Goal: Task Accomplishment & Management: Use online tool/utility

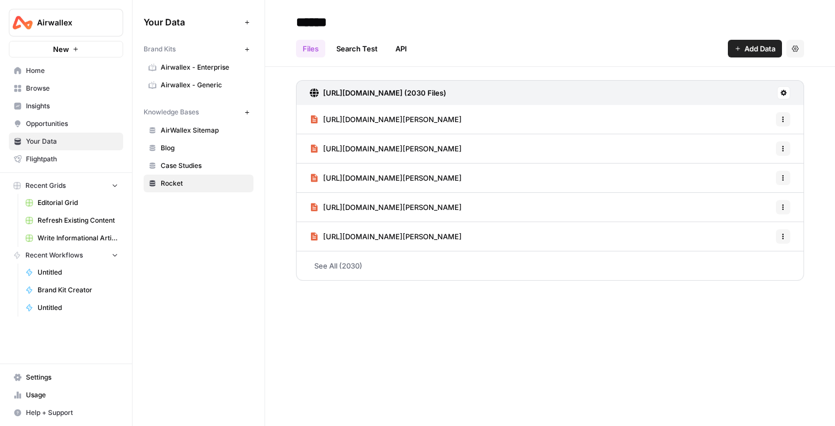
click at [72, 17] on span "Airwallex" at bounding box center [70, 22] width 67 height 11
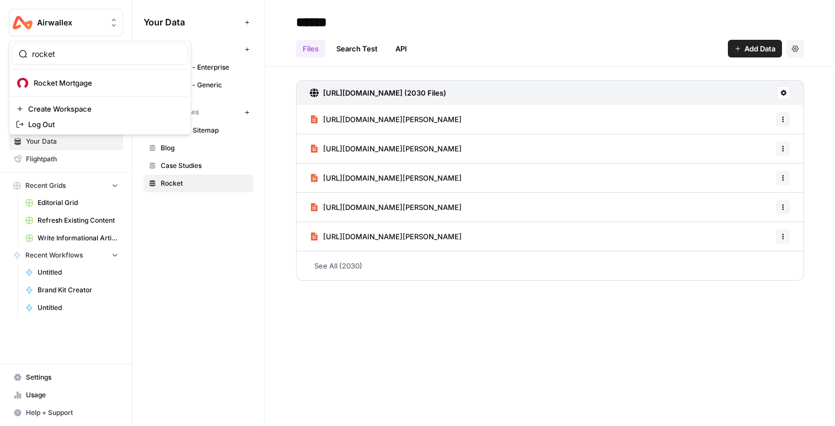
type input "rocket"
click at [68, 83] on span "Rocket Mortgage" at bounding box center [107, 82] width 146 height 11
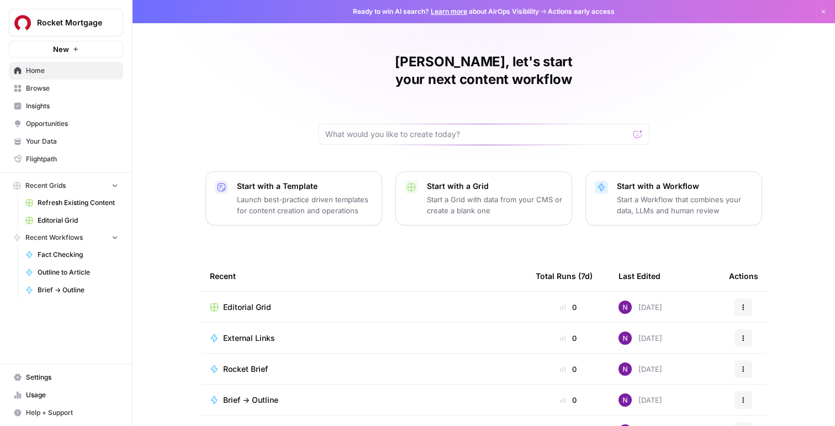
click at [249, 295] on td "Editorial Grid" at bounding box center [364, 306] width 326 height 30
click at [246, 301] on span "Editorial Grid" at bounding box center [247, 306] width 48 height 11
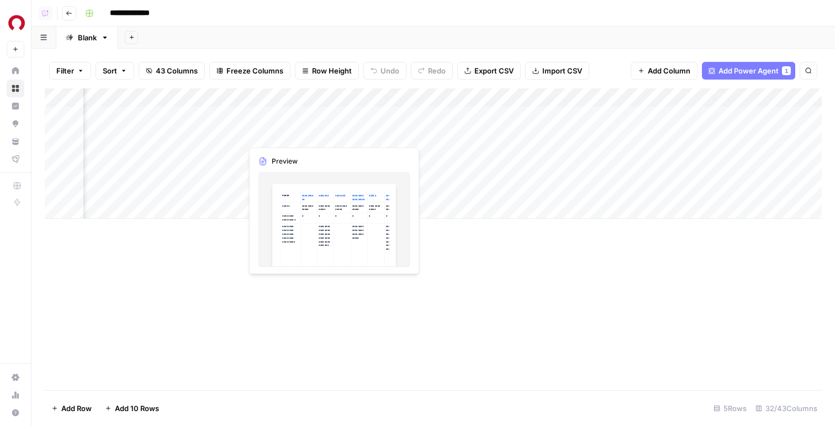
scroll to position [0, 565]
click at [255, 134] on div "Add Column" at bounding box center [433, 153] width 777 height 130
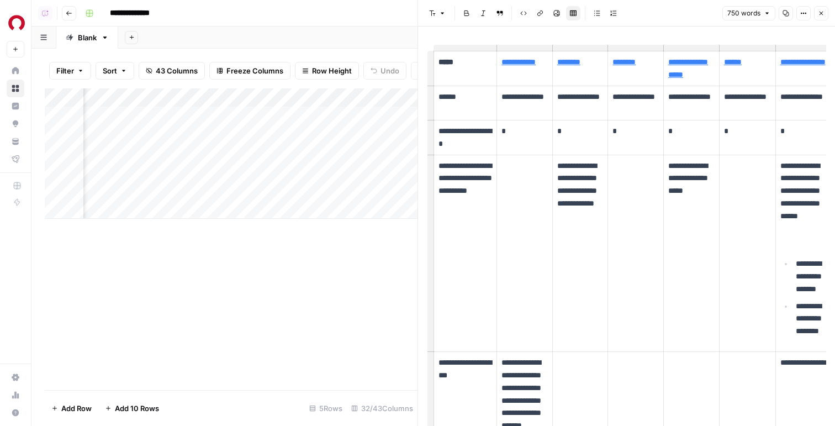
scroll to position [715, 0]
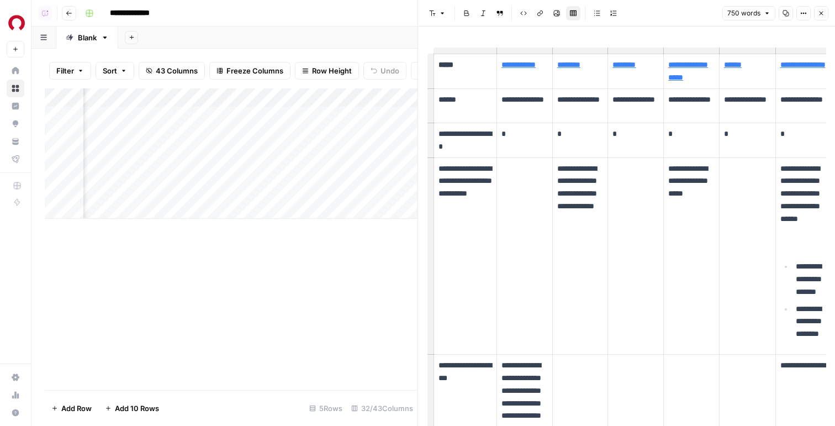
type input "https://www.ramseysolutions.com/real-estate/housing-market-forecast?srsltid=Afm…"
click at [824, 15] on button "Close" at bounding box center [821, 13] width 14 height 14
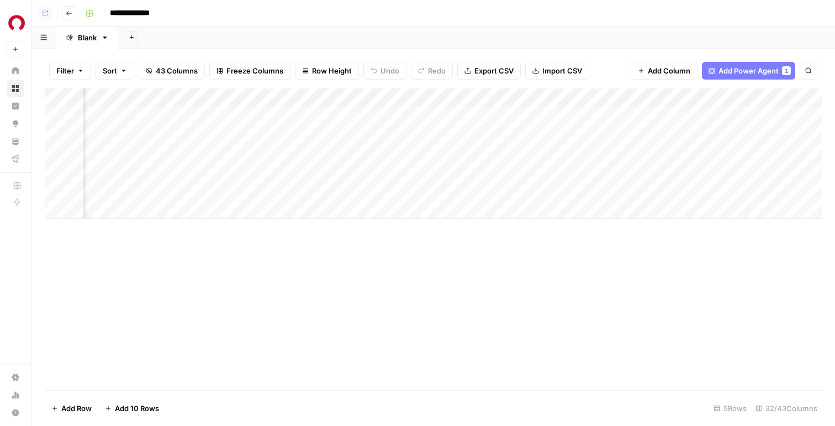
scroll to position [0, 865]
click at [604, 155] on div "Add Column" at bounding box center [433, 153] width 777 height 130
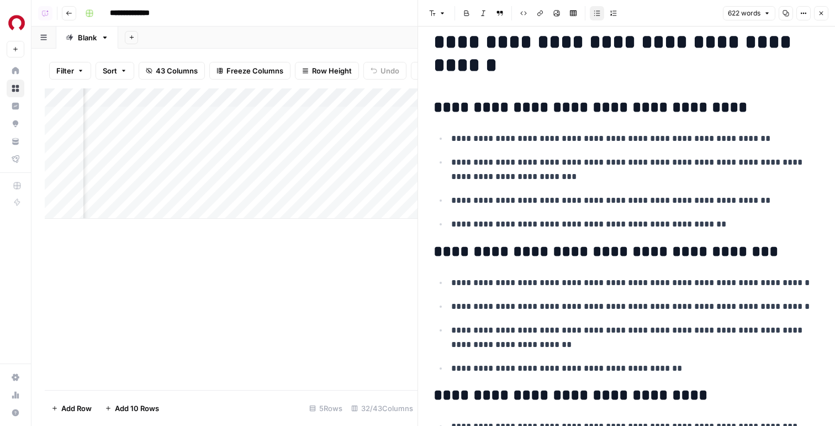
scroll to position [40, 0]
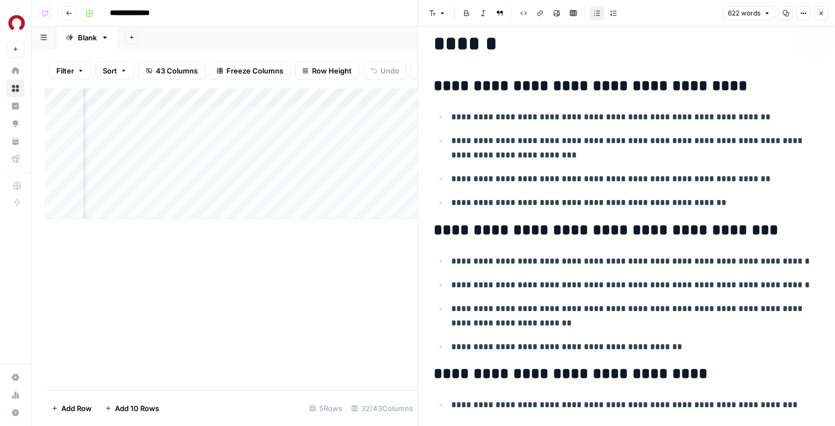
click at [815, 15] on button "Close" at bounding box center [821, 13] width 14 height 14
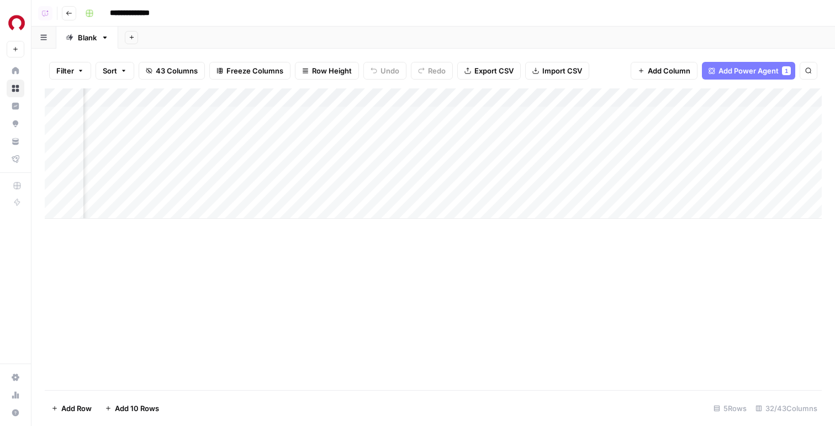
scroll to position [0, 2033]
click at [637, 134] on div "Add Column" at bounding box center [433, 153] width 777 height 130
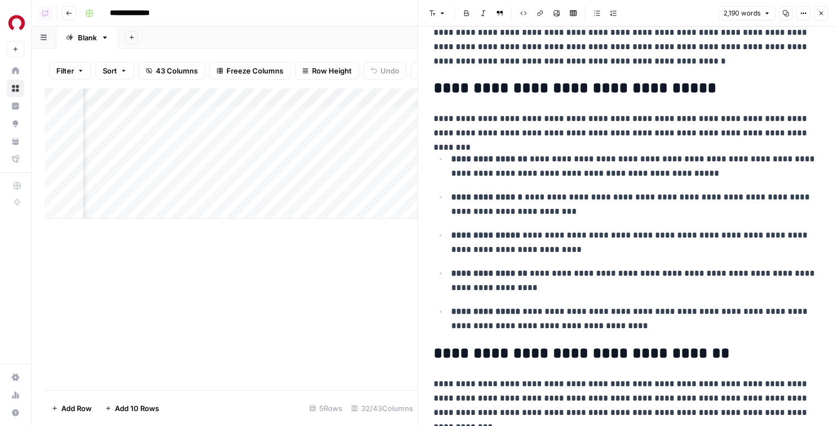
scroll to position [281, 0]
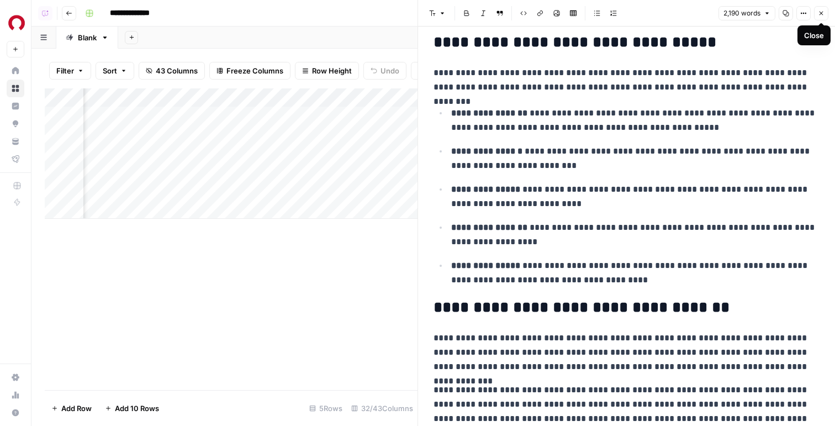
click at [817, 7] on button "Close" at bounding box center [821, 13] width 14 height 14
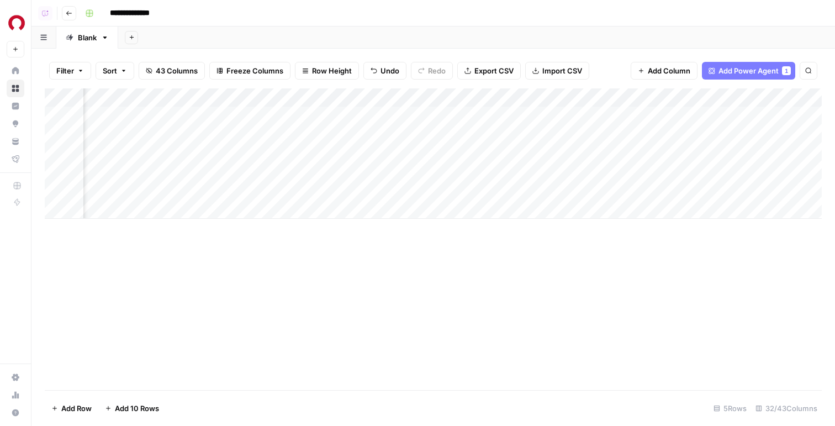
scroll to position [0, 2039]
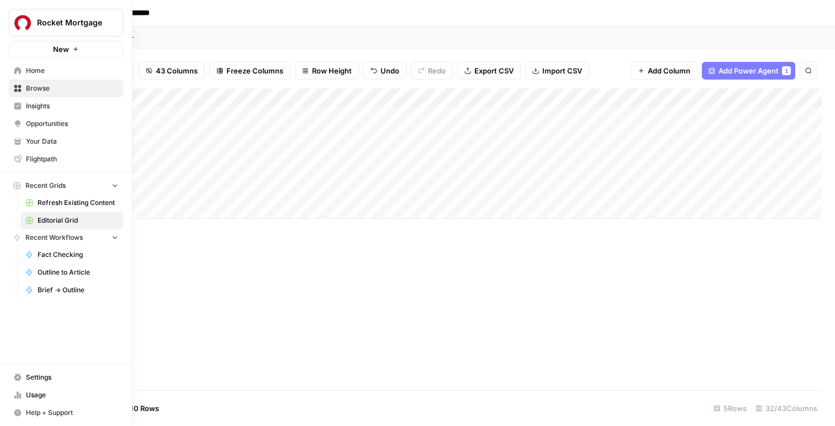
click at [52, 141] on span "Your Data" at bounding box center [72, 141] width 92 height 10
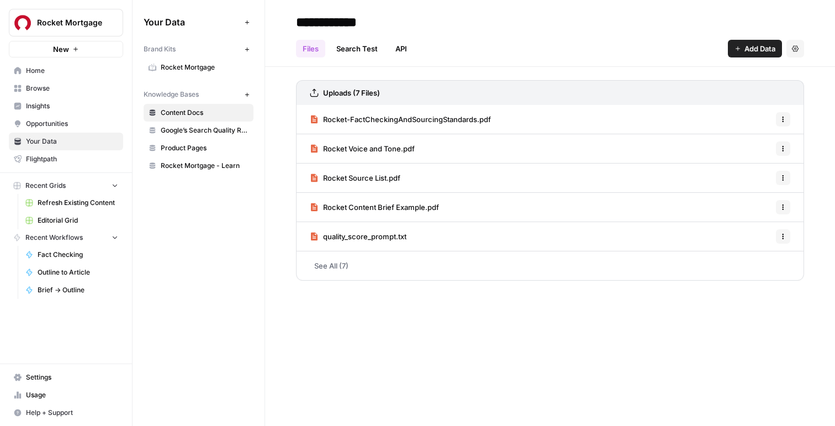
click at [215, 71] on span "Rocket Mortgage" at bounding box center [205, 67] width 88 height 10
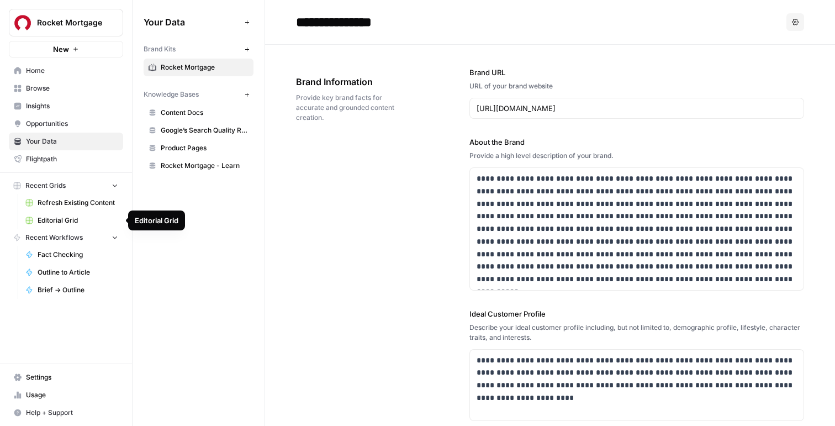
click at [76, 226] on link "Editorial Grid" at bounding box center [71, 220] width 103 height 18
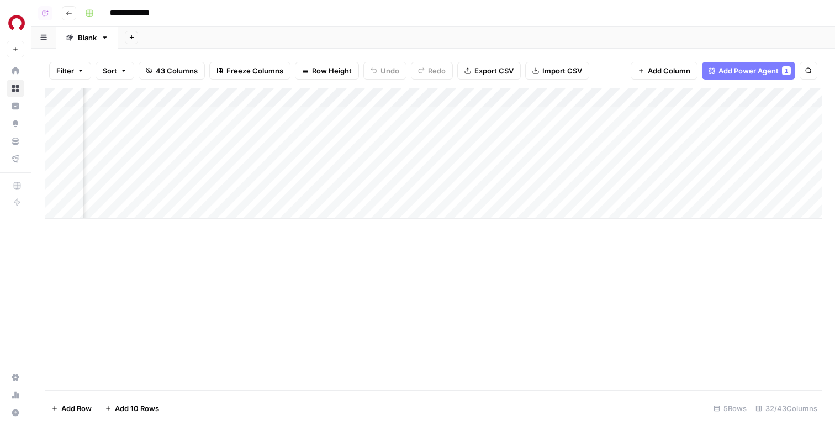
scroll to position [0, 2097]
click at [574, 136] on div "Add Column" at bounding box center [433, 153] width 777 height 130
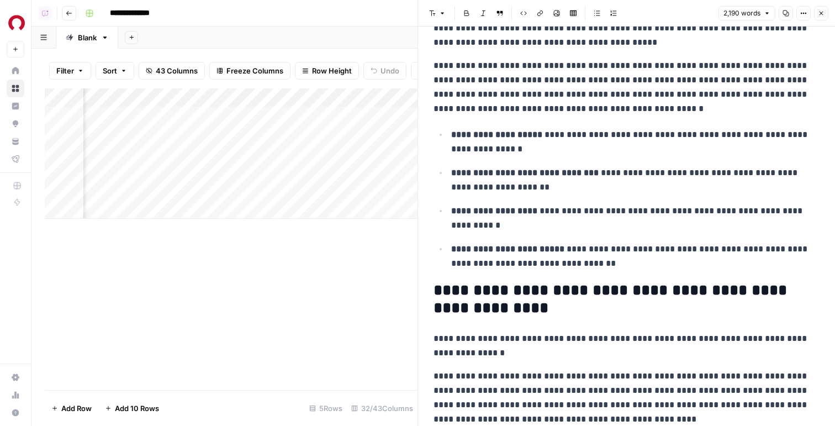
scroll to position [677, 0]
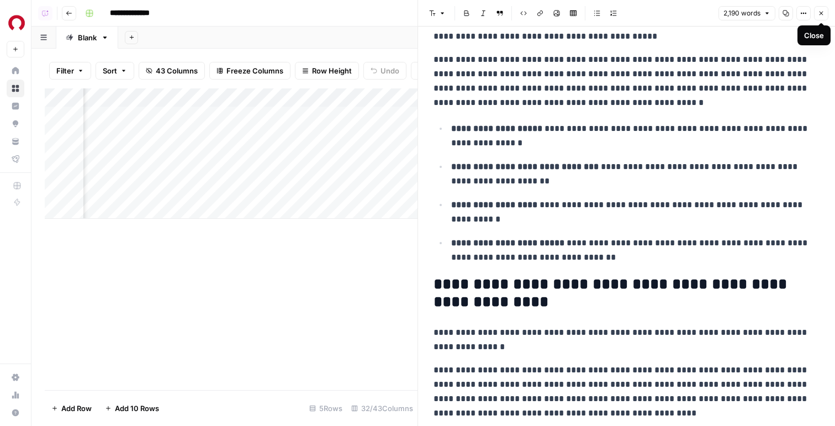
click at [809, 14] on button "Options" at bounding box center [803, 13] width 14 height 14
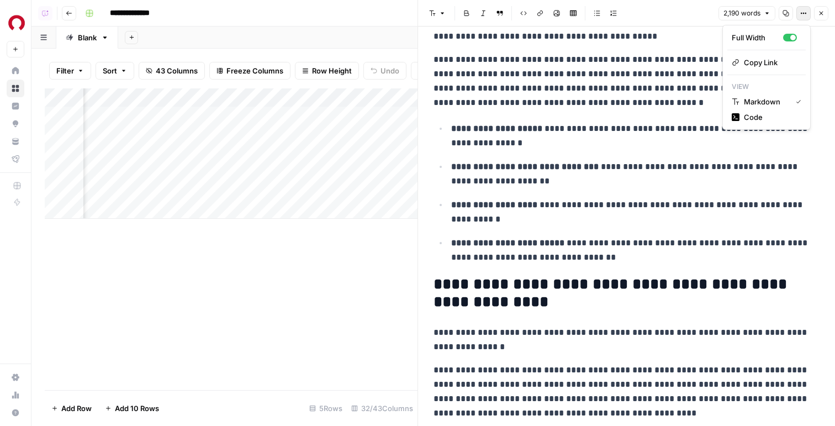
click at [819, 13] on icon "button" at bounding box center [821, 13] width 7 height 7
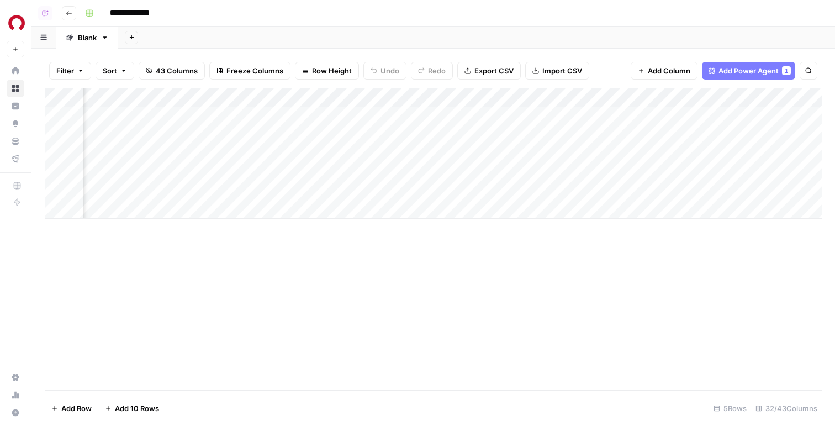
scroll to position [0, 1537]
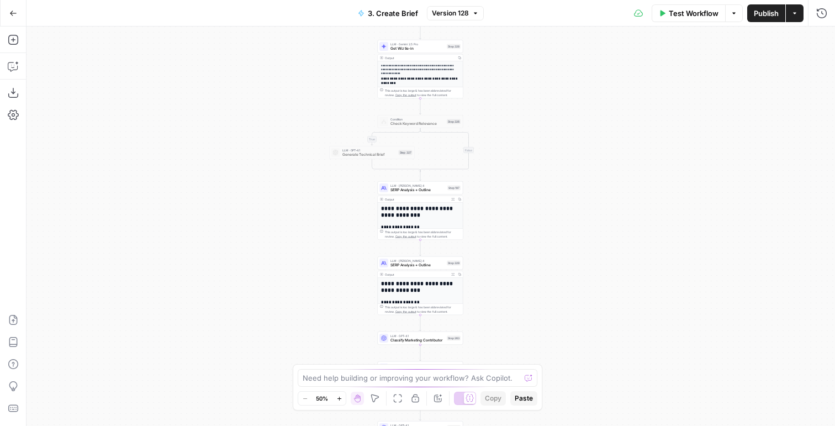
click at [13, 21] on button "Go Back" at bounding box center [13, 13] width 20 height 20
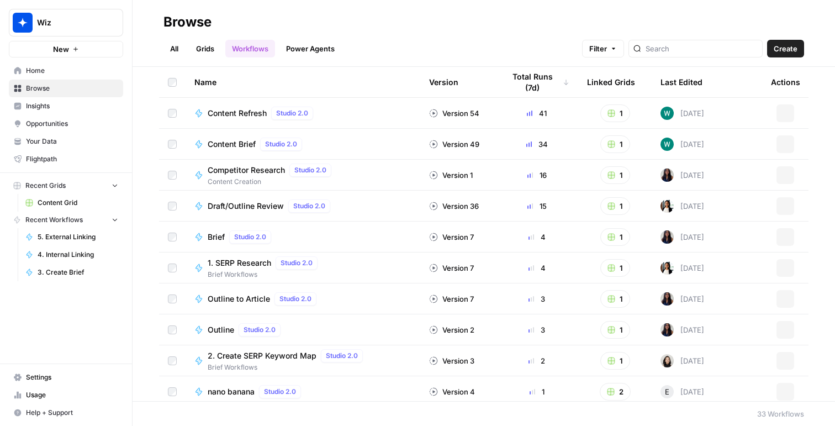
click at [62, 23] on span "Wiz" at bounding box center [70, 22] width 67 height 11
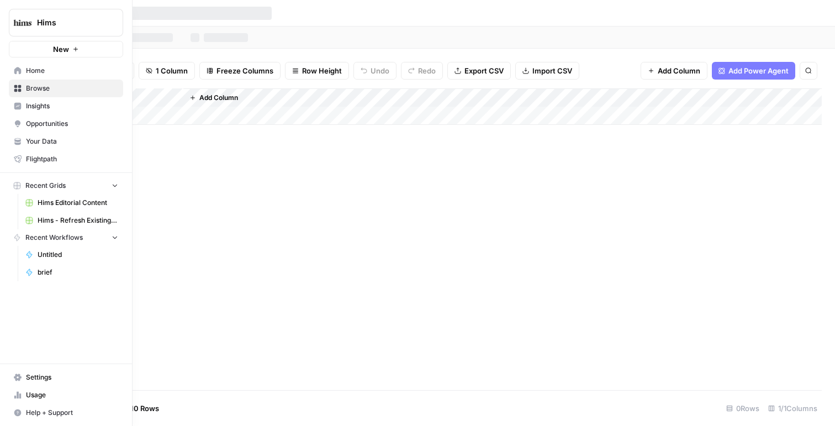
click at [70, 225] on span "Hims - Refresh Existing Content" at bounding box center [78, 220] width 81 height 10
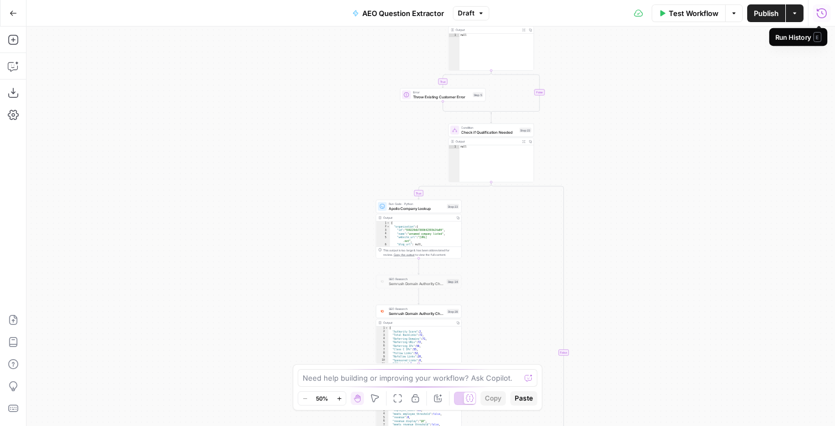
click at [817, 10] on icon "button" at bounding box center [821, 13] width 11 height 11
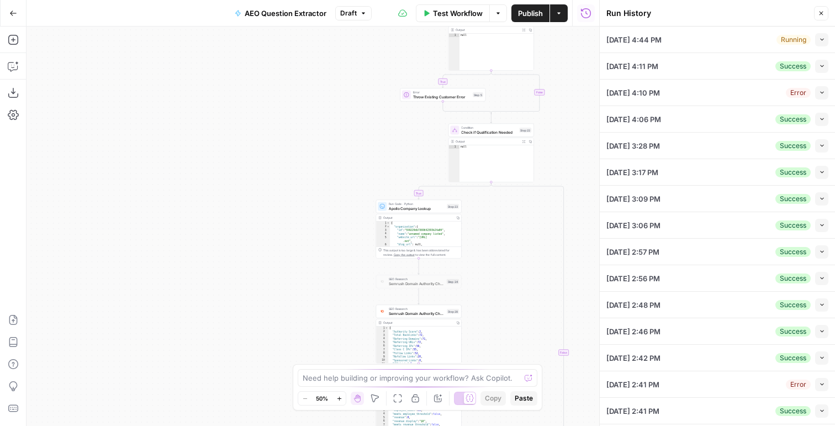
click at [817, 40] on button "Collapse" at bounding box center [821, 39] width 13 height 13
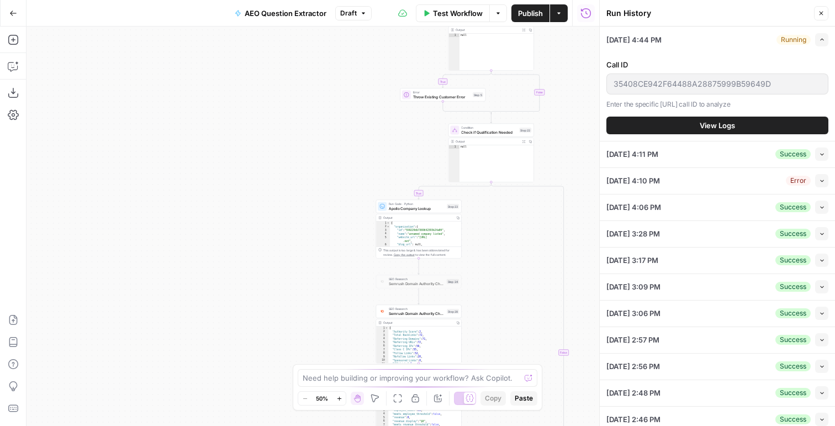
click at [823, 158] on button "Collapse" at bounding box center [821, 153] width 13 height 13
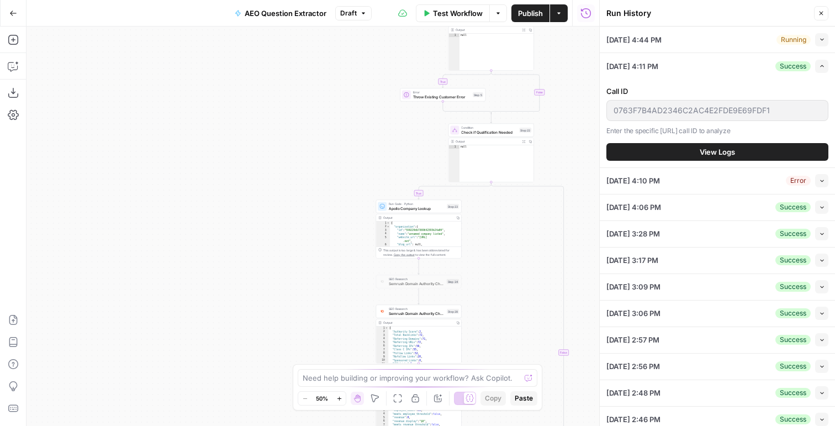
click at [712, 158] on button "View Logs" at bounding box center [717, 152] width 222 height 18
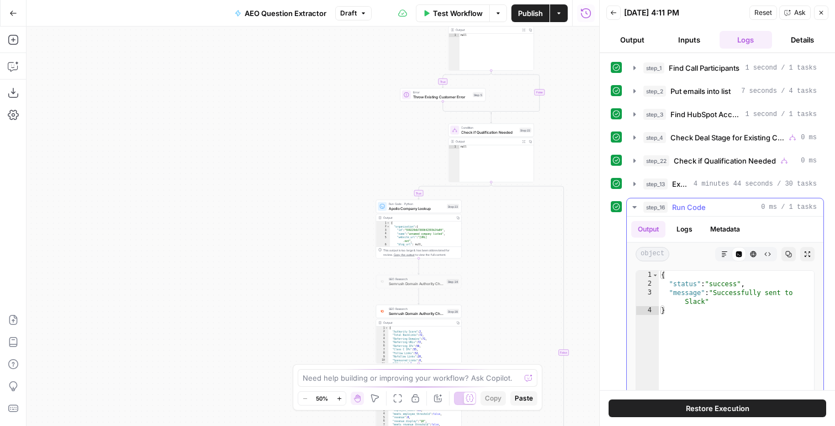
scroll to position [109, 0]
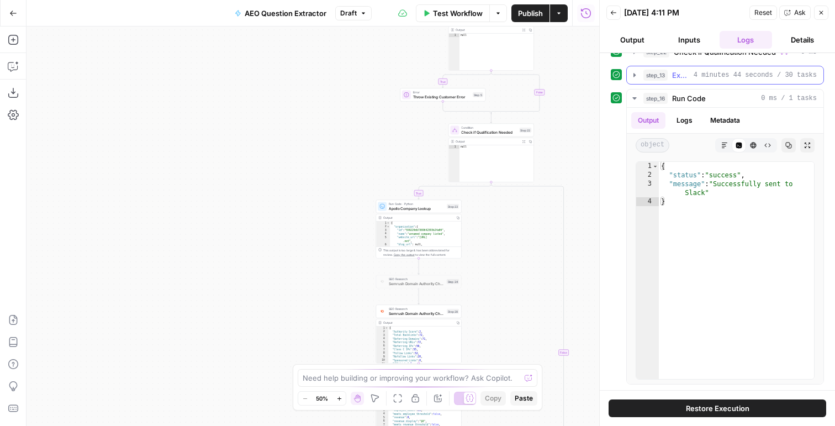
click at [671, 70] on div "step_13 Extract AEO Questions from Transcript 4 minutes 44 seconds / 30 tasks" at bounding box center [729, 75] width 173 height 11
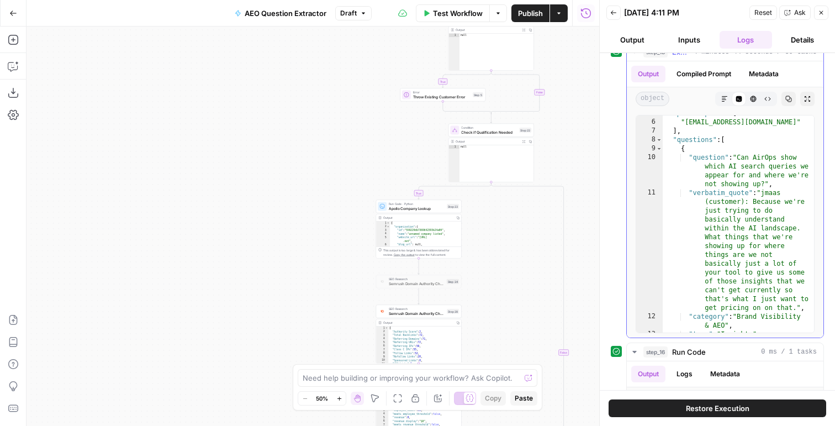
scroll to position [146, 0]
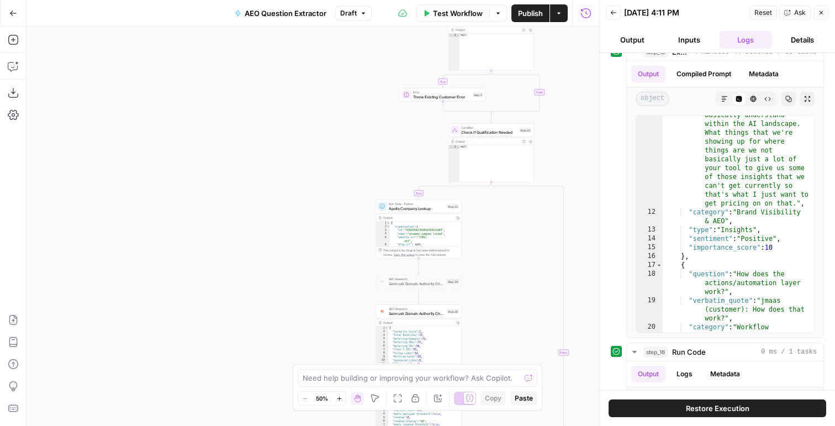
click at [614, 13] on icon "button" at bounding box center [614, 12] width 6 height 4
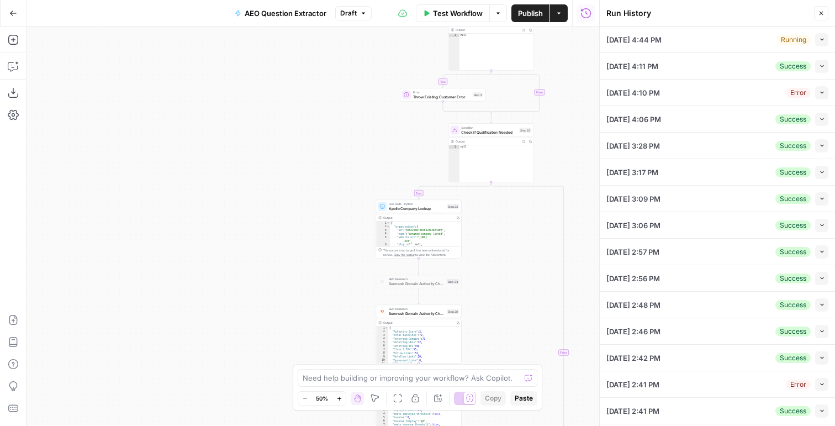
click at [824, 44] on button "Collapse" at bounding box center [821, 39] width 13 height 13
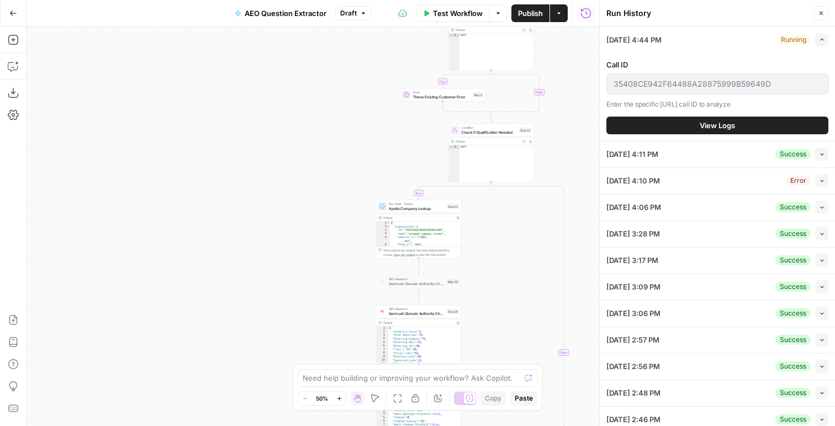
click at [823, 182] on icon "button" at bounding box center [822, 180] width 6 height 6
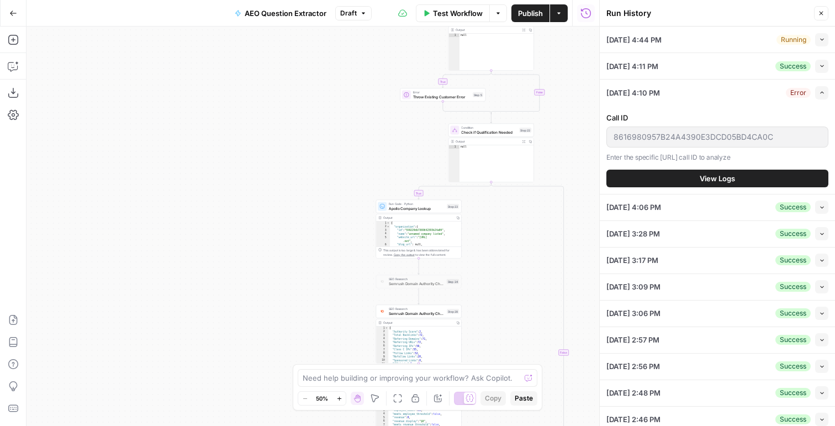
click at [733, 185] on button "View Logs" at bounding box center [717, 178] width 222 height 18
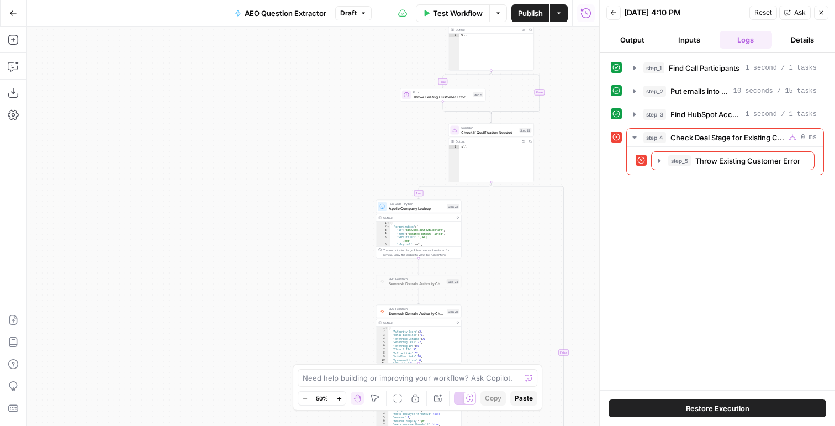
click at [614, 13] on icon "button" at bounding box center [613, 12] width 7 height 7
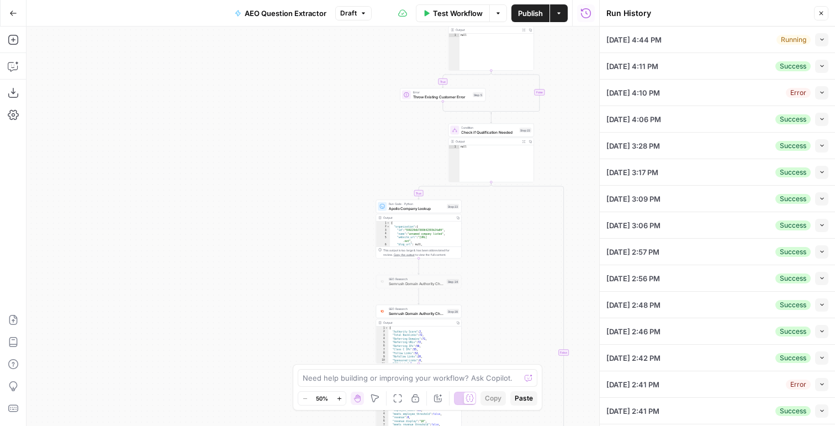
click at [818, 115] on button "Collapse" at bounding box center [821, 119] width 13 height 13
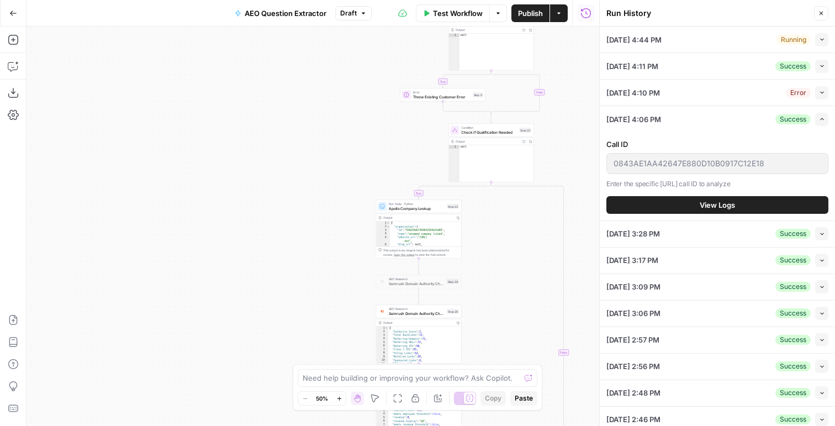
click at [734, 205] on span "View Logs" at bounding box center [716, 204] width 35 height 11
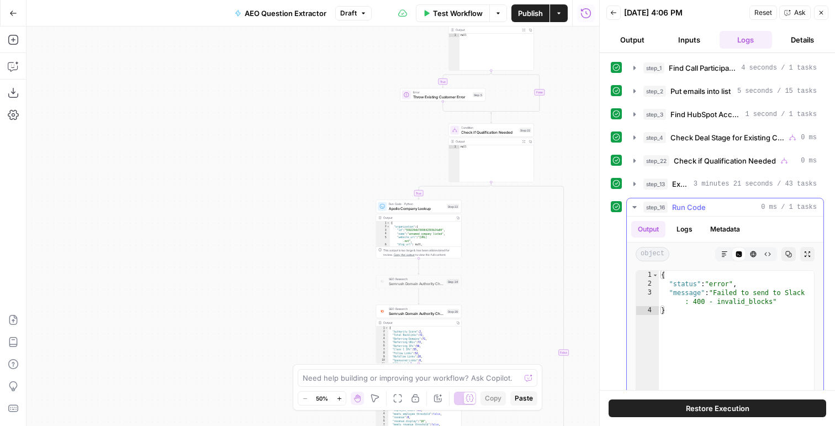
scroll to position [26, 0]
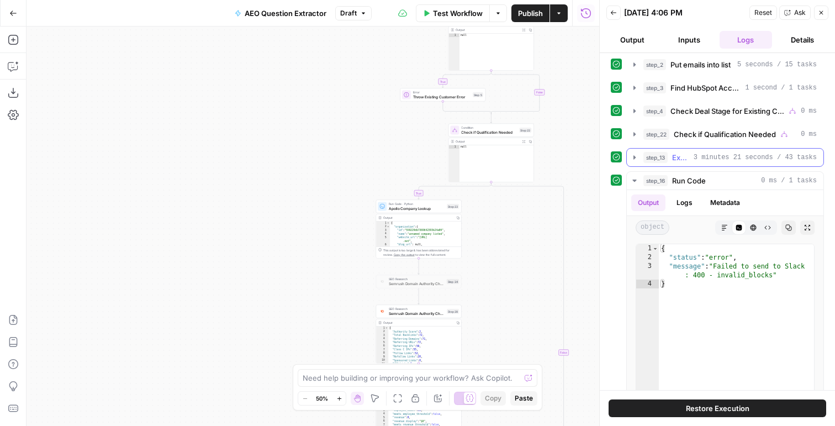
click at [703, 157] on span "3 minutes 21 seconds / 43 tasks" at bounding box center [754, 157] width 123 height 10
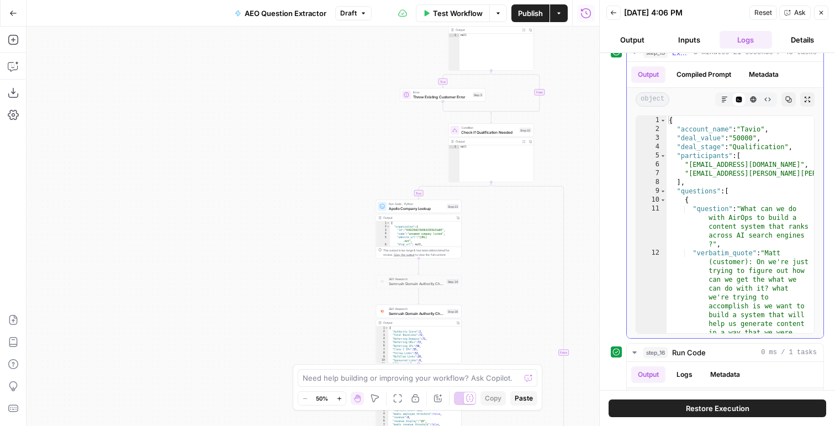
scroll to position [137, 0]
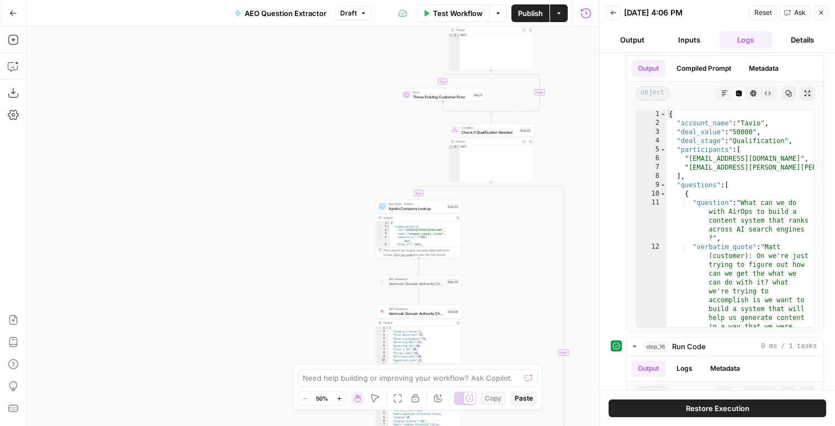
click at [703, 410] on span "Restore Execution" at bounding box center [717, 407] width 63 height 11
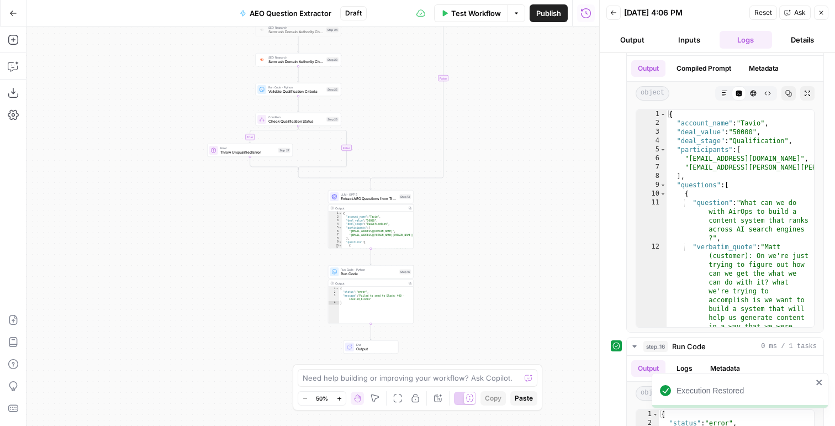
click at [407, 264] on button "Test" at bounding box center [402, 261] width 17 height 7
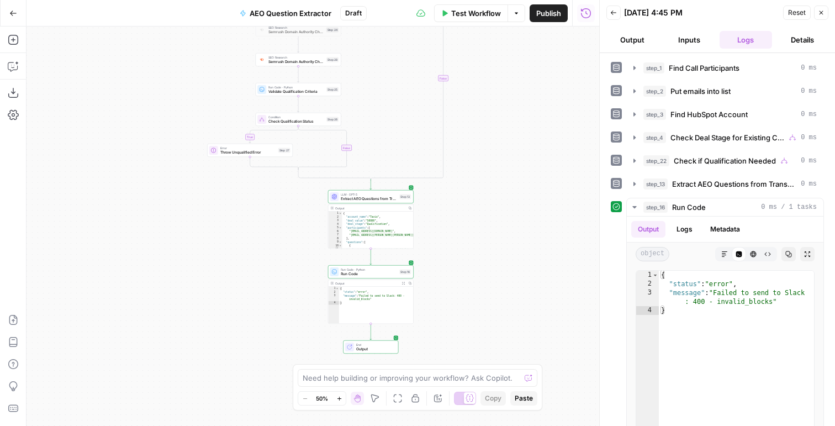
click at [410, 207] on icon "button" at bounding box center [410, 207] width 3 height 3
click at [16, 62] on icon "button" at bounding box center [17, 63] width 4 height 4
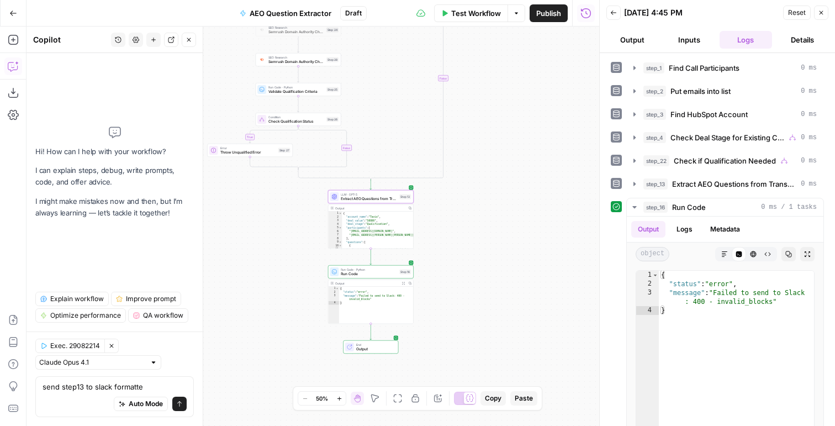
type textarea "send step13 to slack formatted"
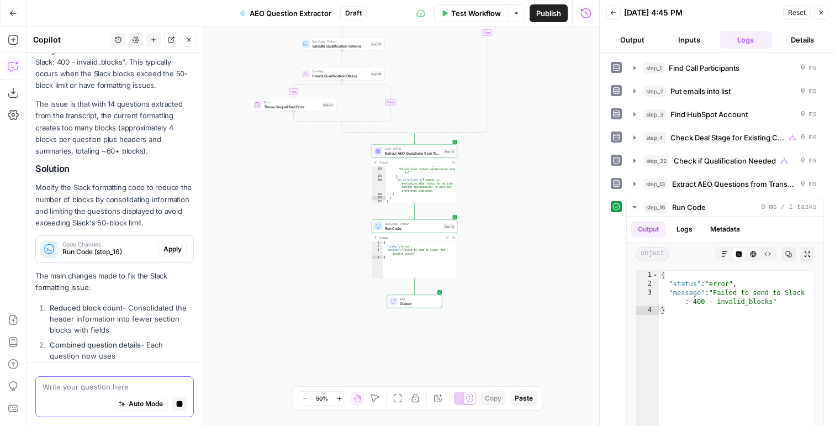
scroll to position [122, 0]
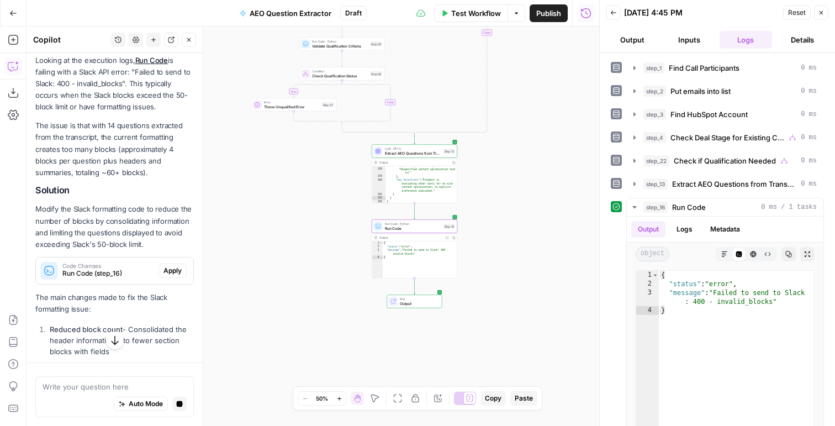
click at [179, 270] on span "Apply" at bounding box center [172, 271] width 18 height 10
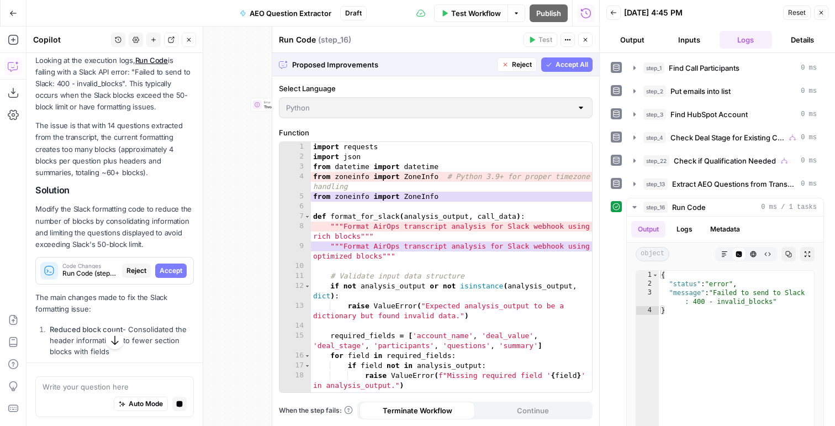
click at [568, 65] on span "Accept All" at bounding box center [571, 65] width 33 height 10
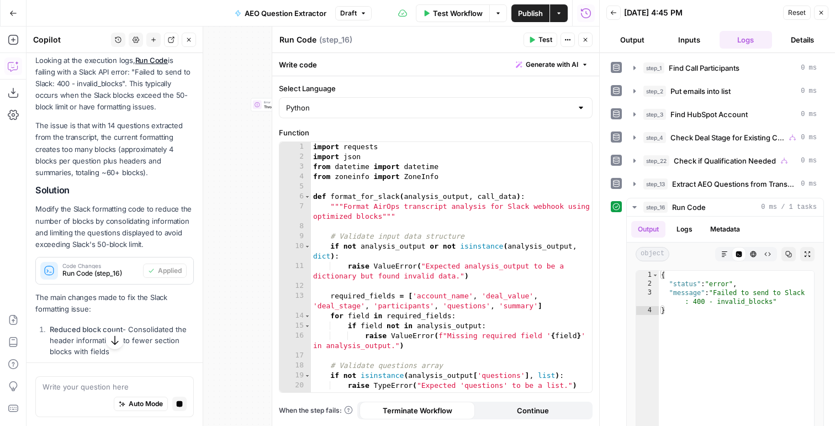
click at [542, 39] on span "Test" at bounding box center [545, 40] width 14 height 10
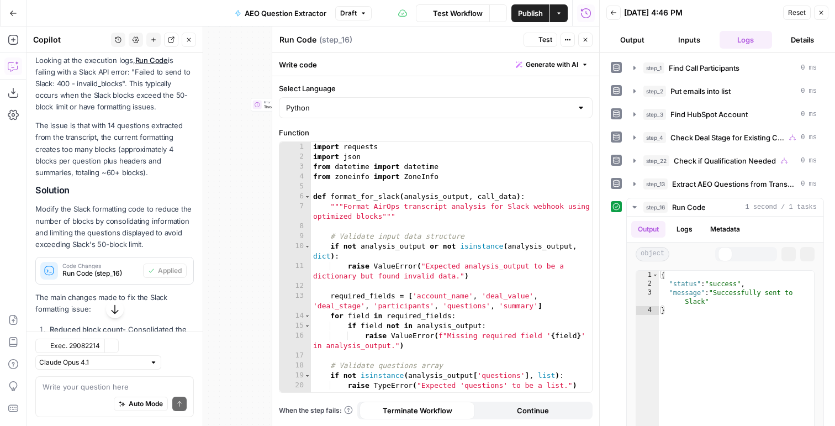
scroll to position [140, 0]
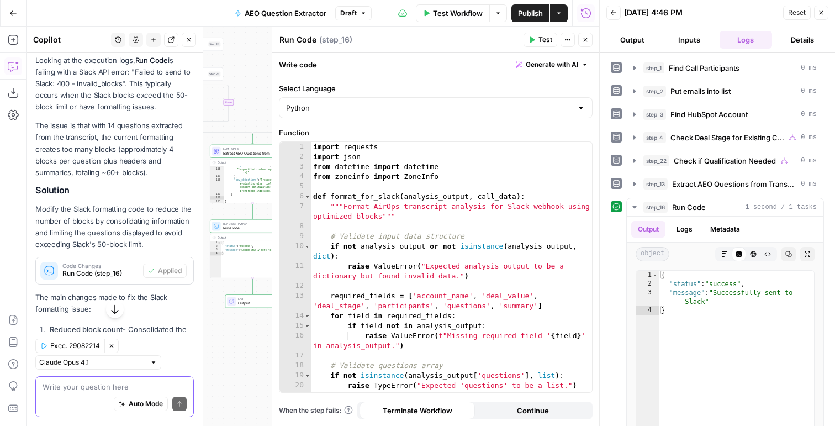
click at [111, 384] on textarea at bounding box center [115, 386] width 144 height 11
paste textarea "*:date: Call Date:*\nSeptember 15, 2025 at 03:30 PM ET *:moneybag: Deal Value:*…"
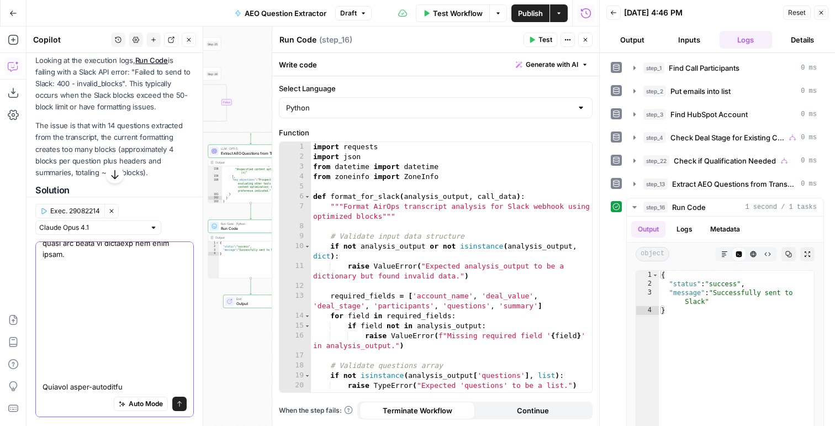
scroll to position [2003, 0]
type textarea "*:date: Call Date:*\nSeptember 15, 2025 at 03:30 PM ET *:moneybag: Deal Value:*…"
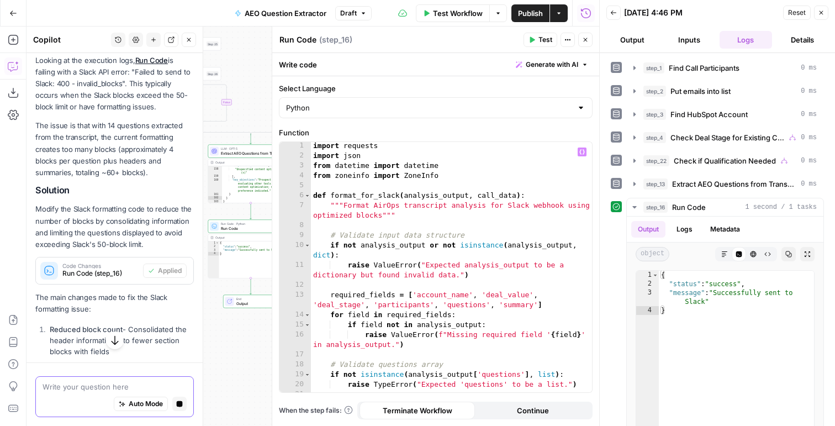
scroll to position [141, 0]
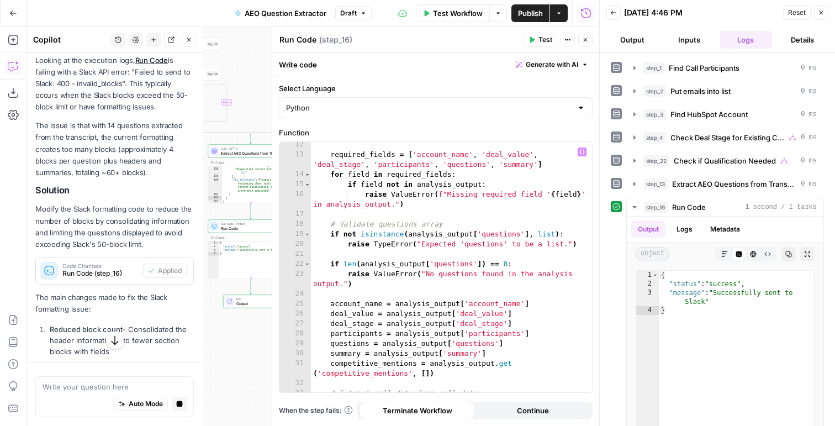
click at [452, 250] on div "required_fields = [ 'account_name' , 'deal_value' , 'deal_stage' , 'participant…" at bounding box center [451, 275] width 281 height 270
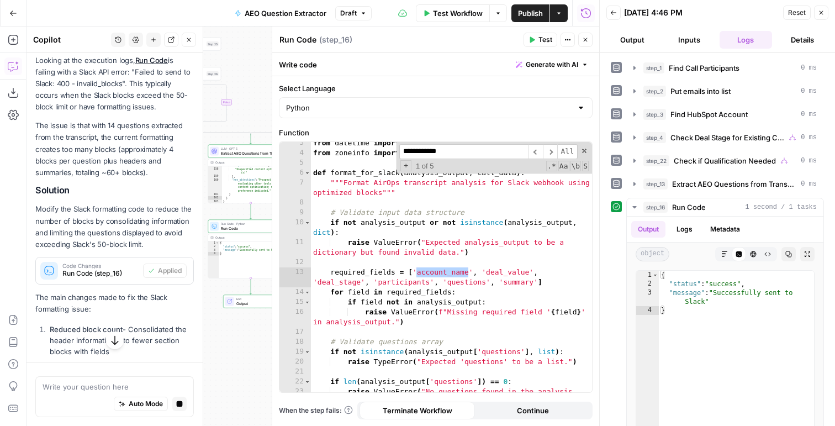
scroll to position [183, 0]
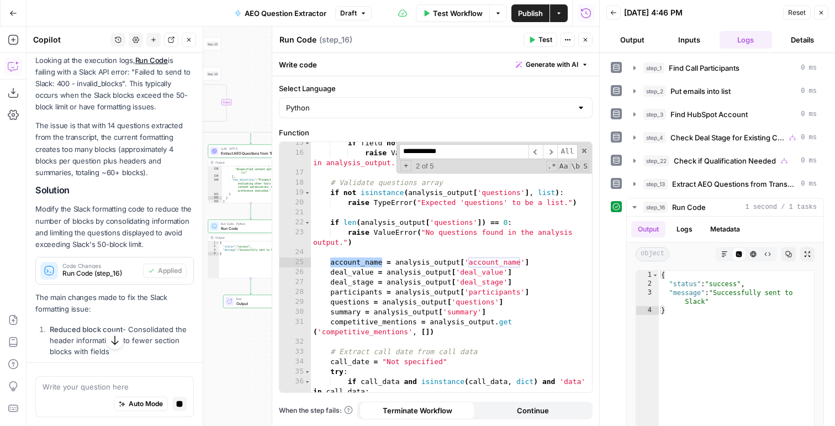
click at [652, 94] on span "step_2" at bounding box center [654, 91] width 23 height 11
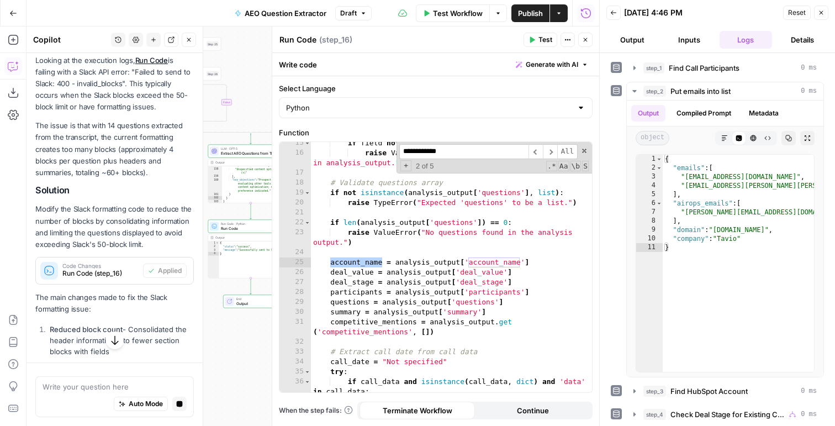
click at [473, 150] on input "**********" at bounding box center [463, 151] width 129 height 15
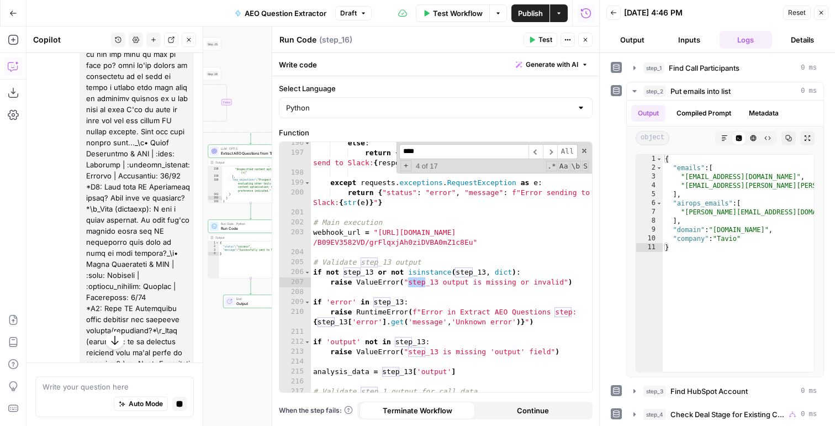
scroll to position [1181, 0]
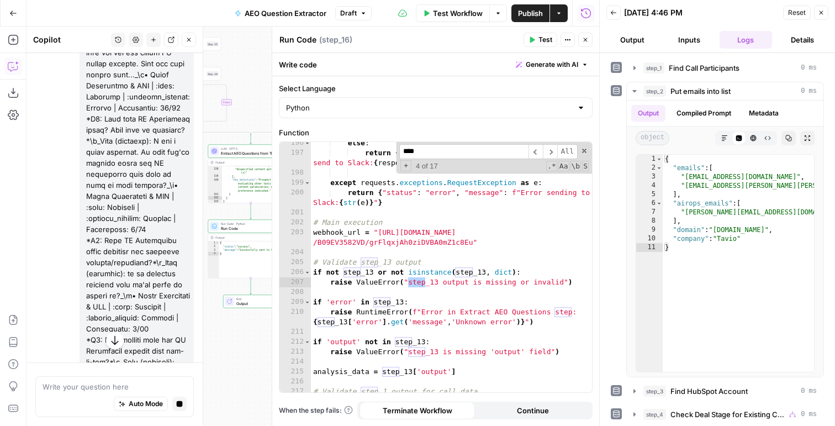
type input "****"
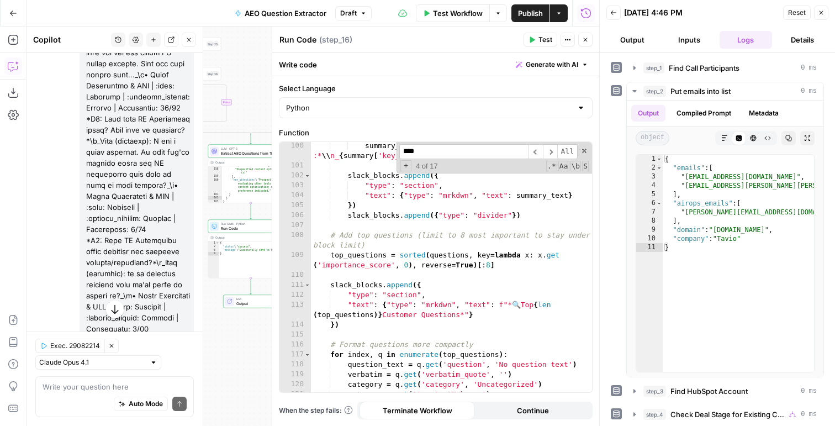
scroll to position [1475, 0]
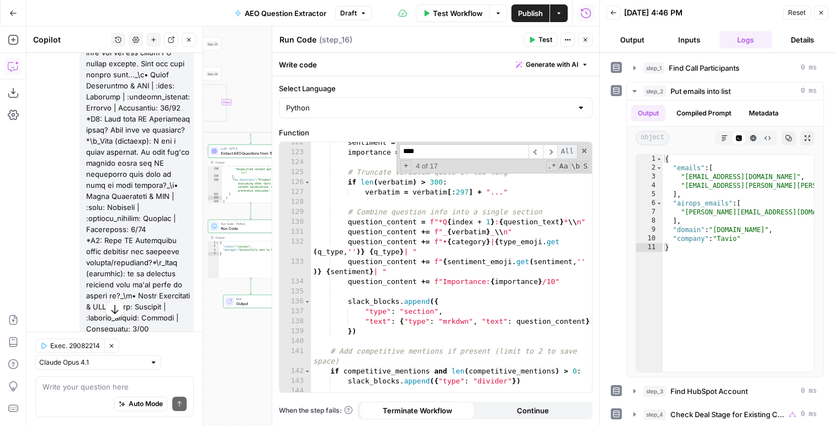
click at [575, 152] on span "All" at bounding box center [567, 151] width 20 height 15
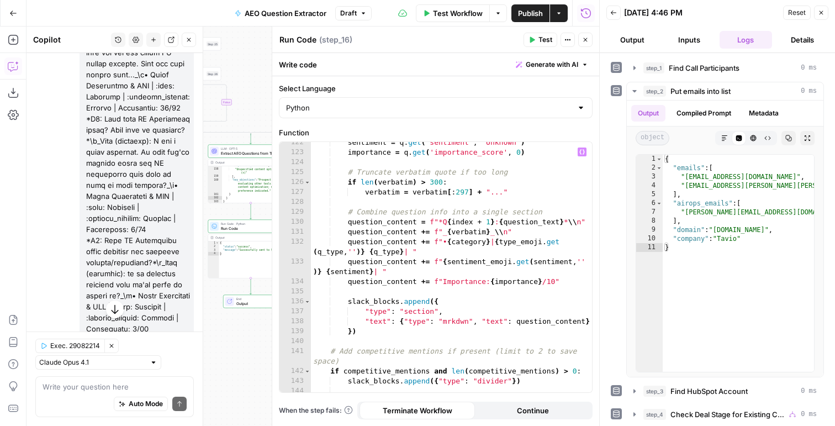
click at [577, 152] on button "Variables Menu" at bounding box center [581, 151] width 9 height 9
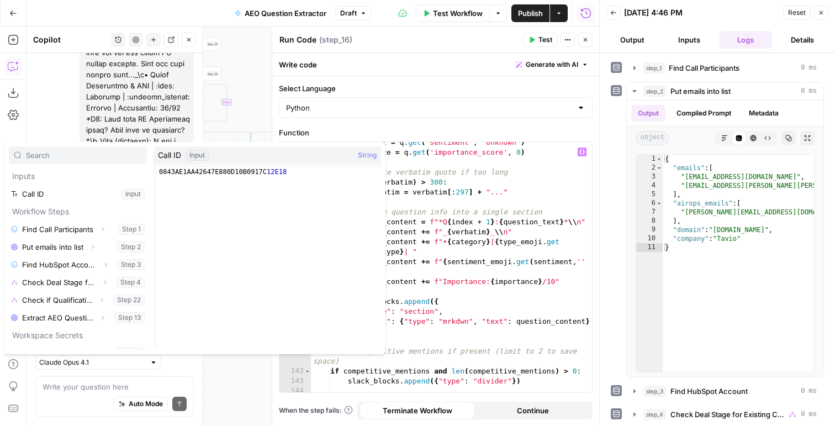
click at [405, 221] on div "sentiment = q . get ( 'sentiment' , 'Unknown' ) importance = q . get ( 'importa…" at bounding box center [451, 272] width 281 height 270
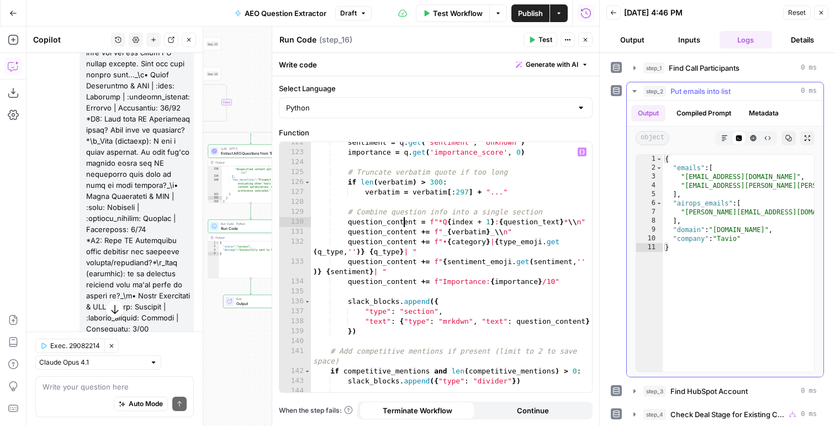
scroll to position [349, 0]
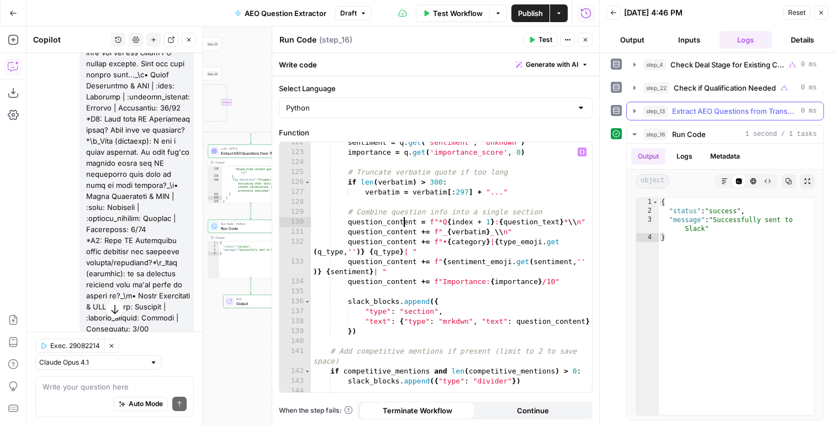
click at [677, 109] on span "Extract AEO Questions from Transcript" at bounding box center [734, 110] width 124 height 11
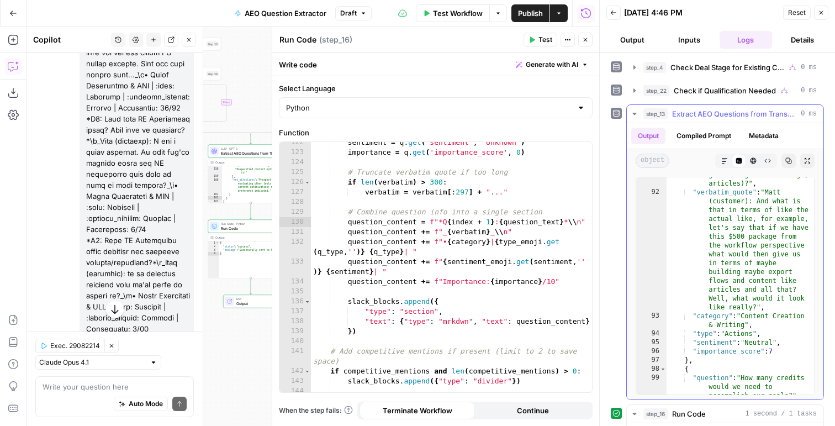
scroll to position [1939, 0]
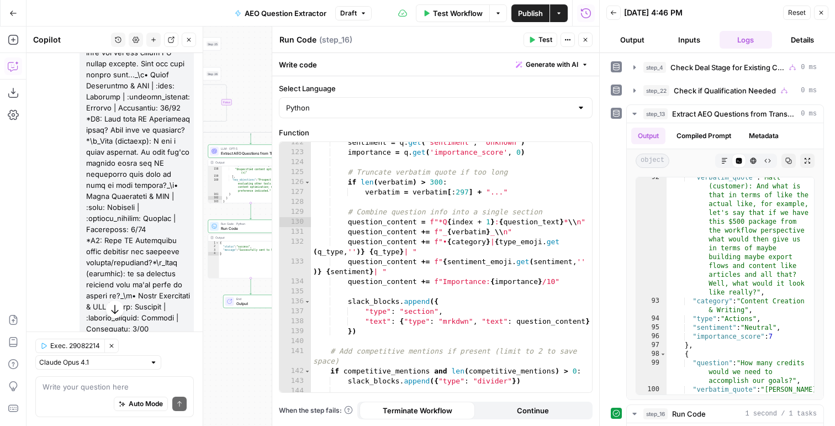
type textarea "**********"
click at [462, 243] on div "sentiment = q . get ( 'sentiment' , 'Unknown' ) importance = q . get ( 'importa…" at bounding box center [451, 272] width 281 height 270
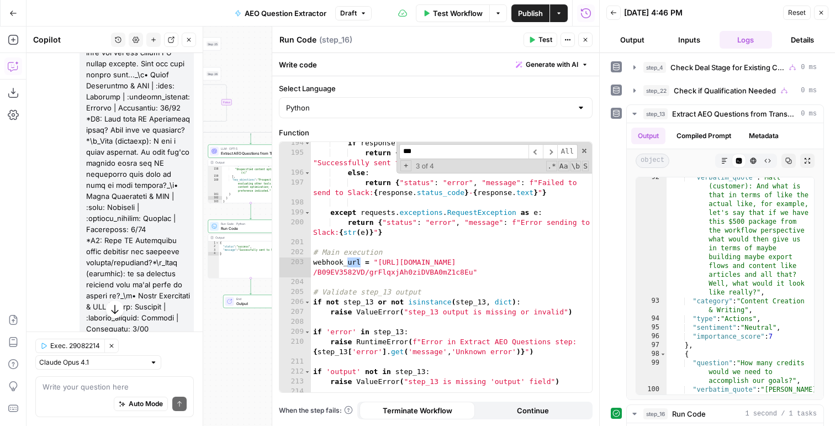
scroll to position [2240, 0]
type input "***"
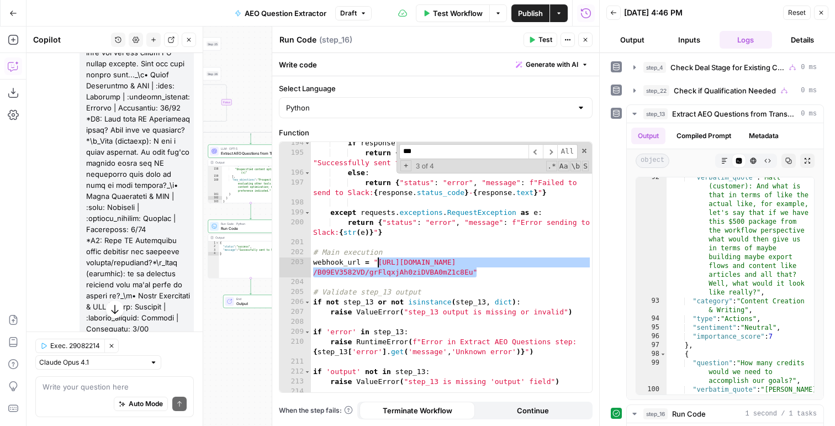
drag, startPoint x: 475, startPoint y: 275, endPoint x: 379, endPoint y: 261, distance: 97.1
click at [379, 261] on div "if response . status_code == 200 : return { "status" : "success" , "message" : …" at bounding box center [451, 273] width 281 height 270
paste textarea
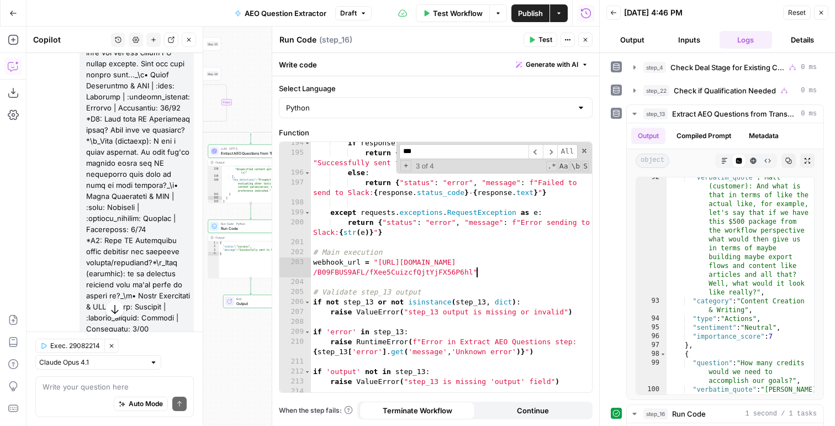
scroll to position [0, 31]
type textarea "**********"
click at [535, 44] on button "Test" at bounding box center [540, 40] width 34 height 14
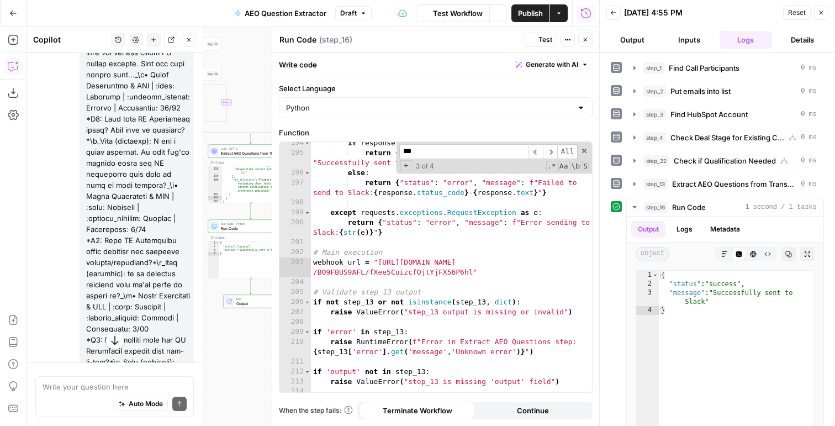
scroll to position [1198, 0]
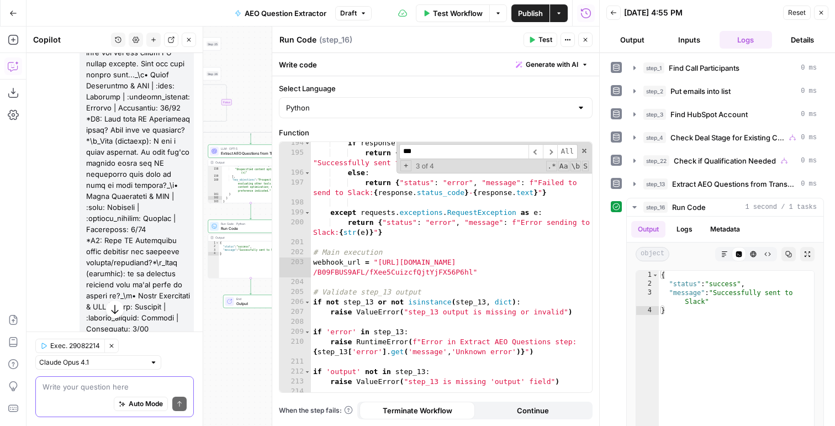
click at [59, 386] on textarea at bounding box center [115, 386] width 144 height 11
paste textarea "test-sales-questions APP 4:55 PM :dart: Call Analysis: Tavio *:date: Call Date:…"
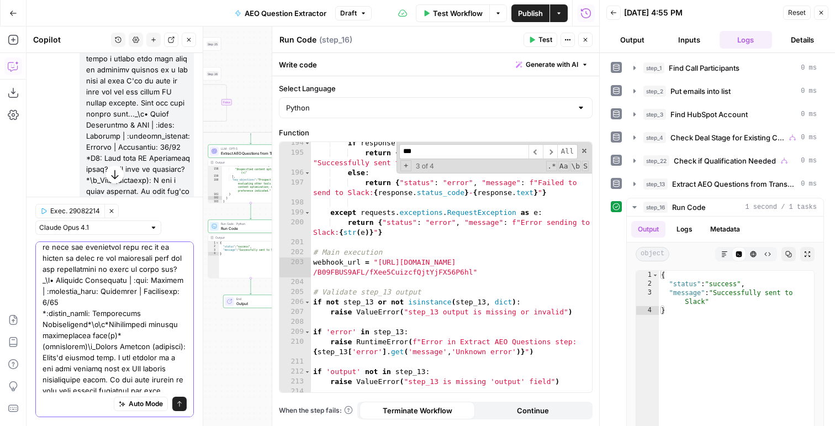
scroll to position [1135, 0]
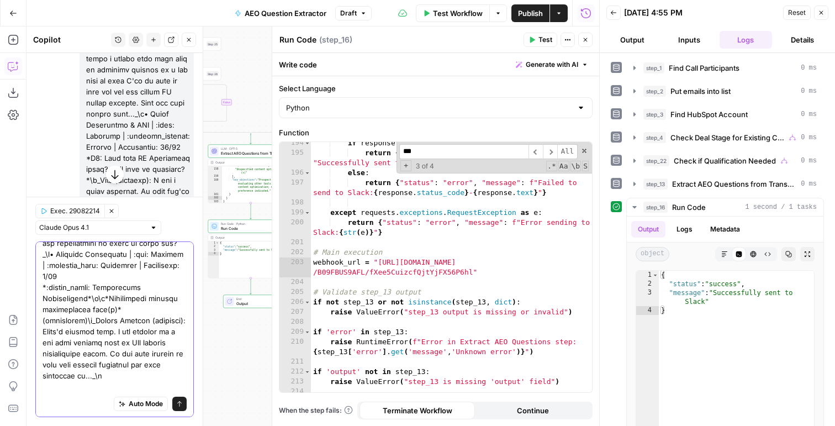
type textarea "test-sales-questions APP 4:55 PM :dart: Call Analysis: Tavio *:date: Call Date:…"
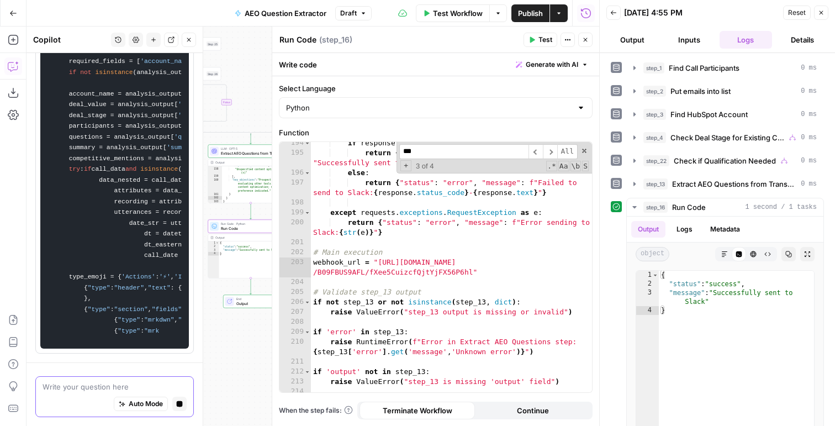
scroll to position [6236, 0]
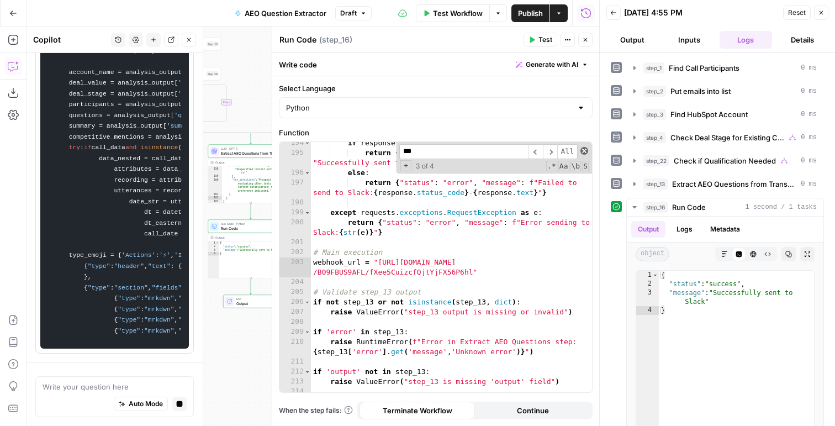
click at [585, 153] on span at bounding box center [584, 151] width 8 height 8
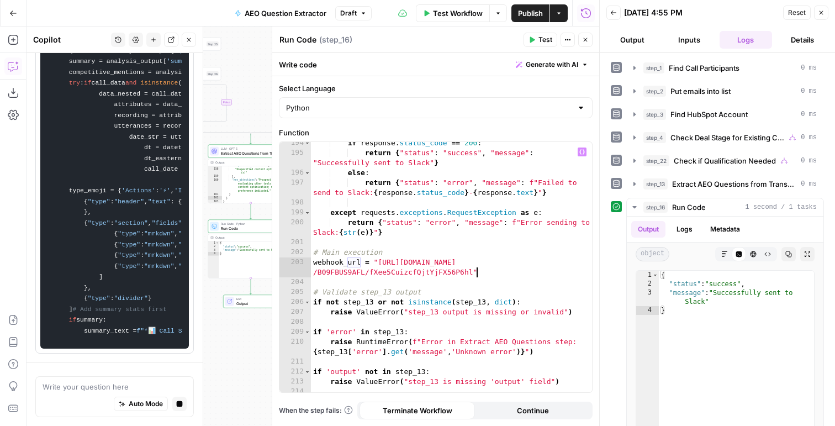
click at [819, 13] on icon "button" at bounding box center [821, 12] width 7 height 7
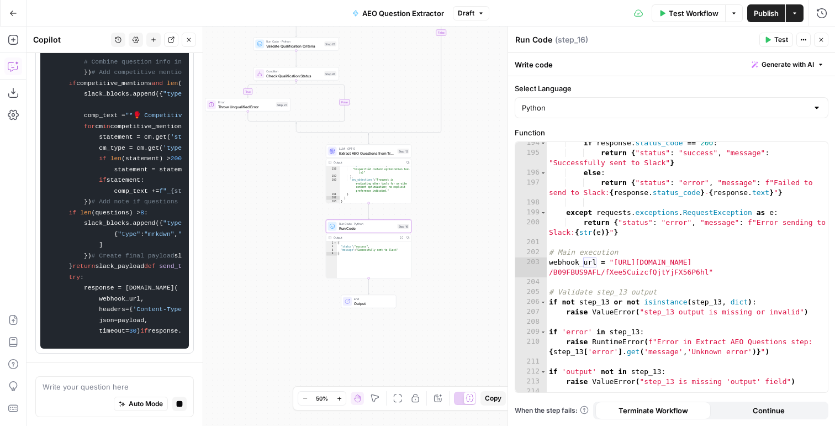
scroll to position [7571, 0]
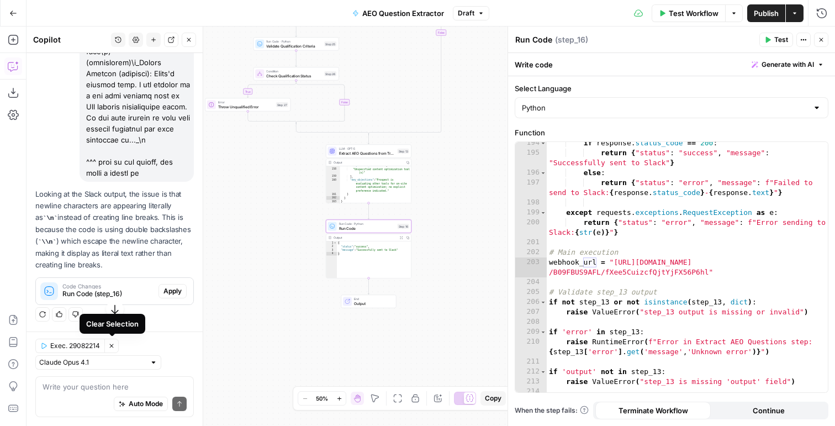
click at [179, 296] on span "Apply" at bounding box center [172, 291] width 18 height 10
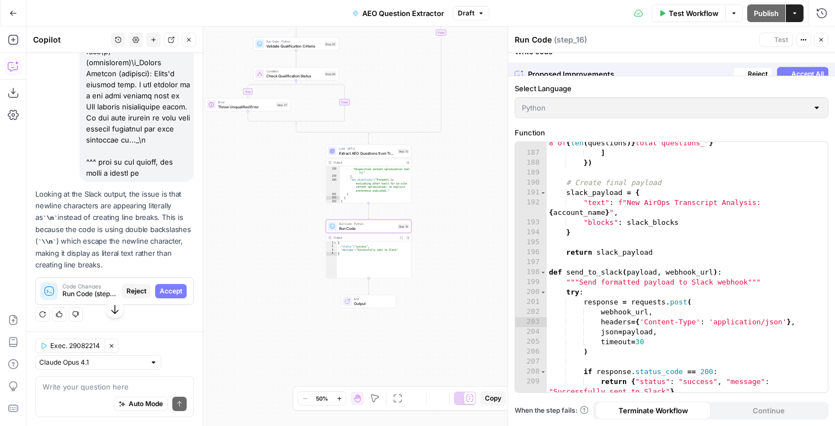
scroll to position [5372, 0]
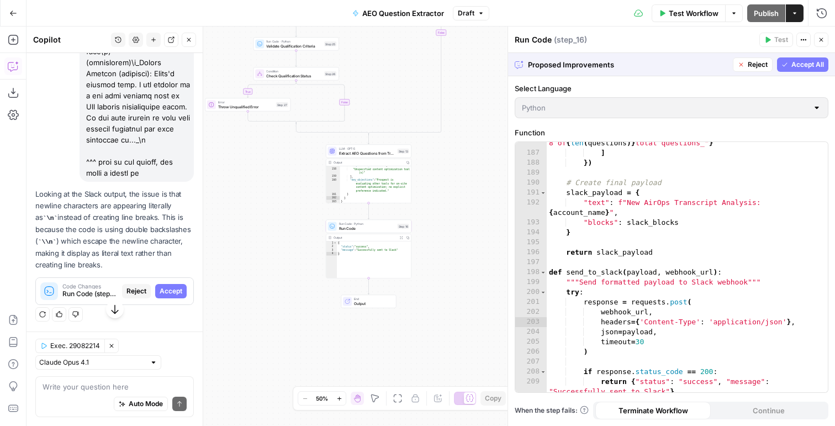
click at [807, 65] on span "Accept All" at bounding box center [807, 65] width 33 height 10
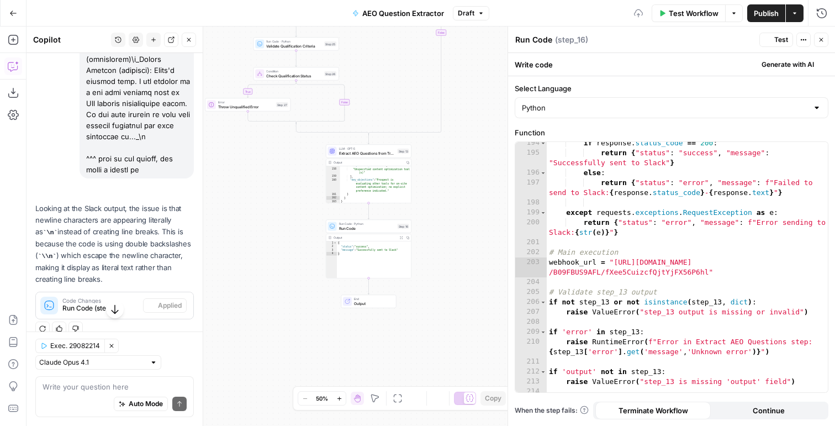
click at [765, 36] on icon "button" at bounding box center [767, 39] width 7 height 7
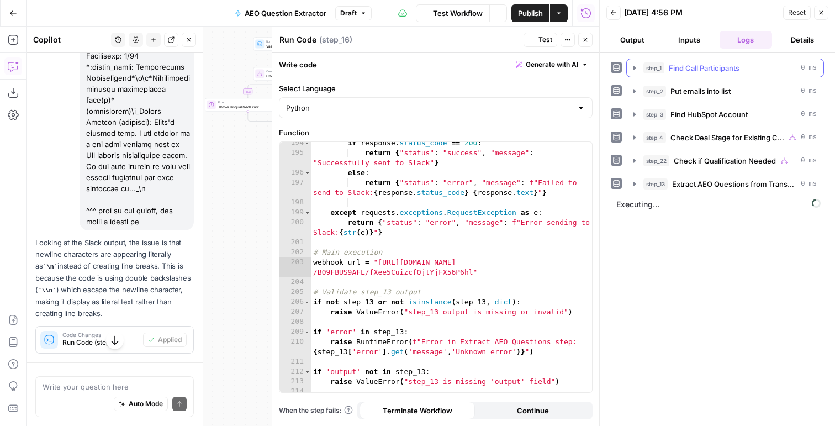
scroll to position [5455, 0]
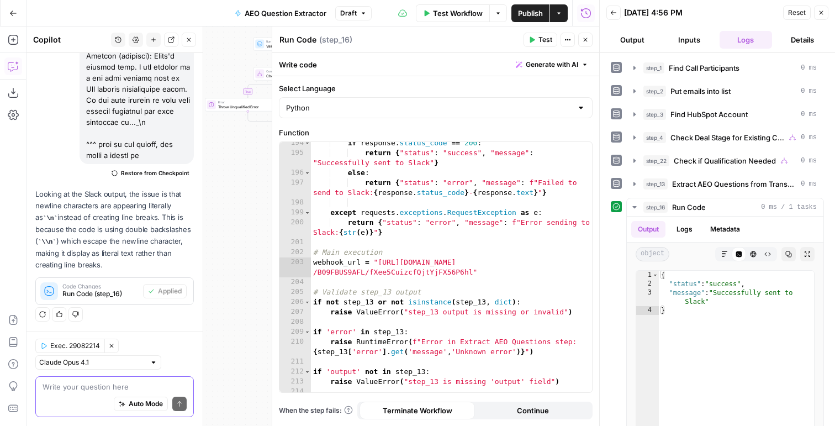
click at [70, 386] on textarea at bounding box center [115, 386] width 144 height 11
paste textarea ":dart: Call Analysis: Tavio :date: Call Date: September 15, 2025 at 03:30 PM ET…"
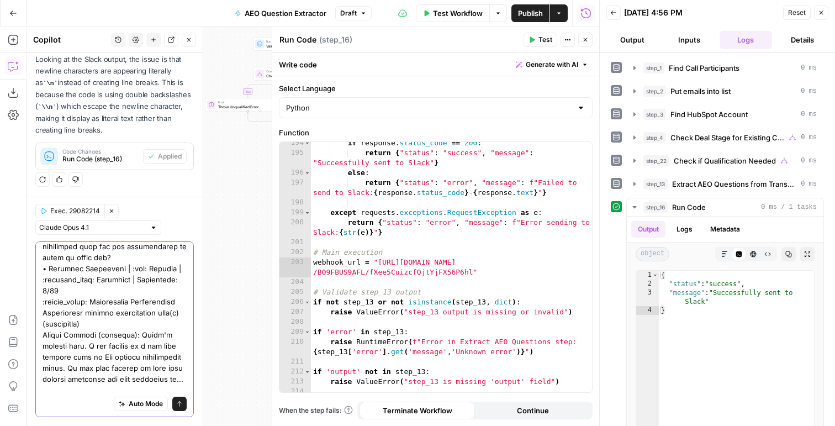
scroll to position [1212, 0]
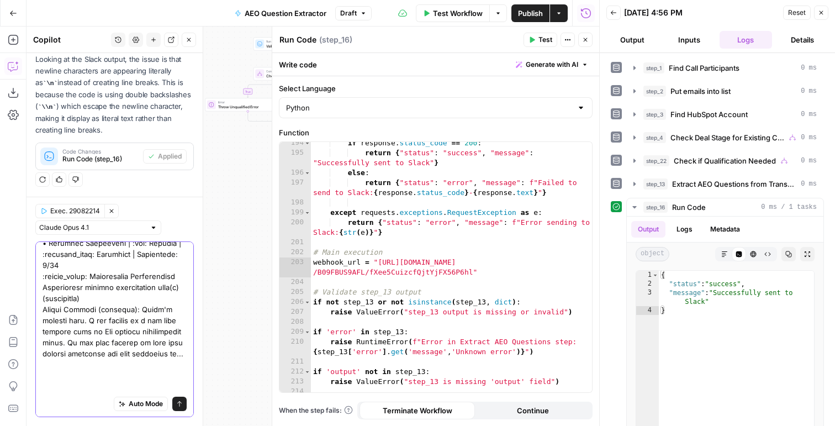
type textarea ":dart: Call Analysis: Tavio :date: Call Date: September 15, 2025 at 03:30 PM ET…"
type textarea "**********"
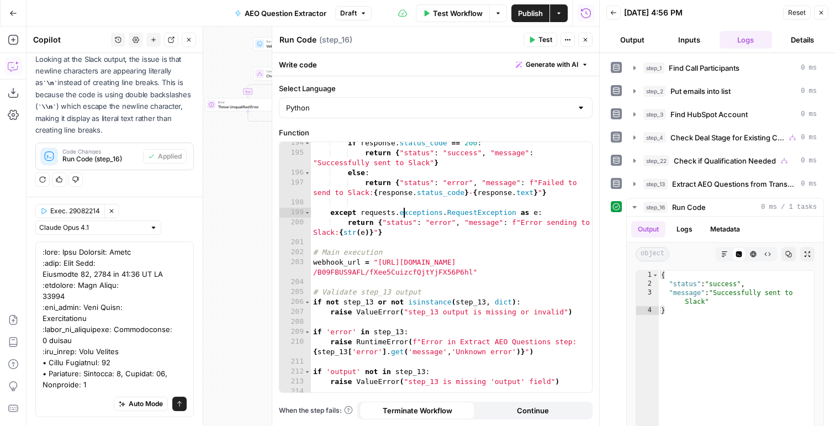
click at [402, 214] on div "if response . status_code == 200 : return { "status" : "success" , "message" : …" at bounding box center [451, 273] width 281 height 270
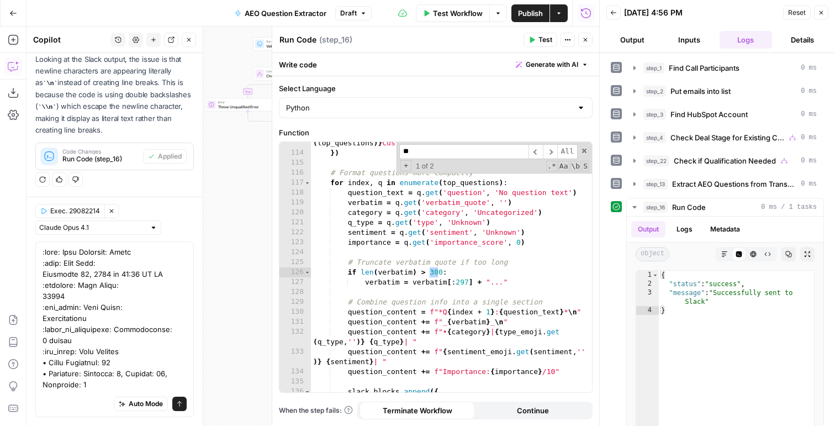
scroll to position [1385, 0]
type input "***"
click at [440, 283] on div ""text" : { "type" : "mrkdwn" , "text" : f"* 🔍 Top { len ( top_questions )} Cust…" at bounding box center [451, 268] width 281 height 280
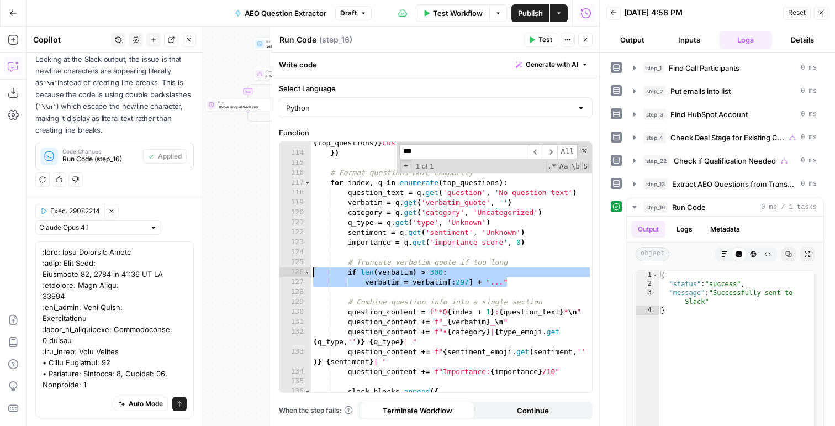
drag, startPoint x: 514, startPoint y: 279, endPoint x: 282, endPoint y: 268, distance: 233.2
click at [282, 268] on div "**********" at bounding box center [435, 267] width 312 height 250
type textarea "**********"
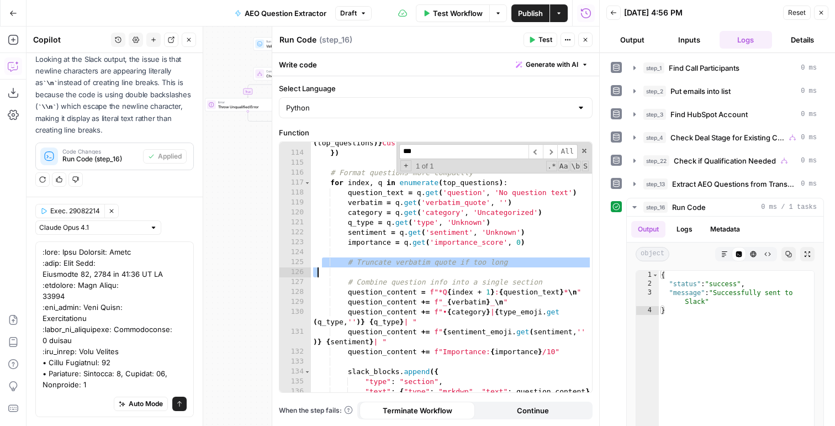
drag, startPoint x: 321, startPoint y: 266, endPoint x: 315, endPoint y: 272, distance: 7.8
click at [315, 272] on div ""text" : { "type" : "mrkdwn" , "text" : f"* 🔍 Top { len ( top_questions )} Cust…" at bounding box center [451, 268] width 281 height 280
type textarea "**********"
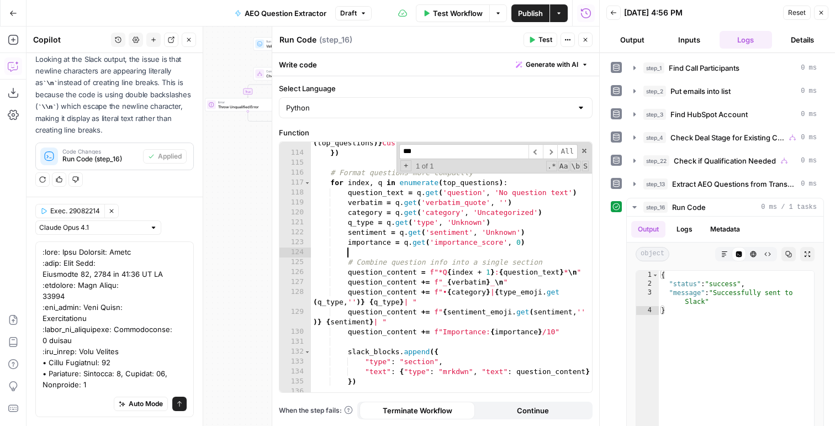
click at [538, 39] on span "Test" at bounding box center [545, 40] width 14 height 10
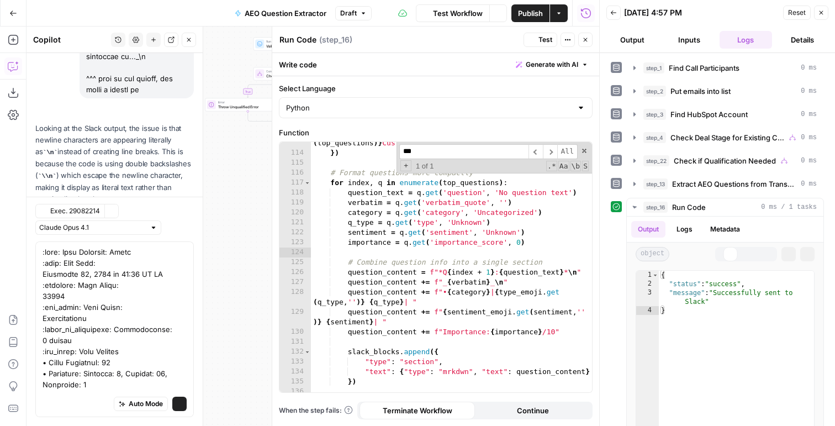
scroll to position [5589, 0]
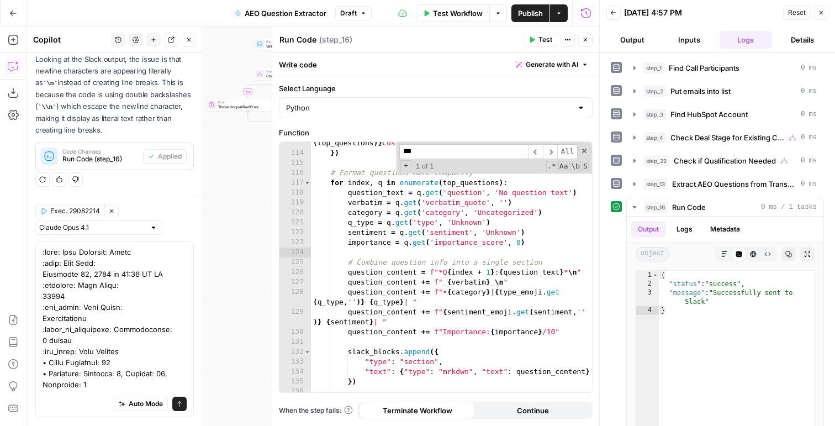
type textarea "**********"
click at [388, 365] on div ""text" : { "type" : "mrkdwn" , "text" : f"* 🔍 Top { len ( top_questions )} Cust…" at bounding box center [451, 273] width 281 height 290
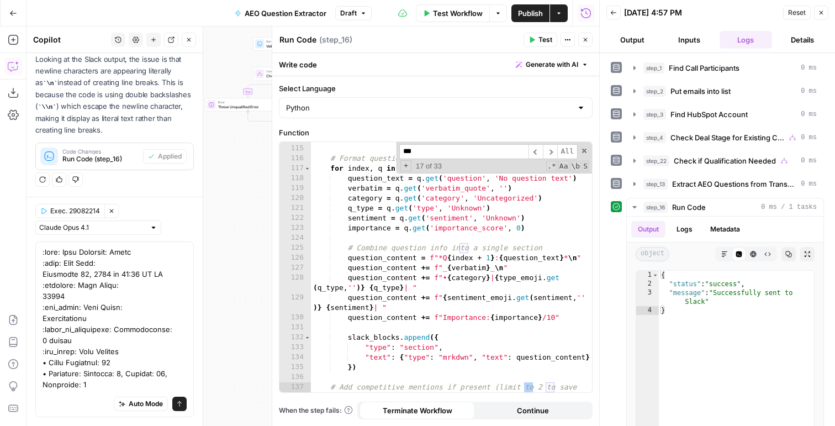
scroll to position [1842, 0]
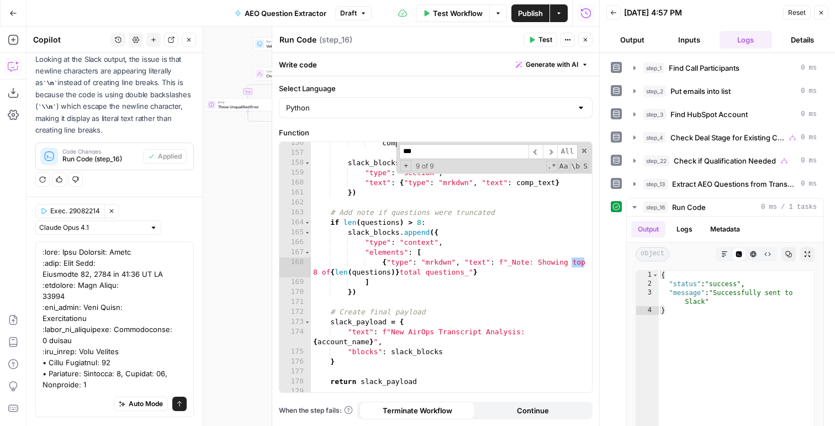
type input "***"
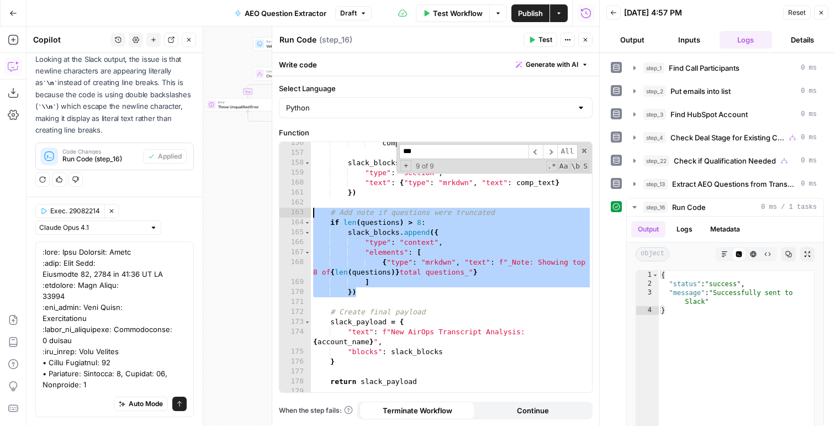
drag, startPoint x: 362, startPoint y: 294, endPoint x: 238, endPoint y: 210, distance: 149.9
click at [238, 210] on body "AirOps New Home Browse Insights Opportunities Your Data Flightpath Syncs Data L…" at bounding box center [417, 213] width 835 height 426
type textarea "**********"
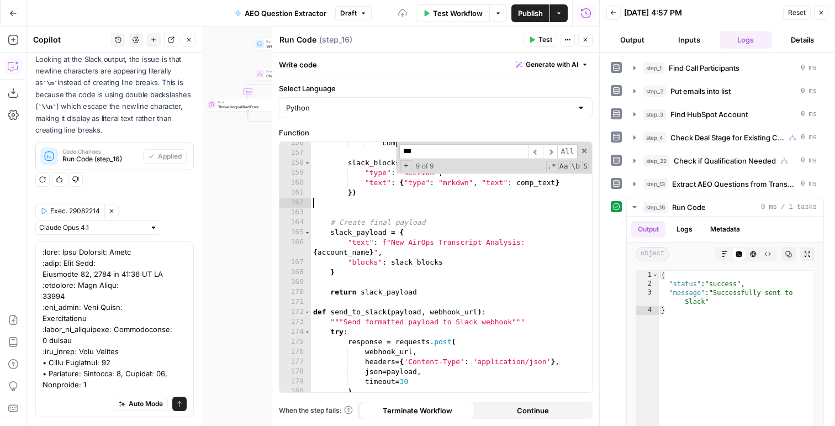
type textarea "**"
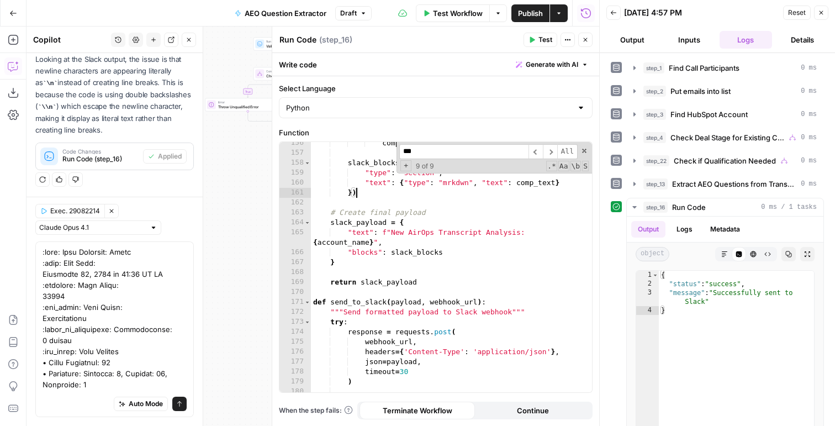
click at [438, 151] on input "***" at bounding box center [463, 151] width 129 height 15
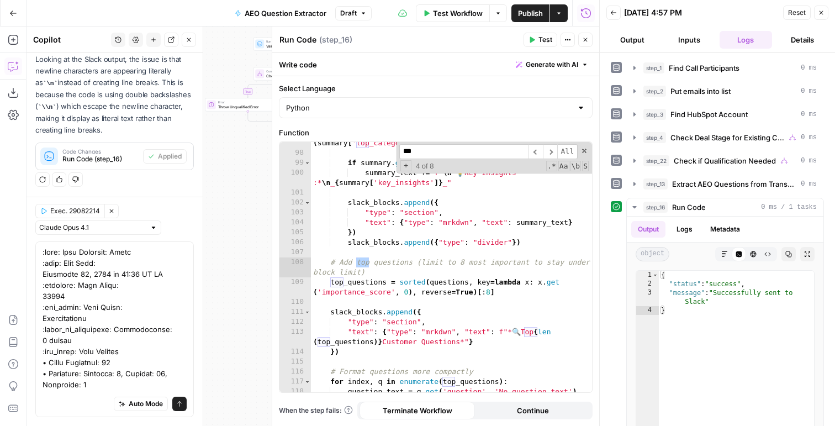
scroll to position [1186, 0]
type textarea "h"
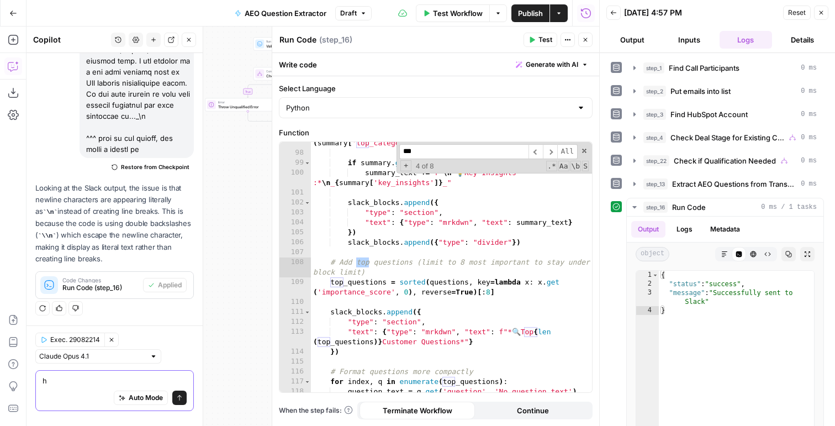
scroll to position [5455, 0]
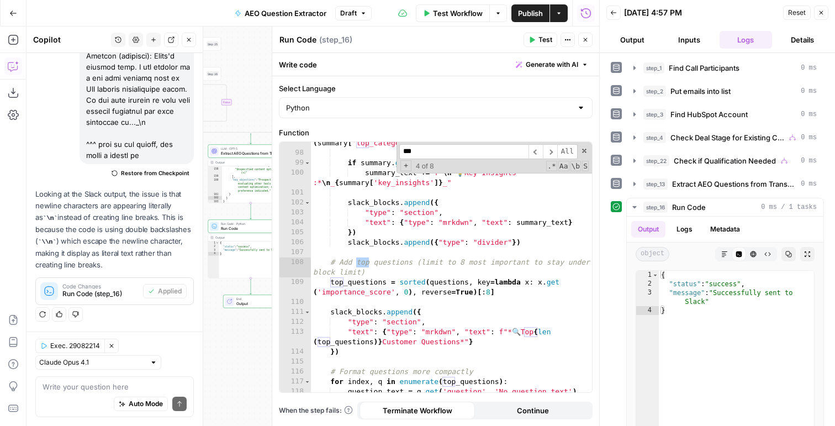
click at [539, 39] on span "Test" at bounding box center [545, 40] width 14 height 10
type textarea "**********"
click at [376, 259] on div "summary_text += f"• Top Categories: { ', ' . join ( summary [ 'top_categories' …" at bounding box center [451, 268] width 281 height 280
type input "***"
click at [362, 344] on div "summary_text += f"• Top Categories: { ', ' . join ( summary [ 'top_categories' …" at bounding box center [451, 268] width 281 height 280
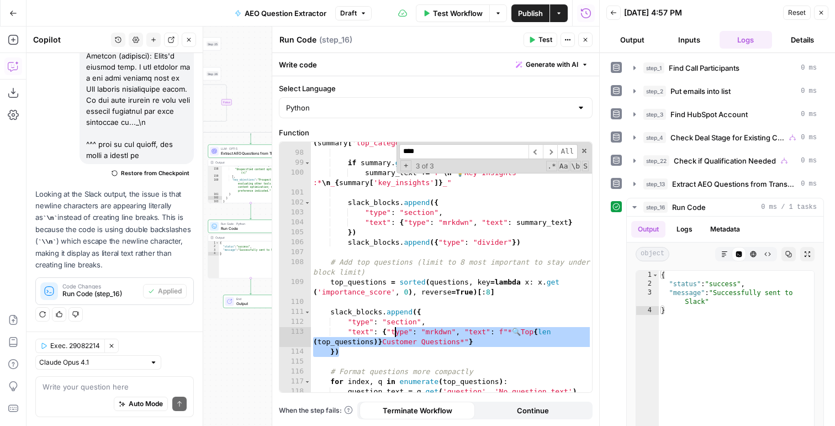
drag, startPoint x: 356, startPoint y: 350, endPoint x: 396, endPoint y: 334, distance: 43.4
click at [396, 334] on div "summary_text += f"• Top Categories: { ', ' . join ( summary [ 'top_categories' …" at bounding box center [451, 268] width 281 height 280
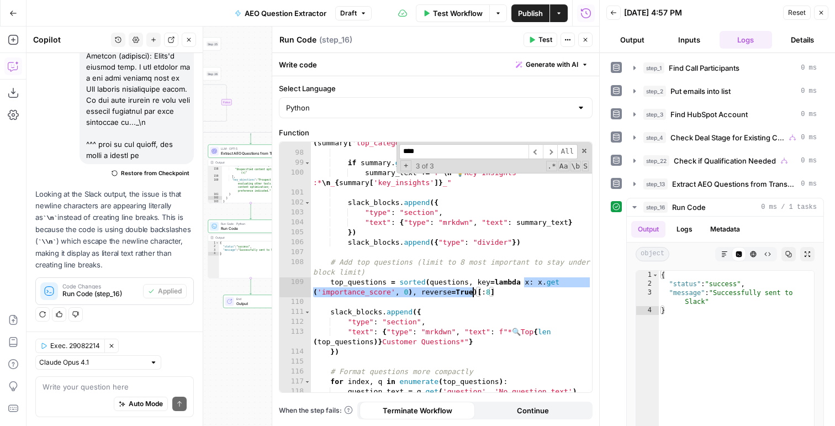
drag, startPoint x: 525, startPoint y: 287, endPoint x: 449, endPoint y: 293, distance: 76.5
click at [449, 293] on div "summary_text += f"• Top Categories: { ', ' . join ( summary [ 'top_categories' …" at bounding box center [451, 268] width 281 height 280
click at [476, 293] on div "summary_text += f"• Top Categories: { ', ' . join ( summary [ 'top_categories' …" at bounding box center [451, 268] width 281 height 280
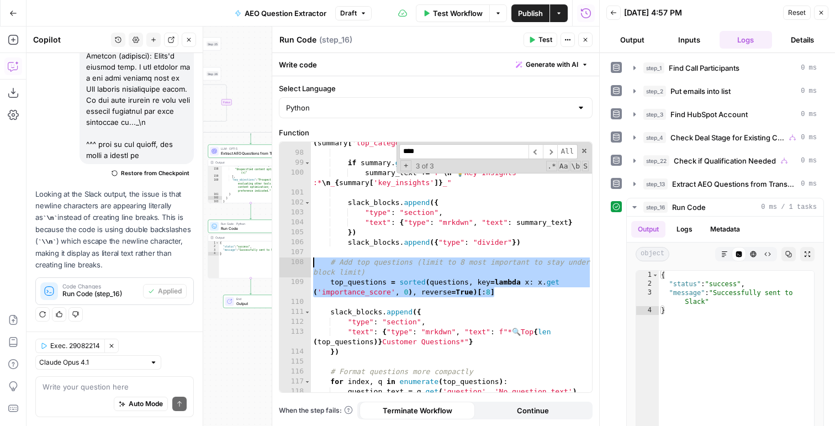
drag, startPoint x: 501, startPoint y: 294, endPoint x: 280, endPoint y: 262, distance: 223.1
click at [280, 262] on div "**********" at bounding box center [435, 267] width 312 height 250
click at [410, 309] on div "summary_text += f"• Top Categories: { ', ' . join ( summary [ 'top_categories' …" at bounding box center [451, 268] width 281 height 280
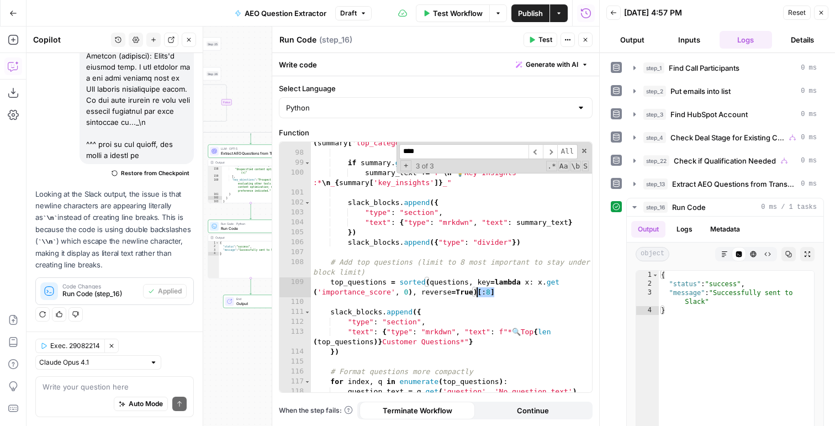
drag, startPoint x: 496, startPoint y: 293, endPoint x: 477, endPoint y: 294, distance: 19.4
click at [477, 294] on div "summary_text += f"• Top Categories: { ', ' . join ( summary [ 'top_categories' …" at bounding box center [451, 268] width 281 height 280
click at [534, 27] on header "Run Code Run Code ( step_16 ) Test Actions Close" at bounding box center [435, 39] width 327 height 26
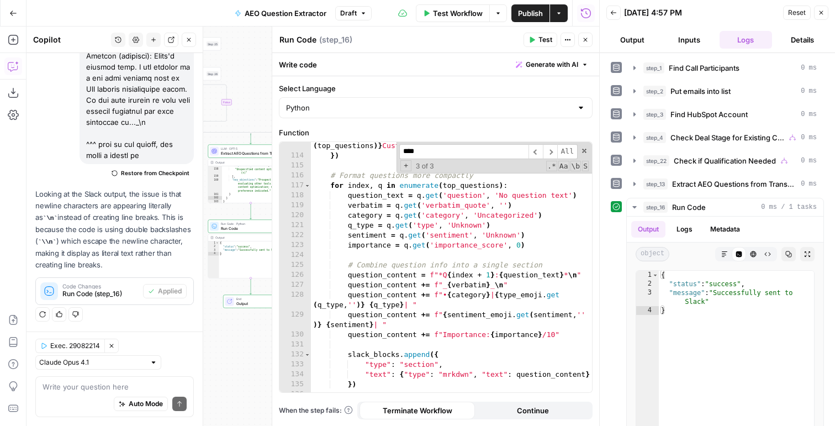
scroll to position [1382, 0]
type textarea "**********"
click at [449, 293] on div ""text" : { "type" : "mrkdwn" , "text" : f"* 🔍 Top { len ( top_questions )} Cust…" at bounding box center [451, 276] width 281 height 290
click at [93, 388] on textarea at bounding box center [115, 386] width 144 height 11
type textarea "w"
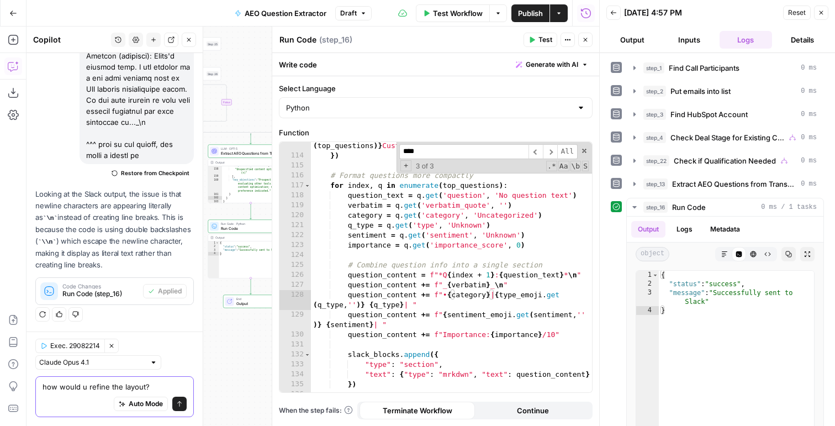
type textarea "how would u refine the layout?"
click at [827, 18] on div "Reset Close" at bounding box center [805, 12] width 45 height 17
click at [824, 18] on button "Close" at bounding box center [821, 13] width 14 height 14
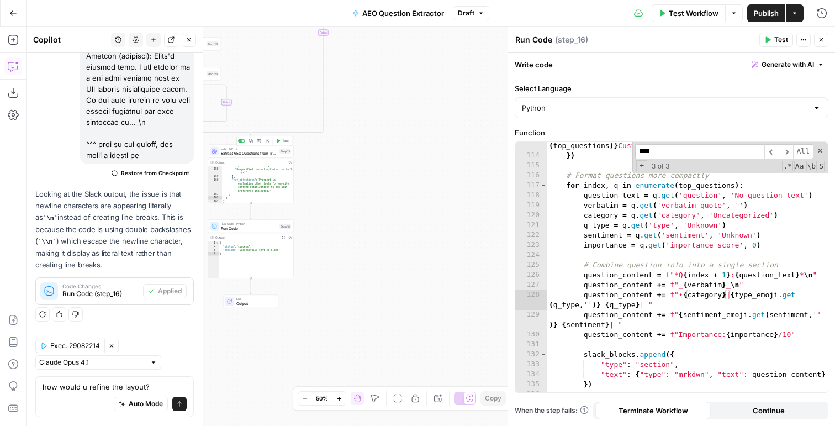
click at [256, 152] on span "Extract AEO Questions from Transcript" at bounding box center [249, 153] width 56 height 6
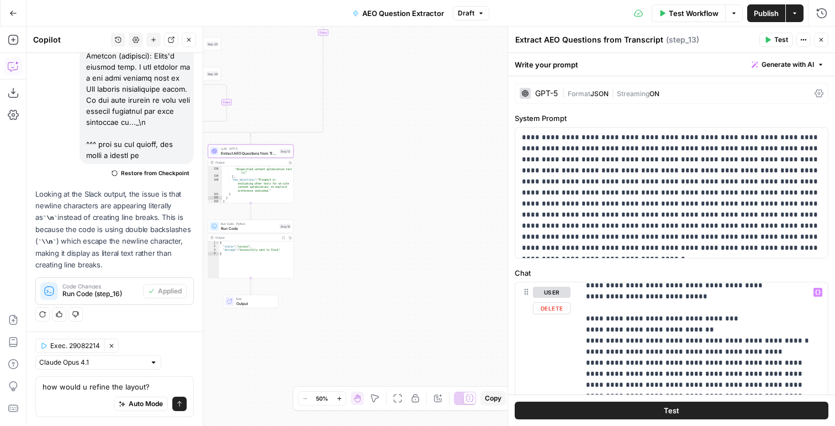
scroll to position [396, 0]
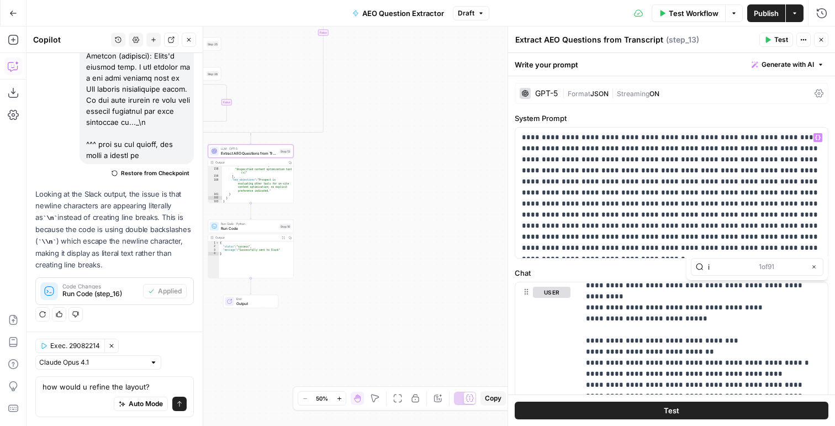
scroll to position [1067, 0]
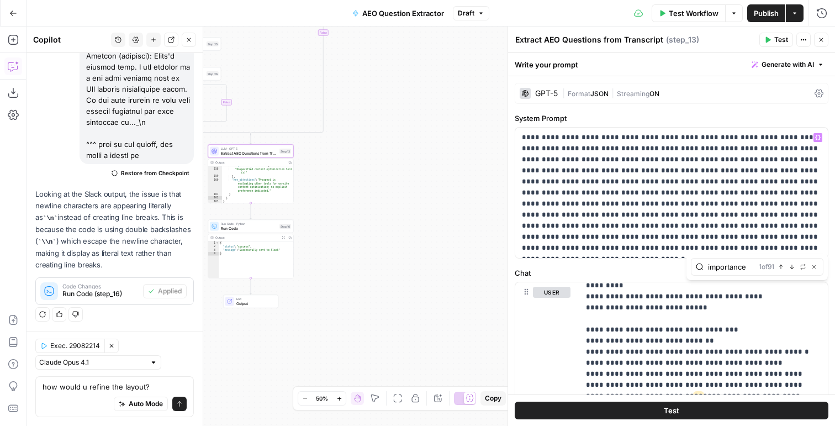
type input "importance"
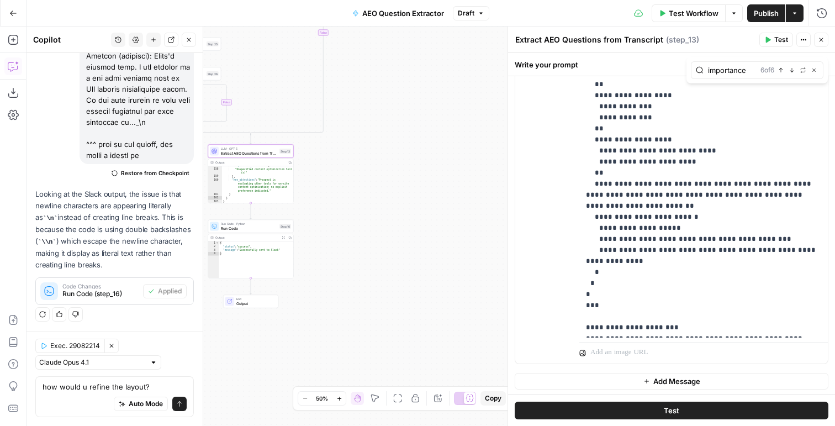
scroll to position [396, 0]
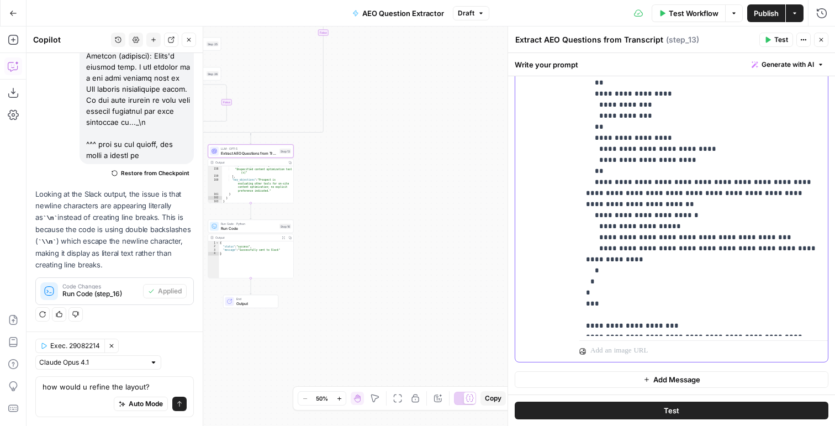
drag, startPoint x: 702, startPoint y: 250, endPoint x: 661, endPoint y: 252, distance: 40.9
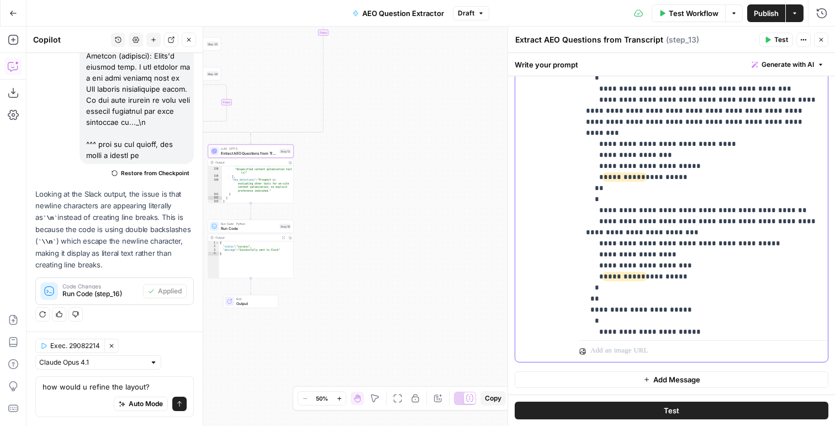
scroll to position [1401, 0]
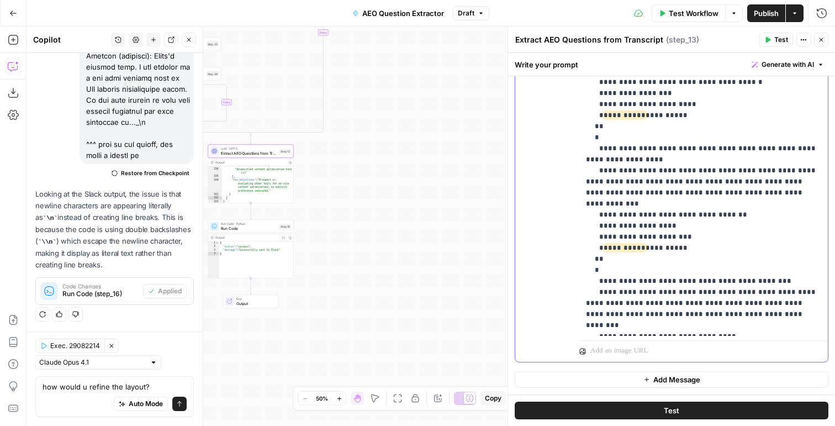
scroll to position [1107, 0]
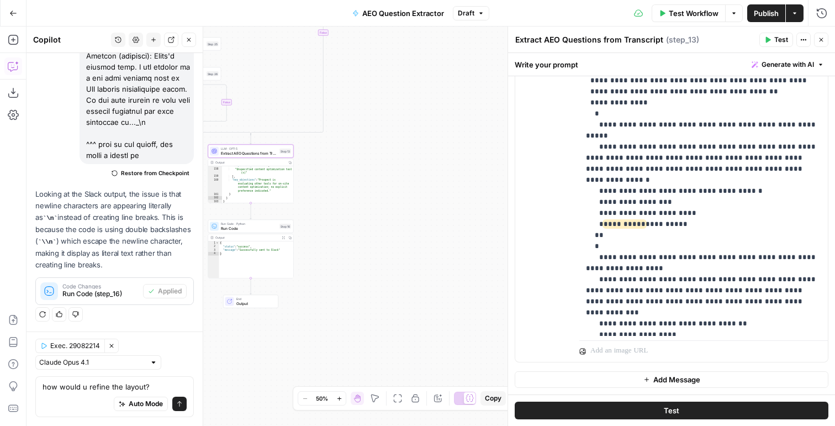
click at [777, 44] on span "Test" at bounding box center [781, 40] width 14 height 10
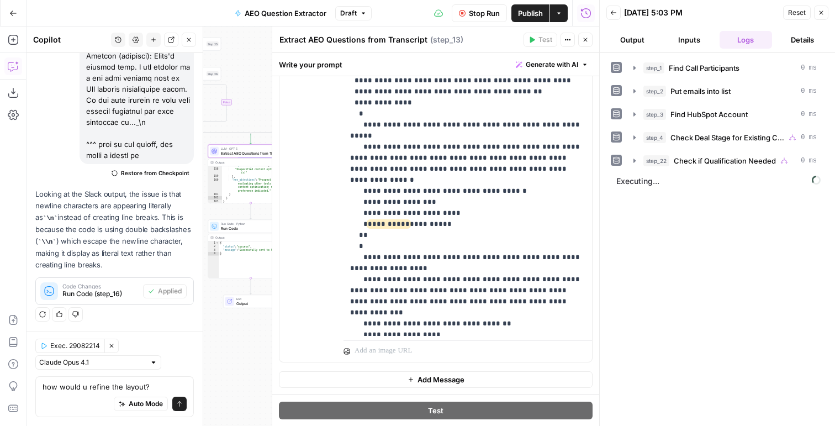
click at [821, 13] on icon "button" at bounding box center [821, 12] width 7 height 7
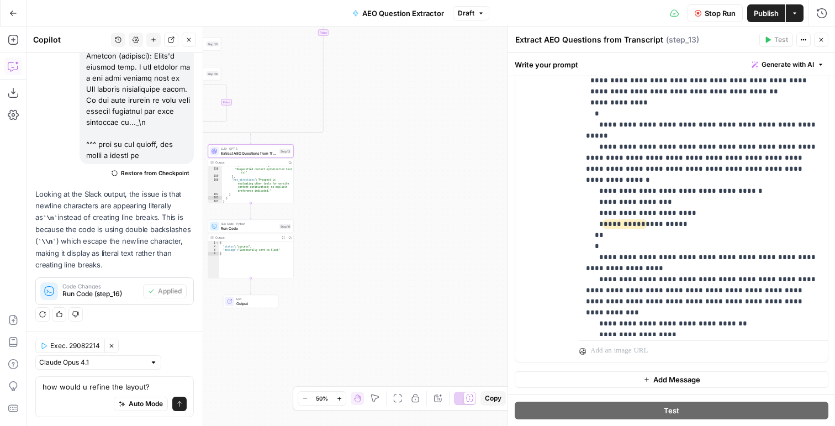
click at [760, 15] on span "Publish" at bounding box center [766, 13] width 25 height 11
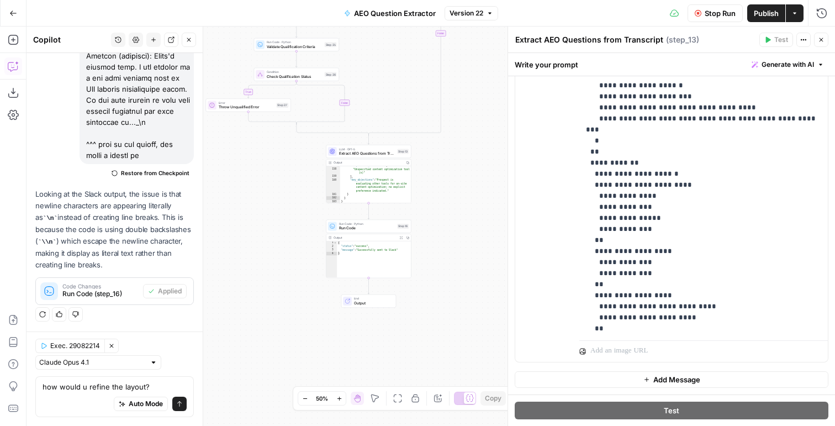
scroll to position [1811, 0]
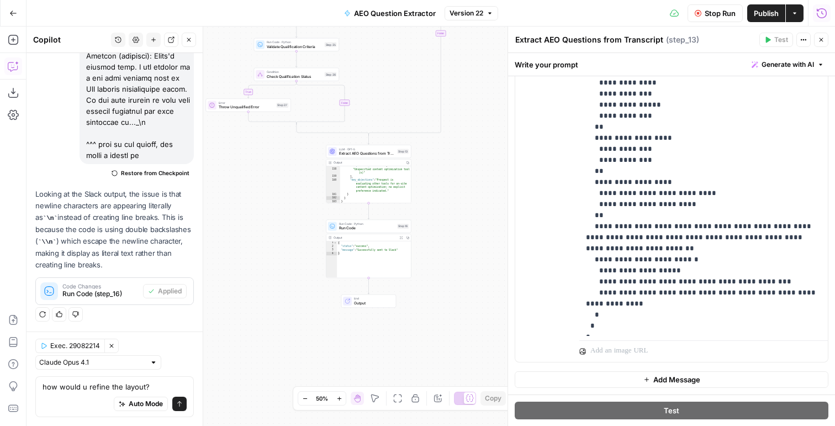
click at [823, 21] on button "Run History" at bounding box center [822, 13] width 18 height 18
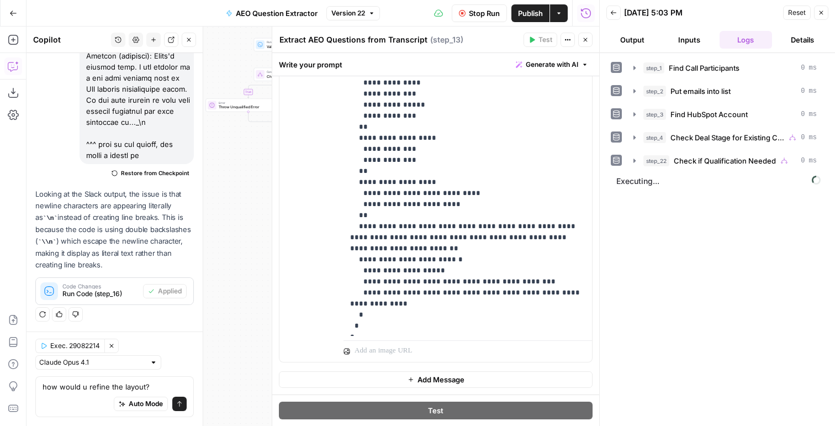
click at [629, 36] on button "Output" at bounding box center [632, 40] width 52 height 18
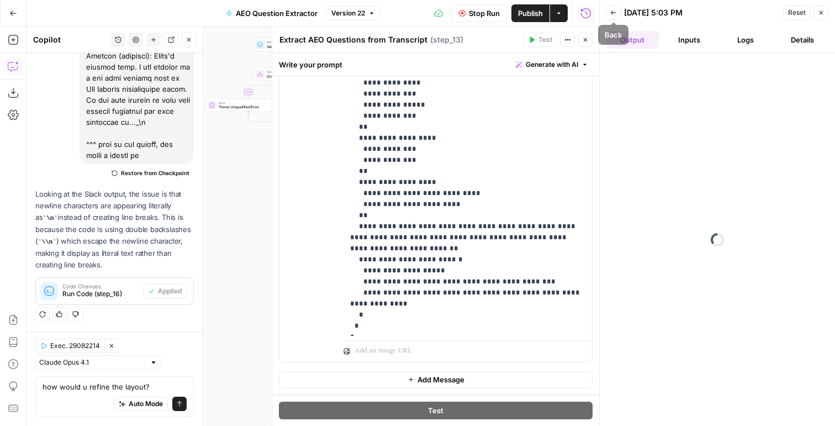
click at [585, 41] on icon "button" at bounding box center [585, 39] width 7 height 7
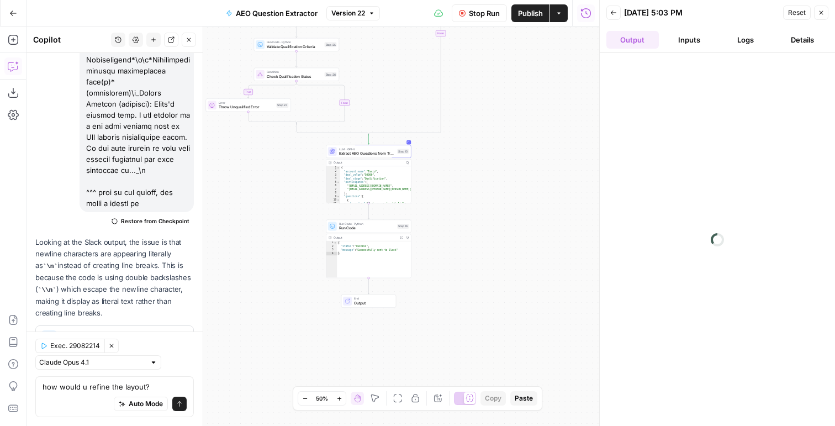
scroll to position [5365, 0]
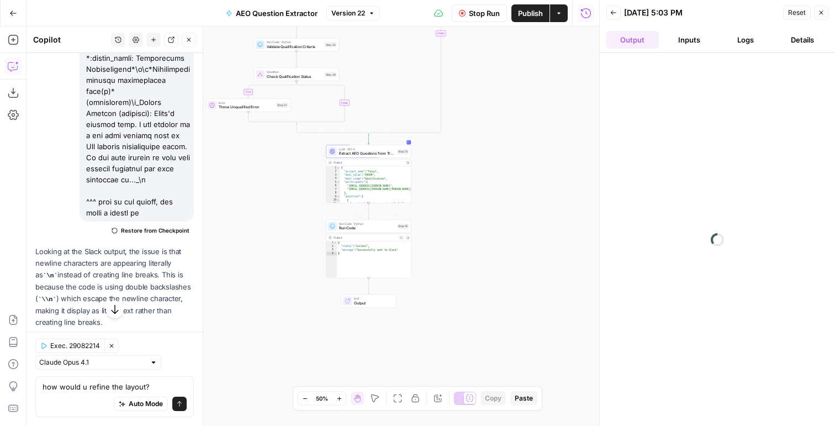
click at [362, 227] on span "Run Code" at bounding box center [367, 228] width 56 height 6
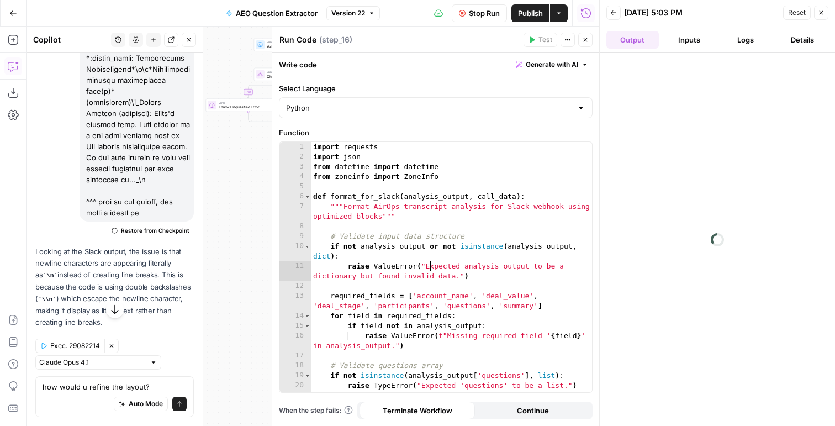
type textarea "**********"
click at [428, 263] on div "import requests import json from datetime import datetime from zoneinfo import …" at bounding box center [451, 277] width 281 height 270
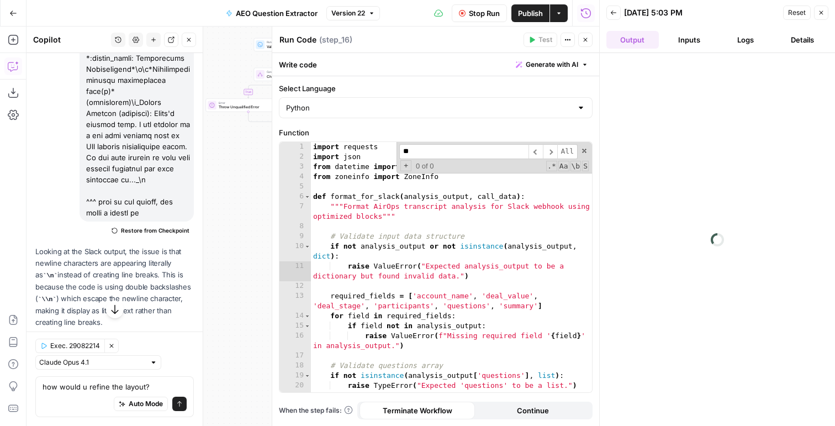
scroll to position [1951, 0]
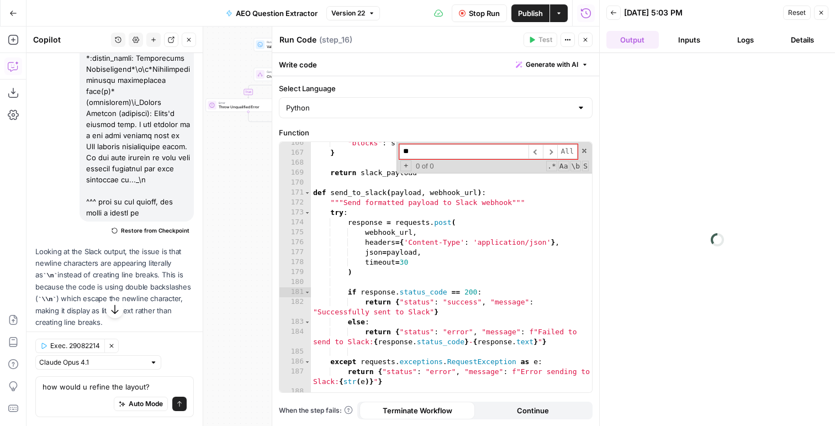
type input "*"
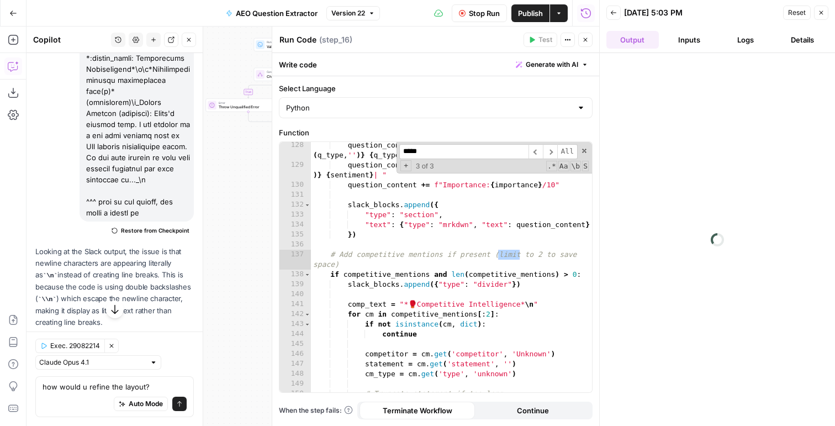
scroll to position [1538, 0]
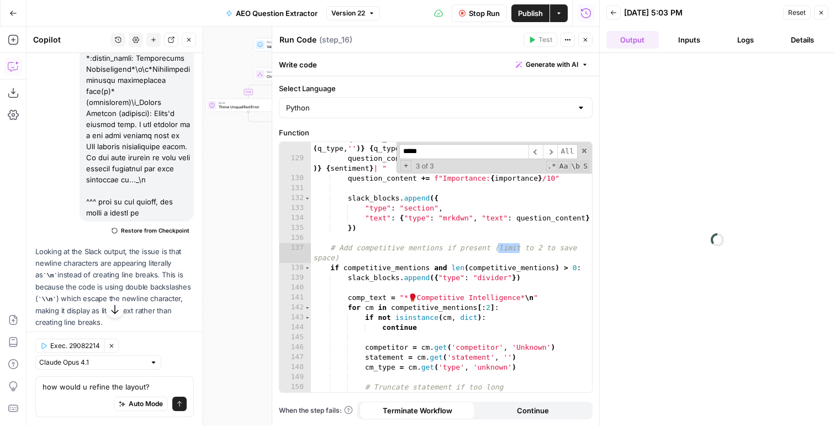
type input "*****"
drag, startPoint x: 494, startPoint y: 309, endPoint x: 478, endPoint y: 309, distance: 15.5
click at [478, 309] on div "question_content += f"• { category } | { type_emoji . get ( q_type , '' )} { q_…" at bounding box center [451, 274] width 281 height 280
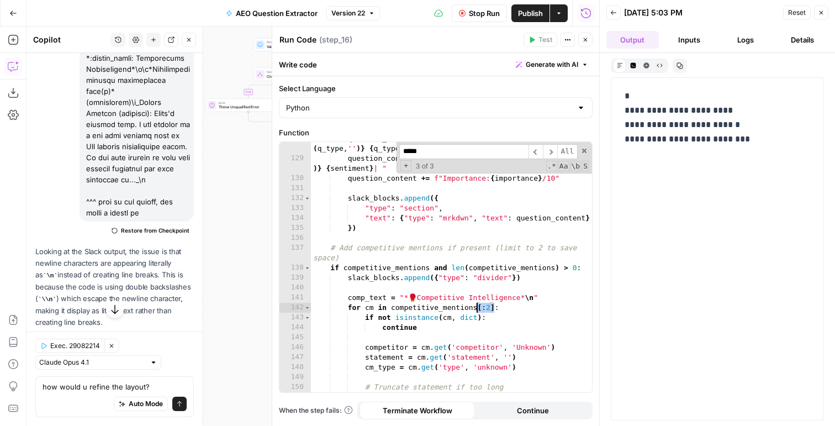
type textarea "**********"
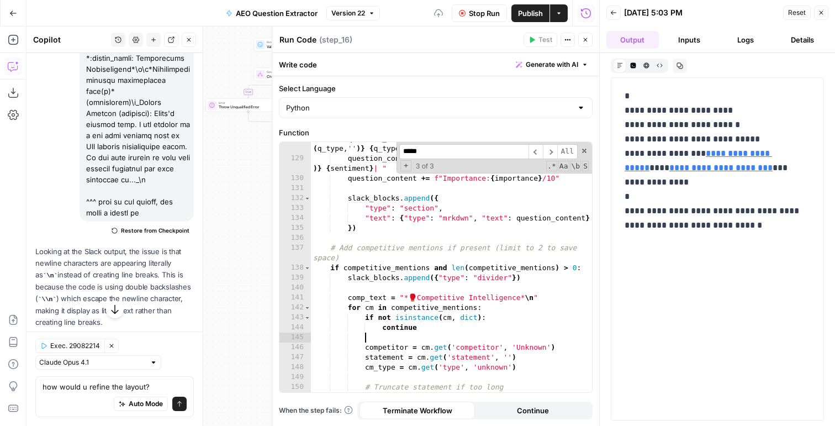
click at [513, 335] on div "question_content += f"• { category } | { type_emoji . get ( q_type , '' )} { q_…" at bounding box center [451, 274] width 281 height 280
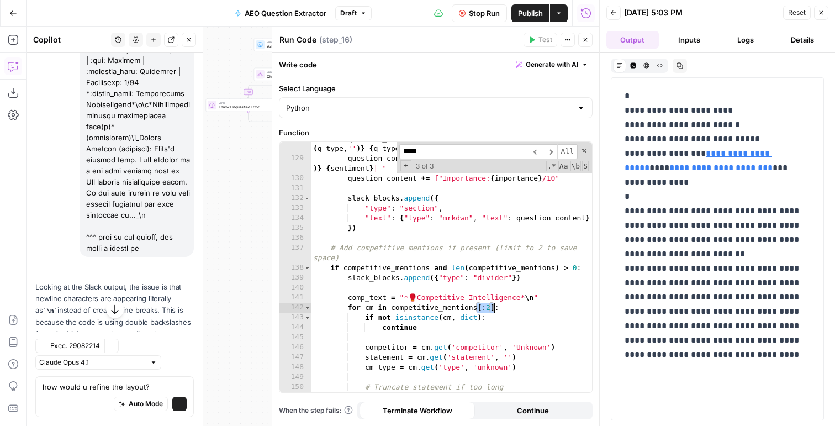
scroll to position [5365, 0]
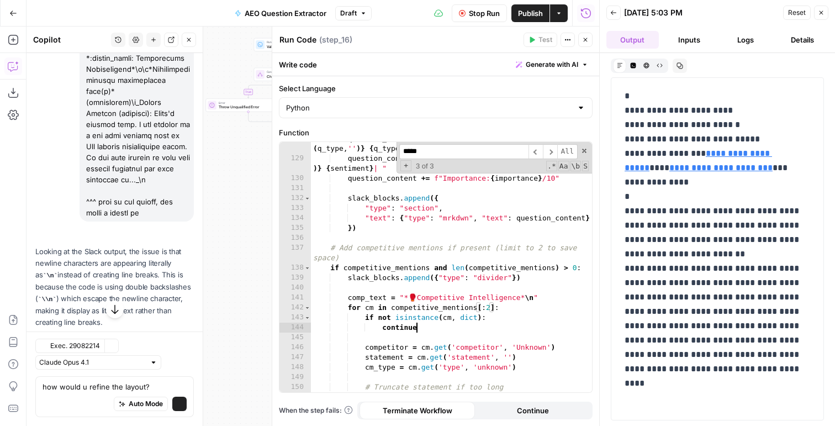
click at [476, 330] on div "question_content += f"• { category } | { type_emoji . get ( q_type , '' )} { q_…" at bounding box center [451, 274] width 281 height 280
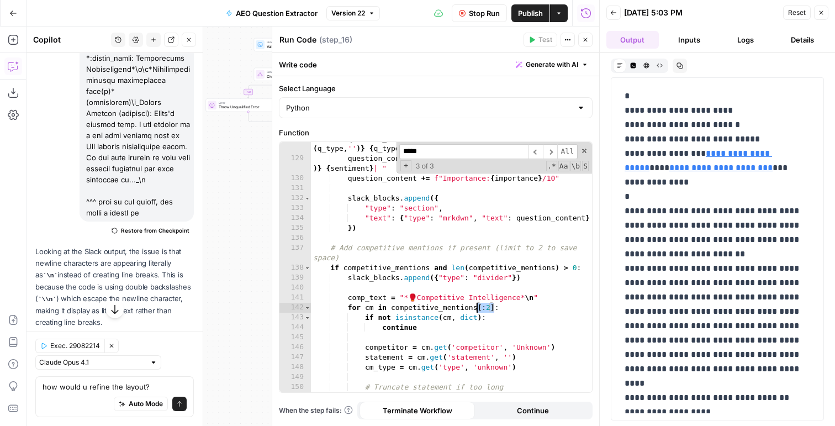
drag, startPoint x: 493, startPoint y: 307, endPoint x: 478, endPoint y: 308, distance: 15.5
click at [478, 308] on div "question_content += f"• { category } | { type_emoji . get ( q_type , '' )} { q_…" at bounding box center [451, 274] width 281 height 280
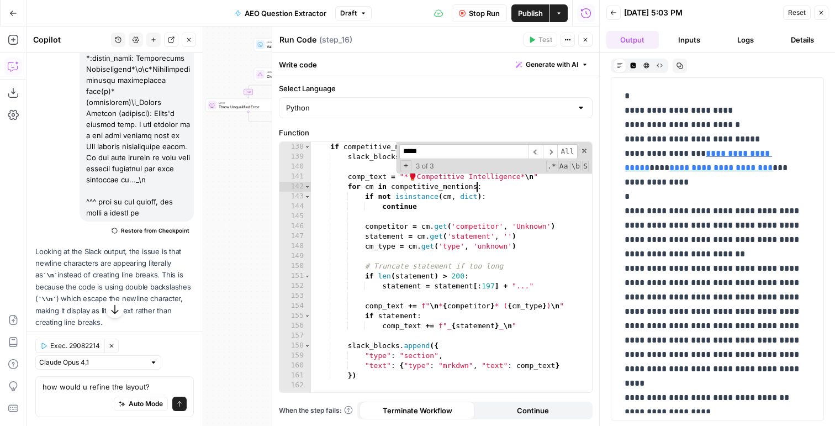
scroll to position [1659, 0]
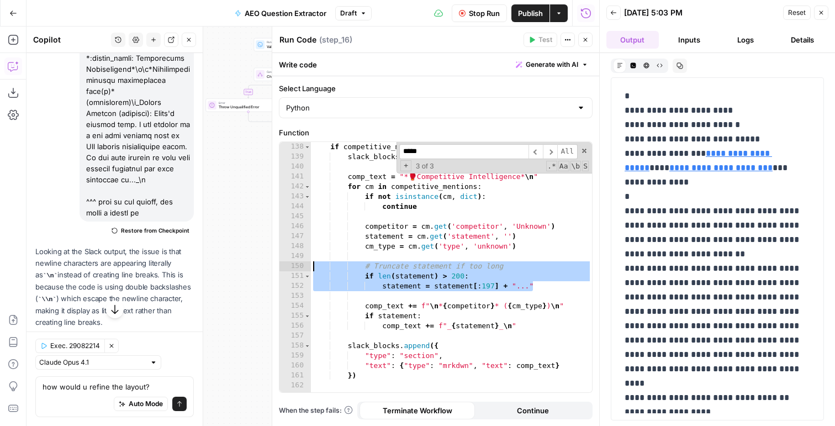
drag, startPoint x: 537, startPoint y: 284, endPoint x: 292, endPoint y: 262, distance: 245.5
click at [292, 262] on div "**********" at bounding box center [435, 267] width 312 height 250
type textarea "**********"
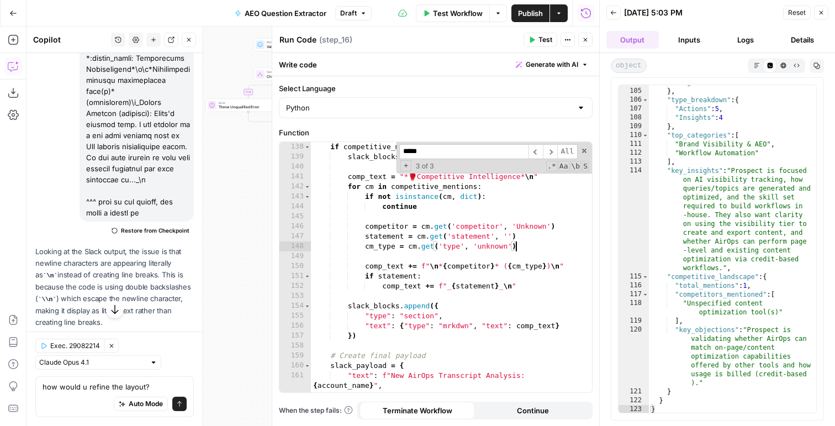
scroll to position [2154, 0]
click at [399, 273] on div "if competitive_mentions and len ( competitive_mentions ) > 0 : slack_blocks . a…" at bounding box center [451, 277] width 281 height 270
type textarea "**********"
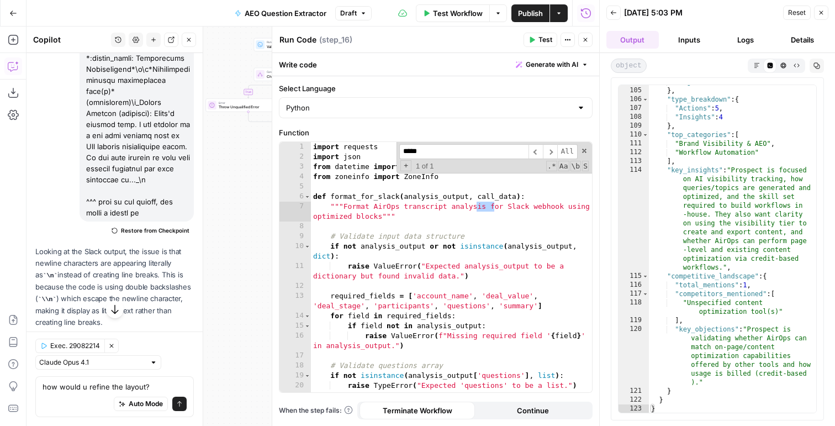
scroll to position [0, 0]
type input "******"
type textarea "**********"
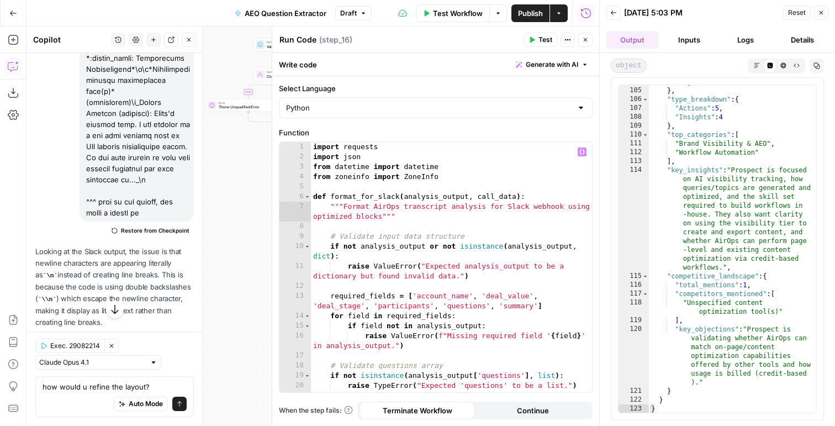
click at [584, 38] on icon "button" at bounding box center [585, 39] width 7 height 7
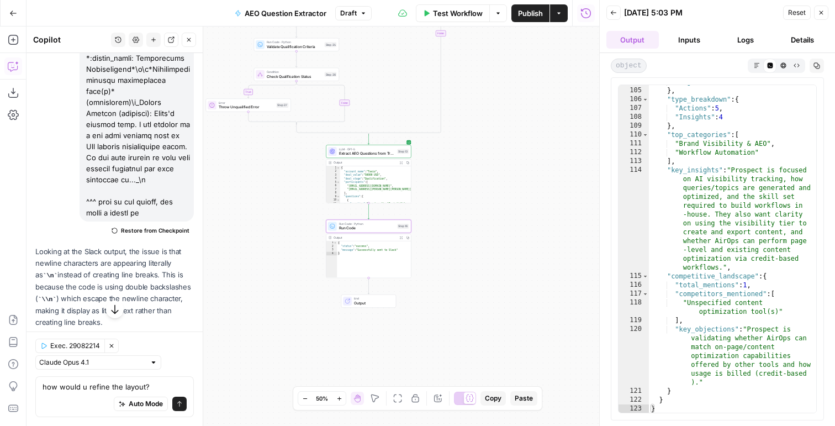
click at [341, 155] on span "Extract AEO Questions from Transcript" at bounding box center [367, 154] width 56 height 6
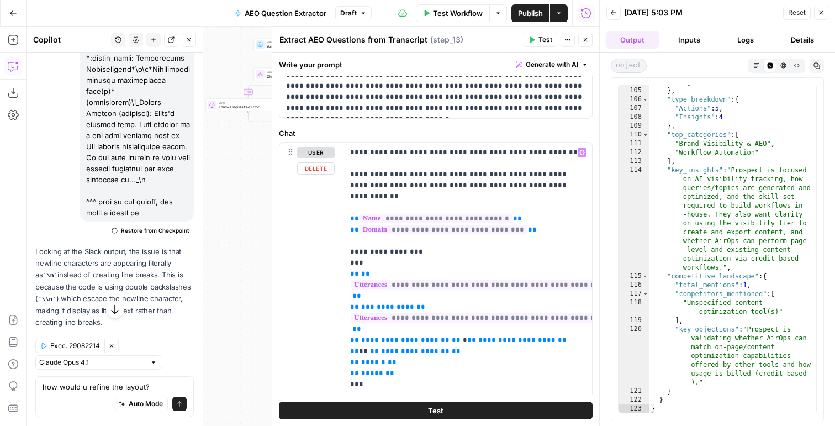
scroll to position [135, 0]
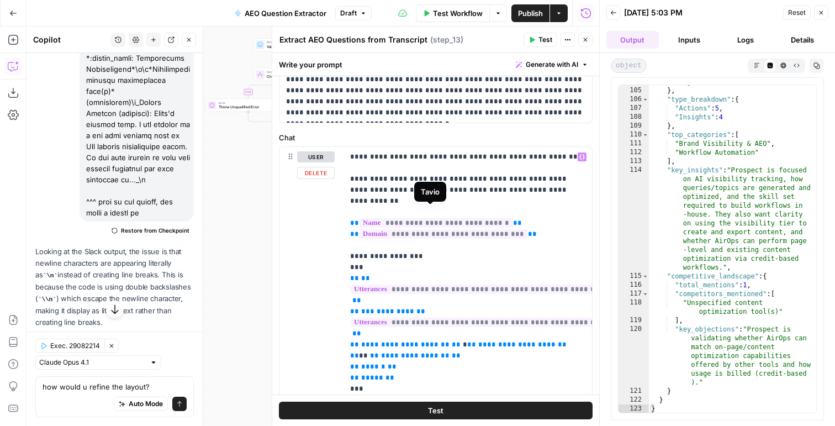
click at [475, 218] on span "**********" at bounding box center [435, 222] width 153 height 9
click at [470, 229] on span "**********" at bounding box center [443, 233] width 168 height 9
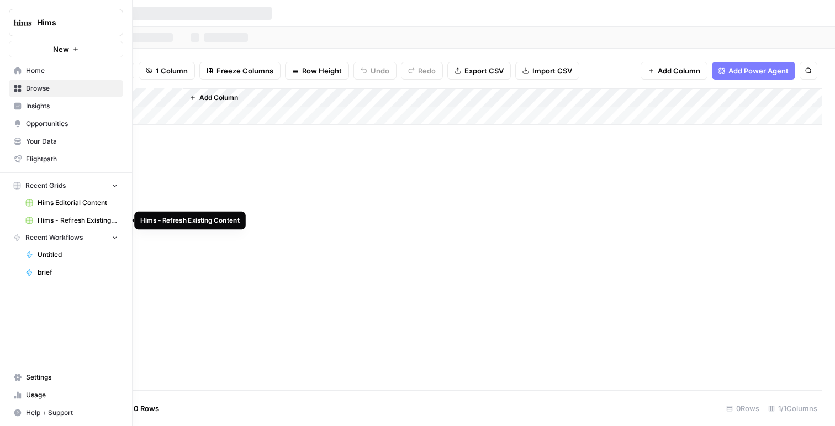
click at [84, 223] on span "Hims - Refresh Existing Content" at bounding box center [78, 220] width 81 height 10
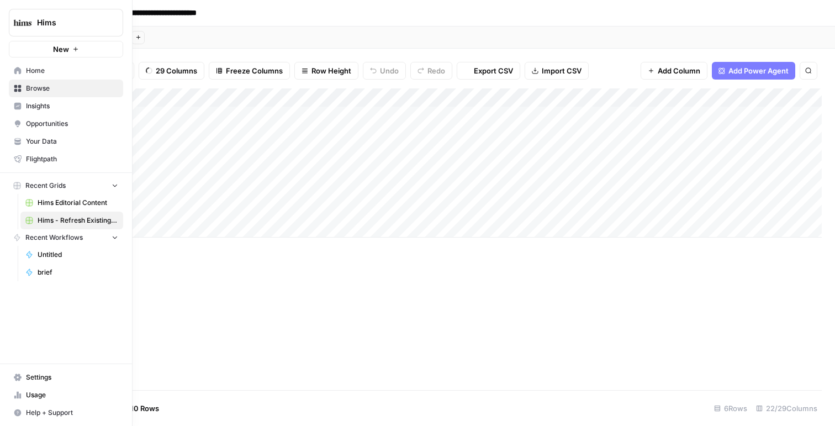
click at [83, 205] on span "Hims Editorial Content" at bounding box center [78, 203] width 81 height 10
click at [92, 225] on span "Hims - Refresh Existing Content" at bounding box center [78, 220] width 81 height 10
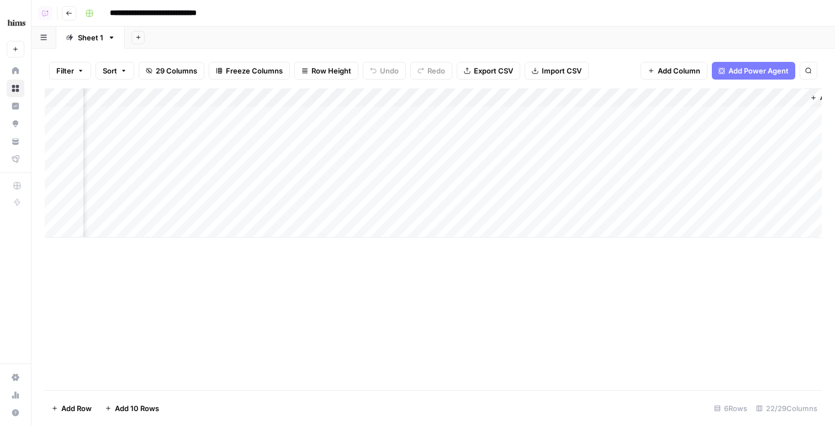
scroll to position [0, 2133]
click at [739, 134] on div "Add Column" at bounding box center [433, 162] width 777 height 149
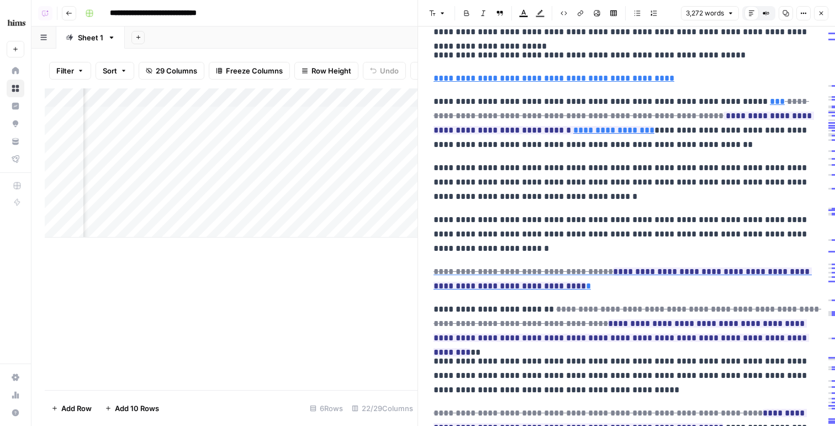
scroll to position [813, 0]
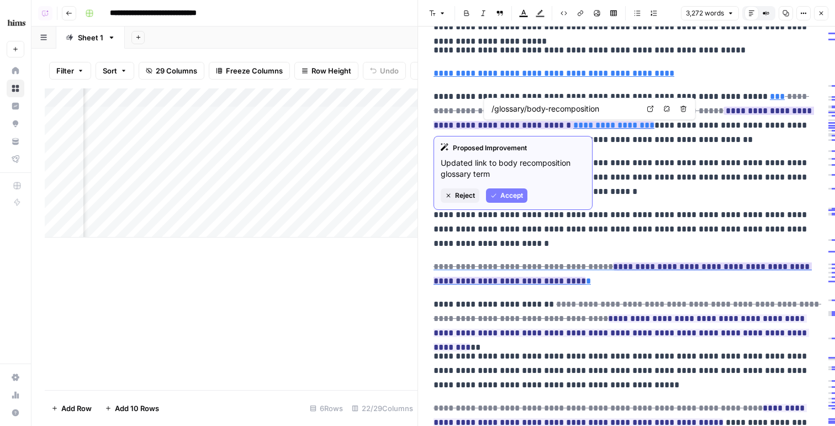
type input "#wondering-how-to-turn-fat-into-muscle"
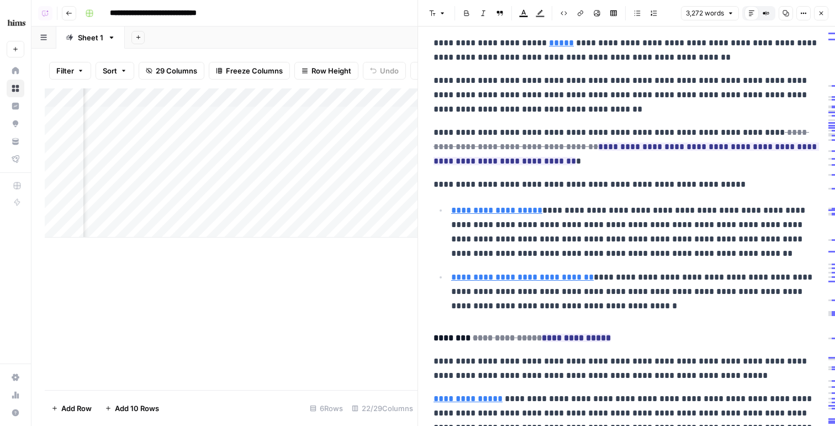
scroll to position [2296, 0]
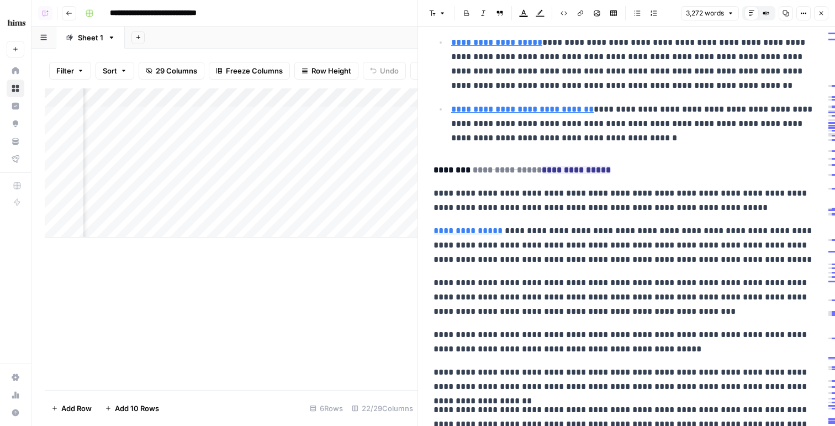
click at [824, 10] on icon "button" at bounding box center [821, 13] width 7 height 7
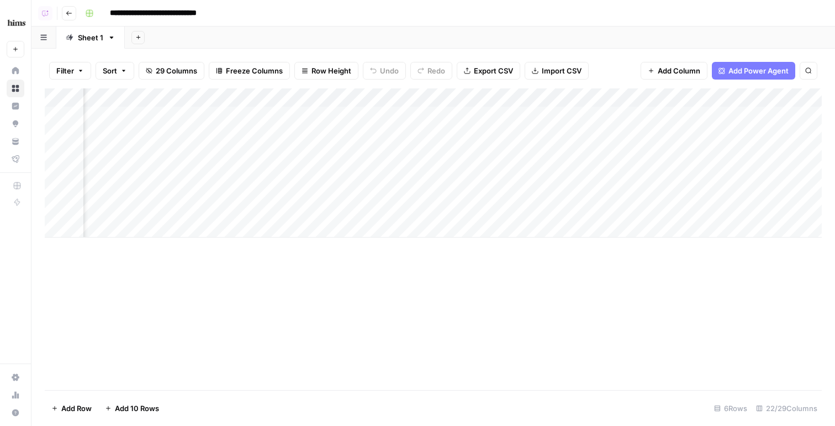
scroll to position [0, 2133]
click at [632, 98] on div "Add Column" at bounding box center [433, 162] width 777 height 149
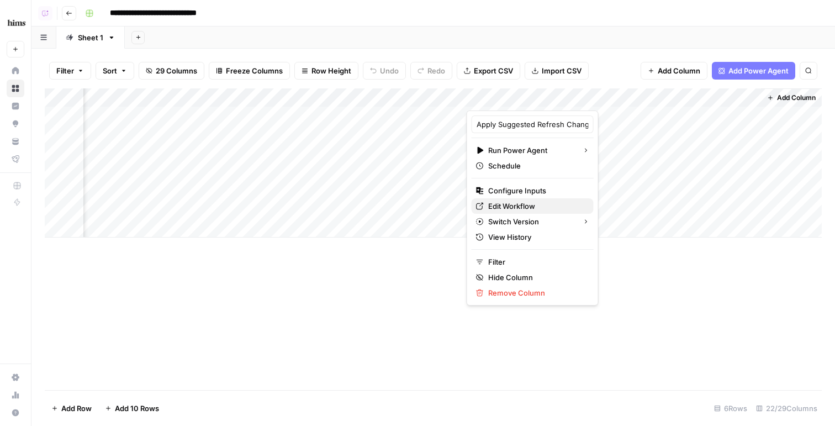
click at [529, 206] on span "Edit Workflow" at bounding box center [536, 205] width 97 height 11
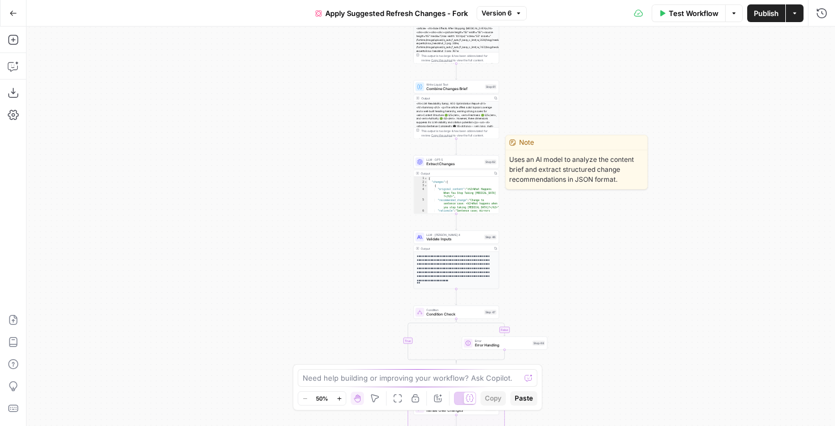
click at [468, 165] on span "Extract Changes" at bounding box center [454, 164] width 56 height 6
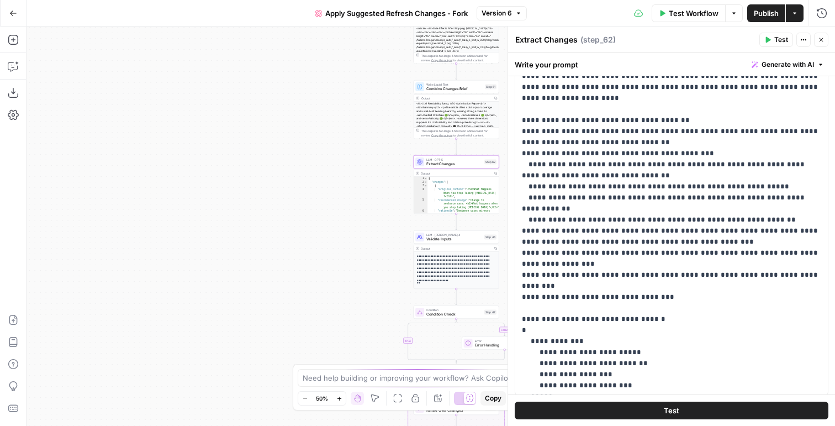
scroll to position [184, 0]
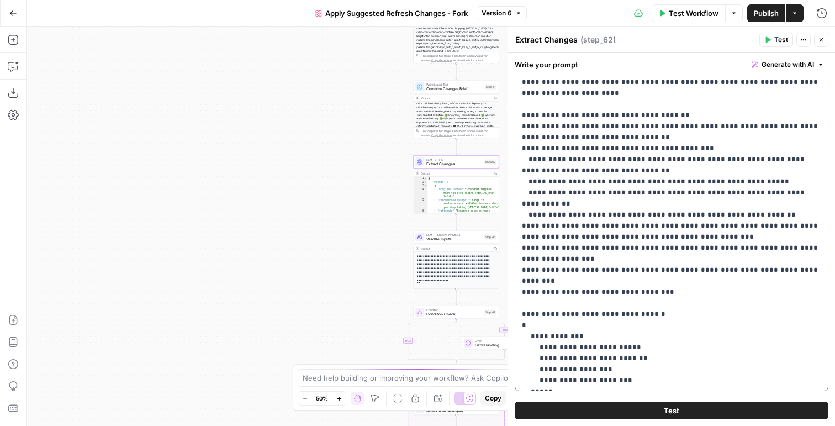
click at [645, 257] on p "**********" at bounding box center [671, 186] width 299 height 397
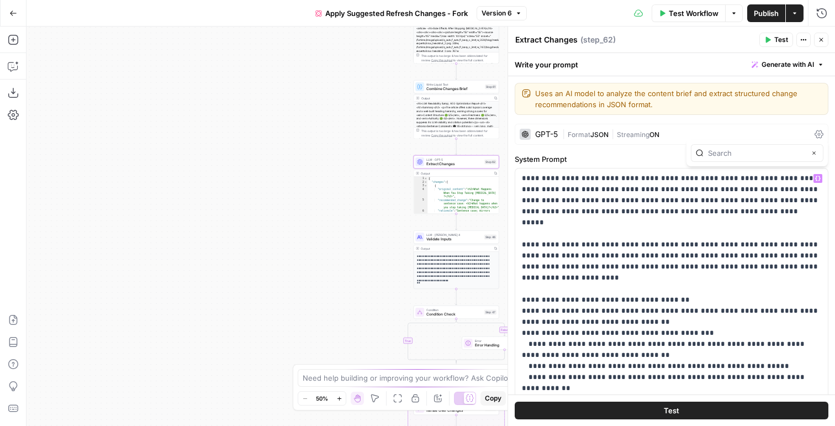
type input "t"
type input "s"
type input "case"
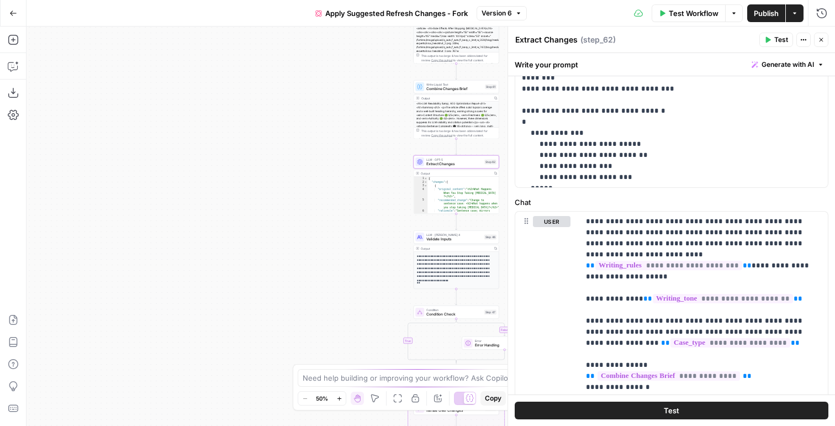
scroll to position [494, 0]
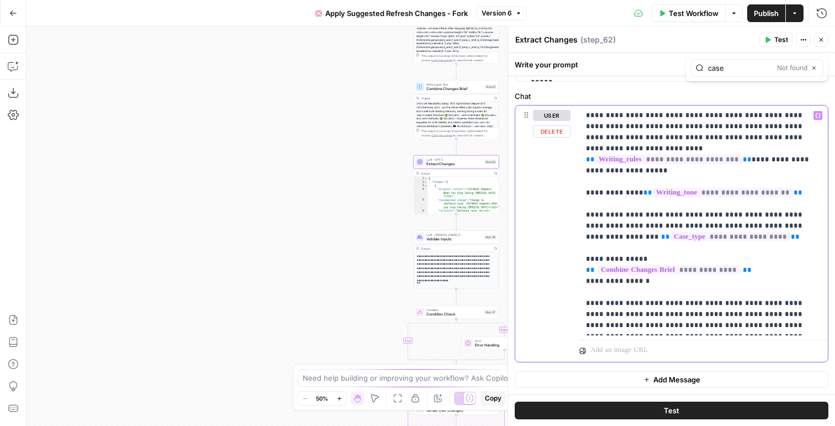
click at [607, 304] on p "**********" at bounding box center [703, 220] width 235 height 221
type input "case"
click at [659, 232] on span "**********" at bounding box center [699, 236] width 81 height 9
click at [767, 217] on p "**********" at bounding box center [703, 220] width 235 height 221
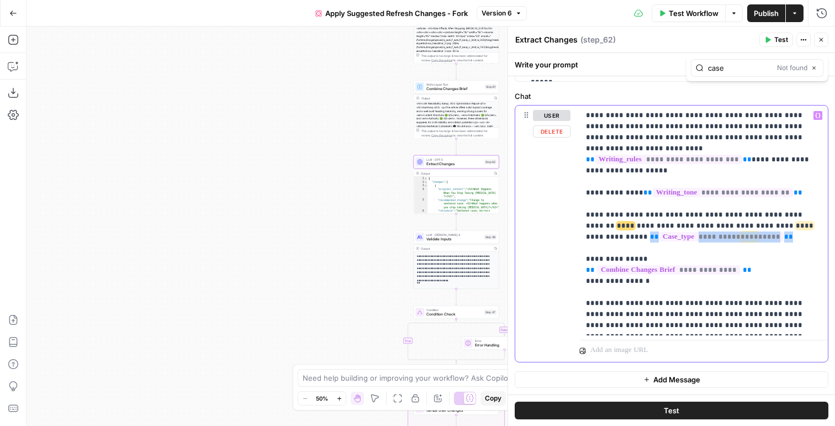
drag, startPoint x: 752, startPoint y: 220, endPoint x: 575, endPoint y: 230, distance: 177.4
click at [575, 230] on div "**********" at bounding box center [671, 233] width 312 height 256
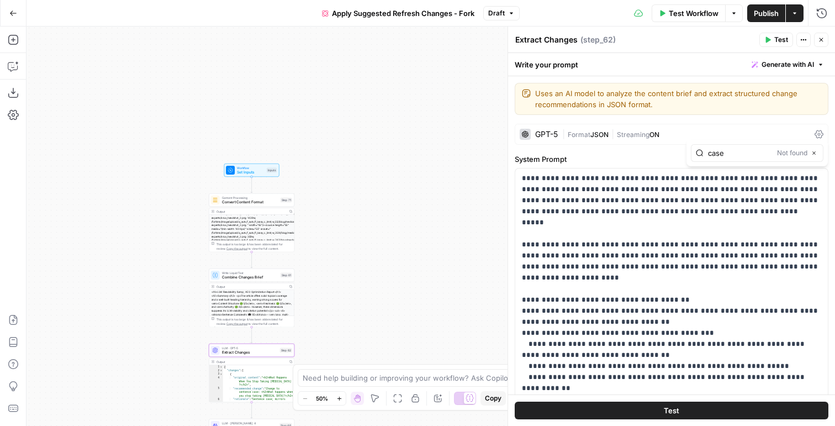
scroll to position [0, 0]
click at [232, 205] on div "Content Processing Convert Content Format Step 71 Copy step Delete step Add Not…" at bounding box center [252, 199] width 86 height 13
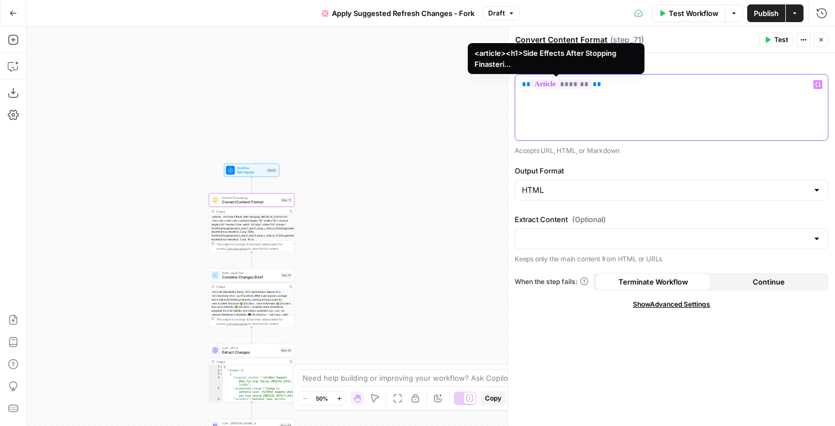
click at [556, 87] on span "*******" at bounding box center [561, 83] width 61 height 9
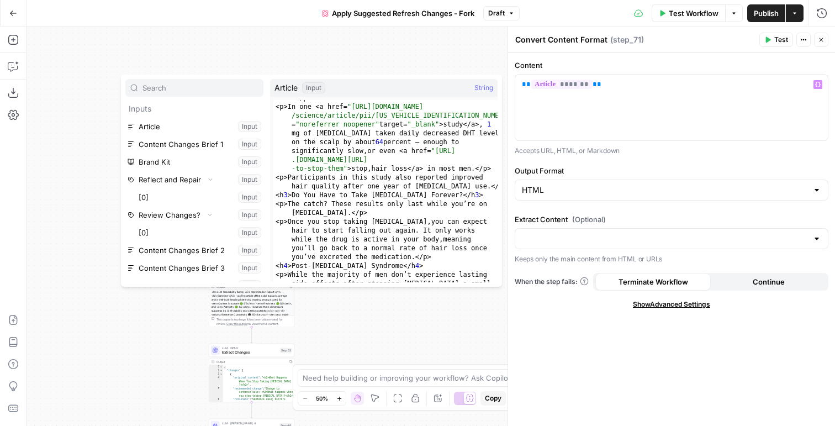
scroll to position [1056, 0]
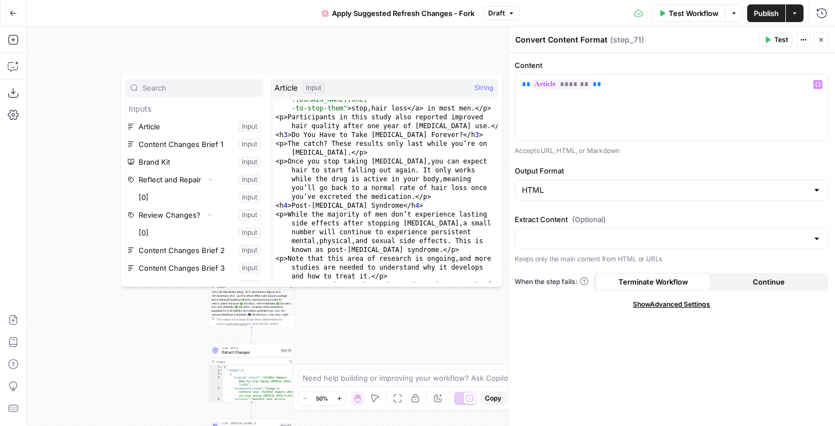
click at [820, 44] on button "Close" at bounding box center [821, 40] width 14 height 14
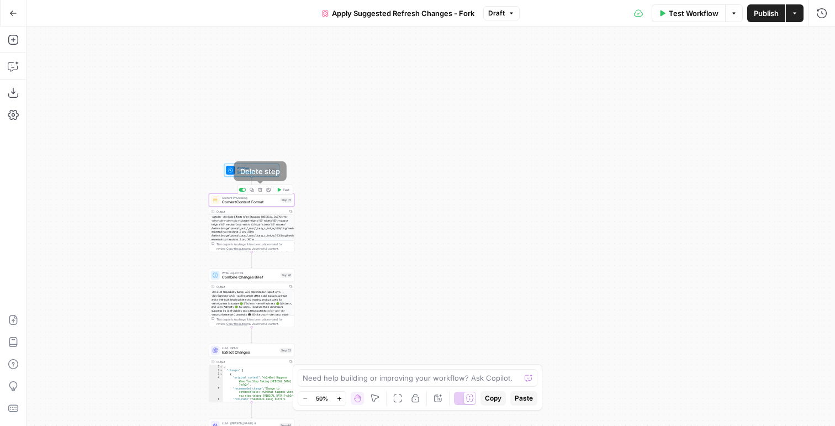
click at [260, 192] on button "Delete step" at bounding box center [260, 189] width 7 height 7
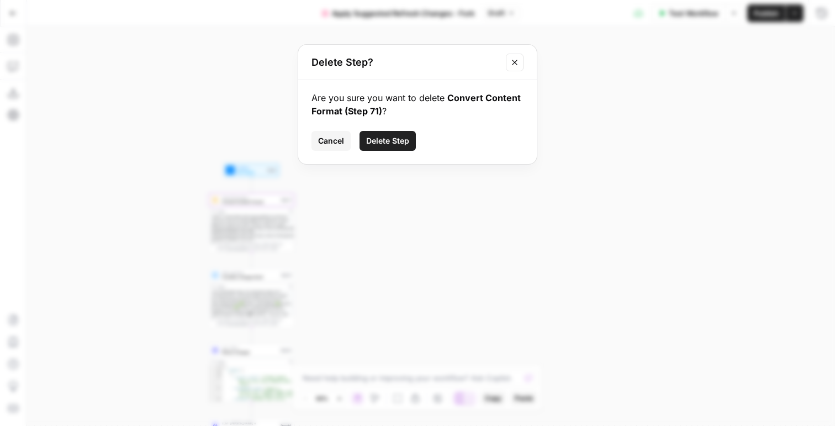
click at [325, 147] on button "Cancel" at bounding box center [330, 141] width 39 height 20
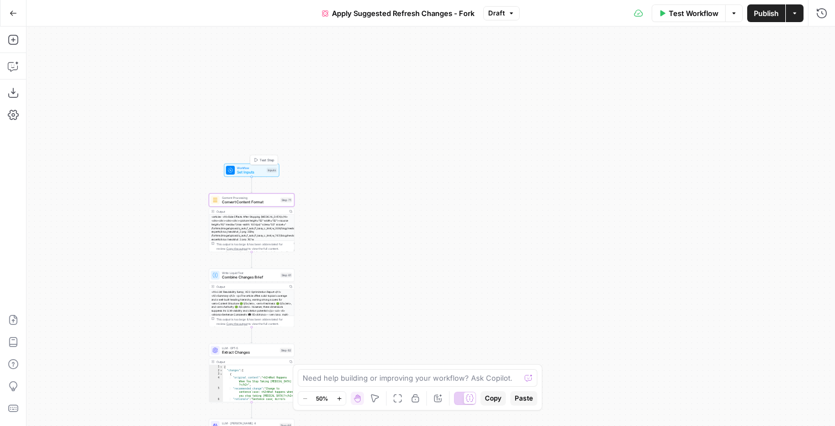
click at [252, 167] on span "Workflow" at bounding box center [251, 168] width 28 height 4
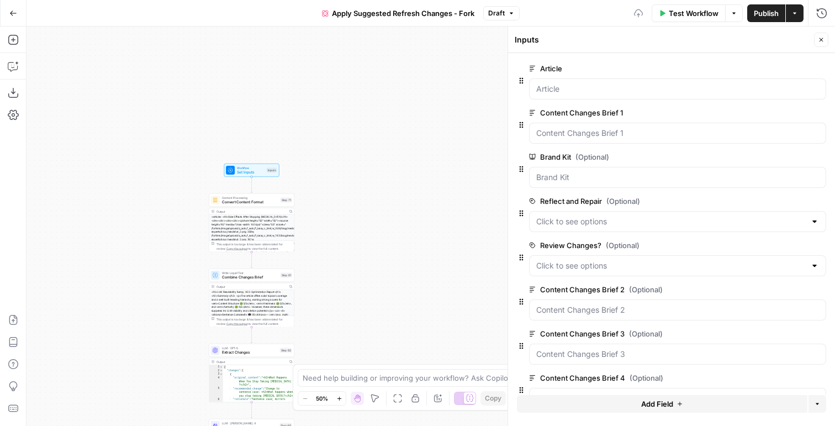
scroll to position [7, 0]
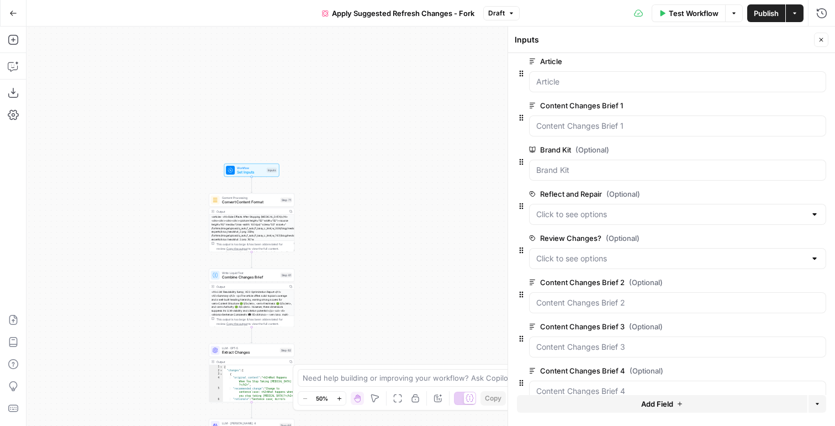
click at [763, 12] on span "Publish" at bounding box center [766, 13] width 25 height 11
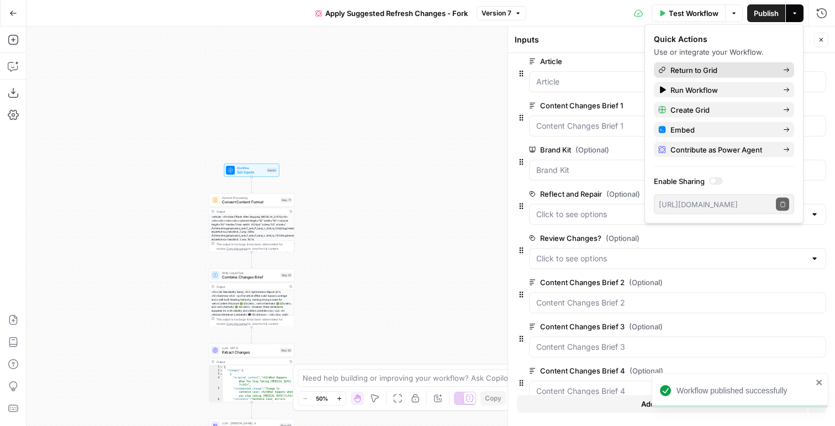
click at [719, 68] on span "Return to Grid" at bounding box center [722, 70] width 104 height 11
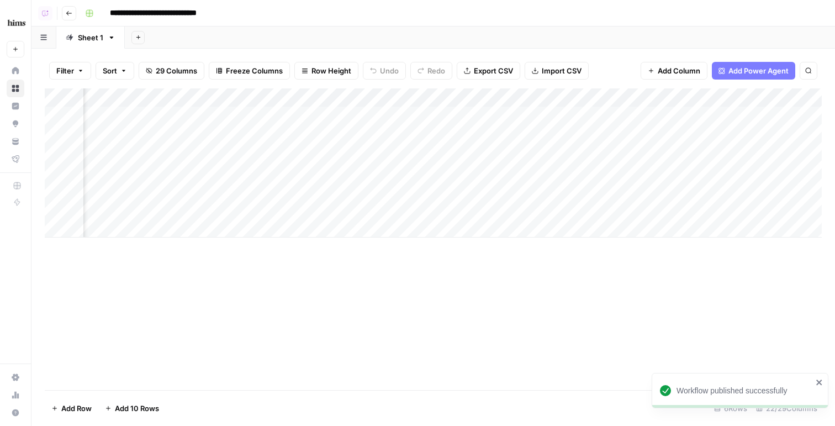
scroll to position [0, 2133]
click at [636, 99] on div "Add Column" at bounding box center [433, 162] width 777 height 149
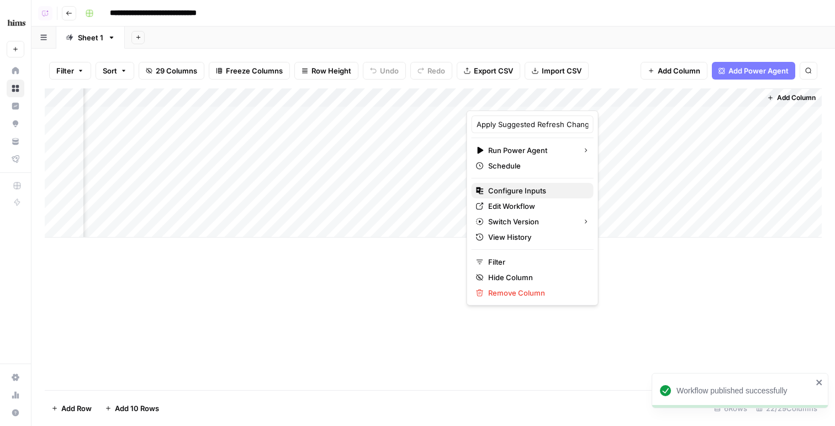
click at [538, 187] on span "Configure Inputs" at bounding box center [536, 190] width 97 height 11
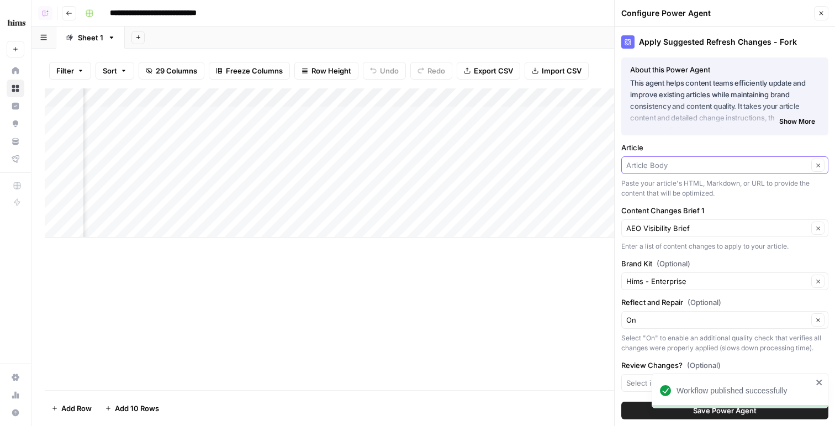
click at [646, 165] on input "Article" at bounding box center [717, 165] width 182 height 11
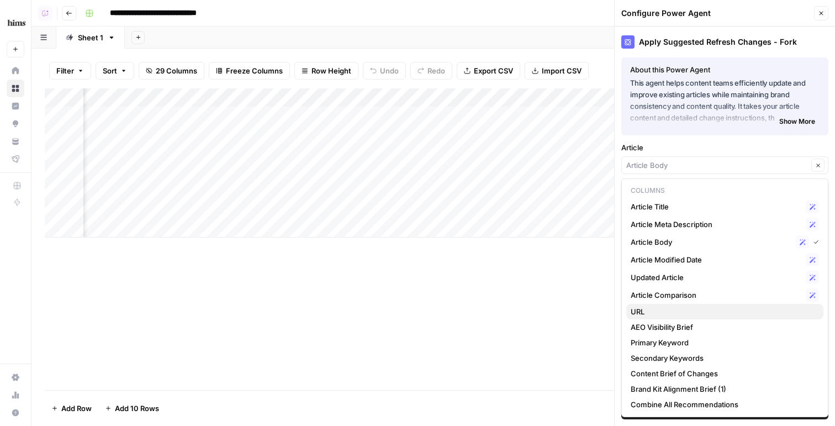
click at [651, 311] on span "URL" at bounding box center [722, 311] width 184 height 11
type input "URL"
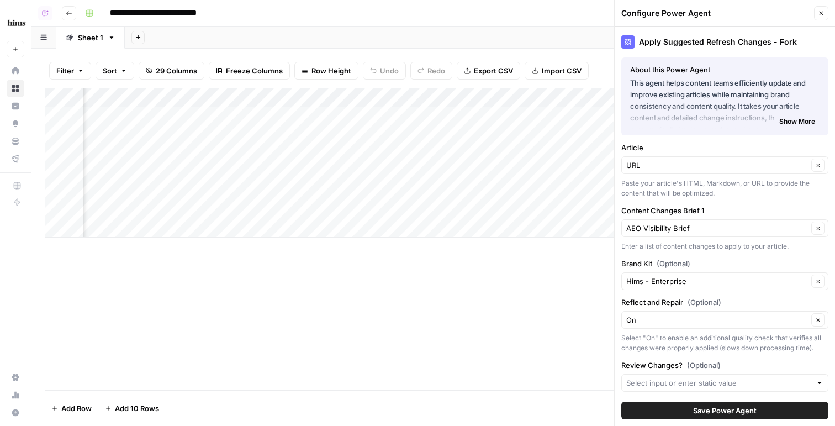
scroll to position [0, 0]
click at [667, 412] on button "Save Power Agent" at bounding box center [724, 410] width 207 height 18
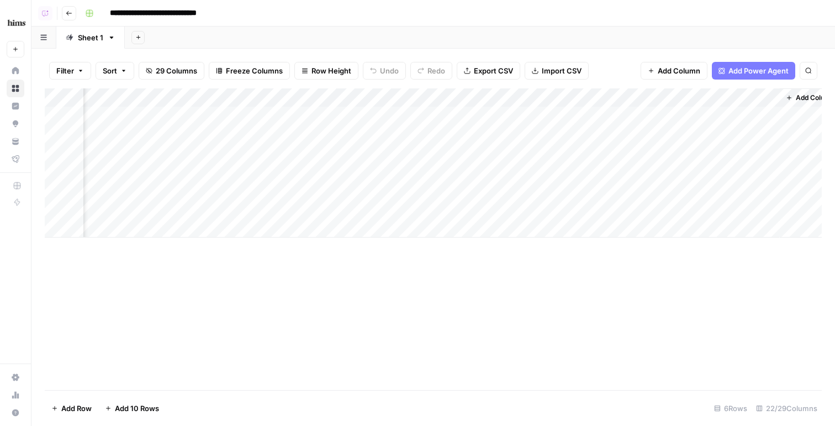
scroll to position [0, 2133]
click at [650, 116] on div "Add Column" at bounding box center [433, 162] width 777 height 149
click at [652, 134] on div "Add Column" at bounding box center [433, 162] width 777 height 149
click at [636, 119] on div "Add Column" at bounding box center [433, 162] width 777 height 149
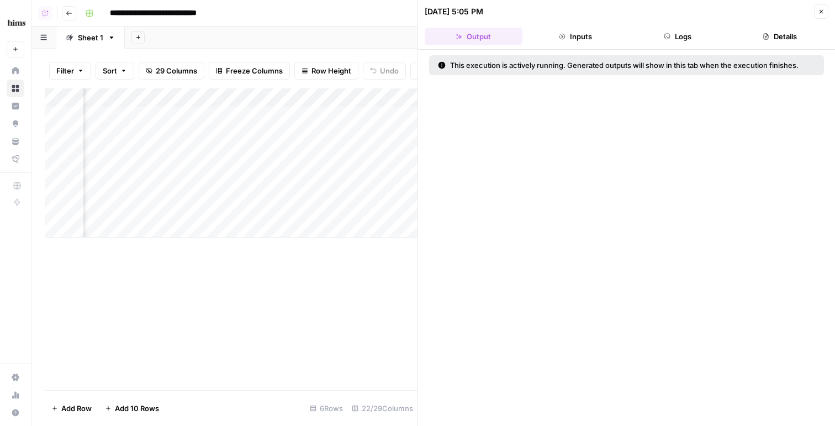
click at [689, 39] on button "Logs" at bounding box center [678, 37] width 98 height 18
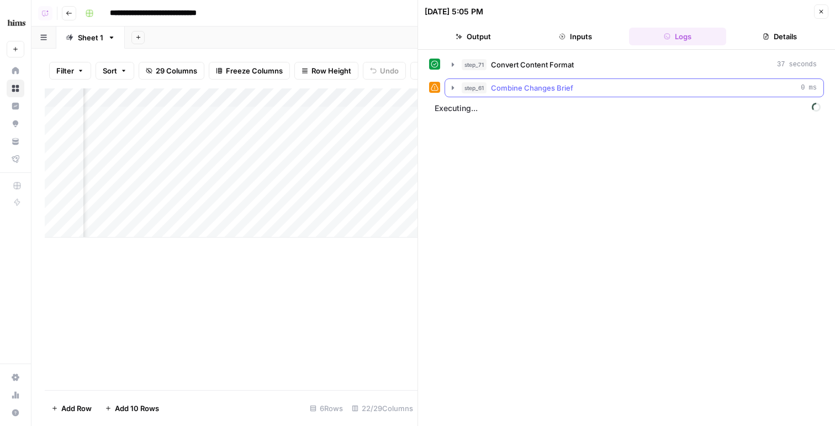
click at [519, 97] on div "step_71 Convert Content Format 37 seconds step_61 Combine Changes Brief 0 ms Ex…" at bounding box center [626, 237] width 395 height 365
click at [519, 86] on span "Combine Changes Brief" at bounding box center [532, 87] width 82 height 11
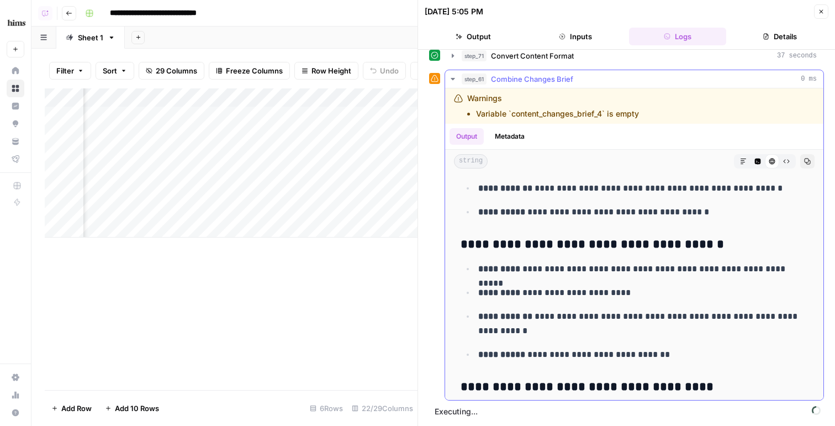
scroll to position [5948, 0]
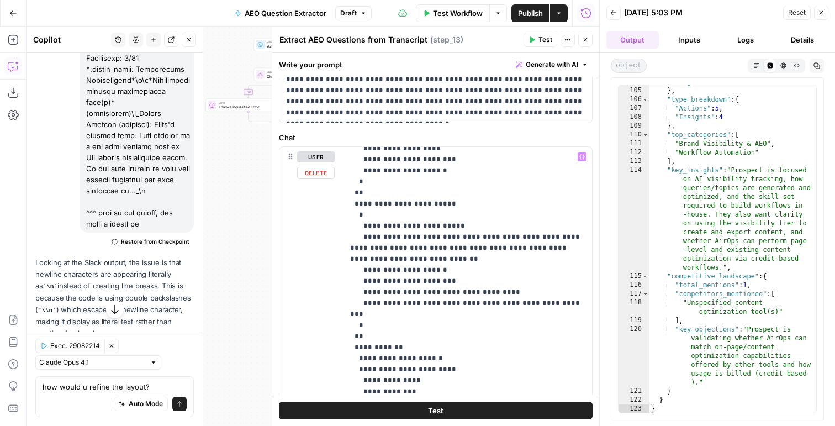
scroll to position [1877, 0]
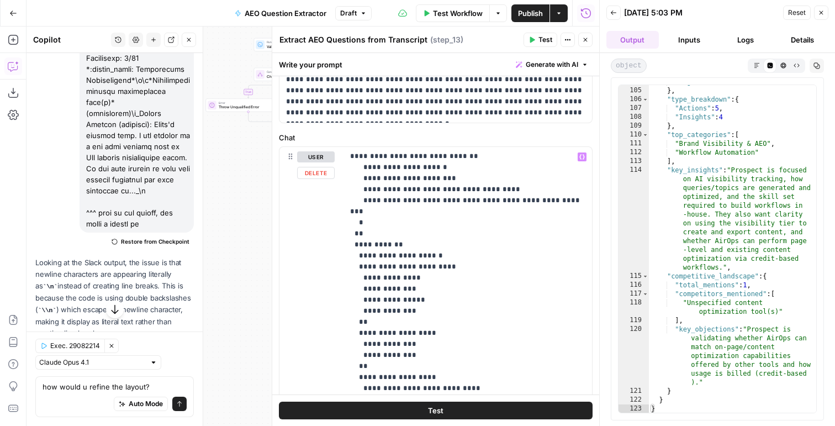
drag, startPoint x: 413, startPoint y: 245, endPoint x: 511, endPoint y: 254, distance: 97.6
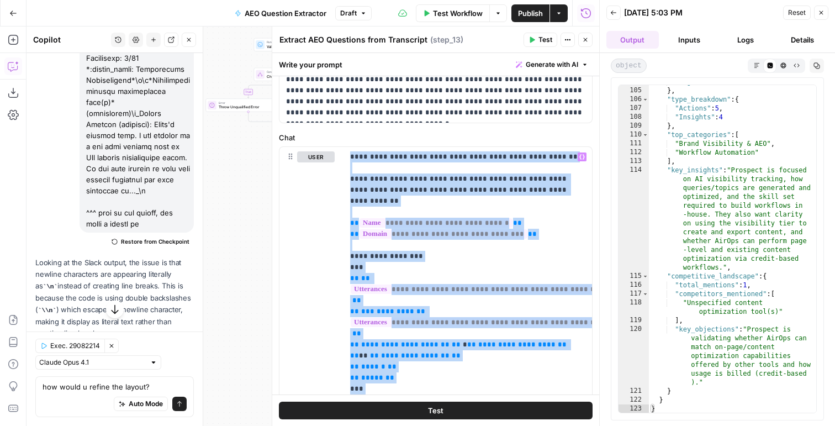
scroll to position [0, 0]
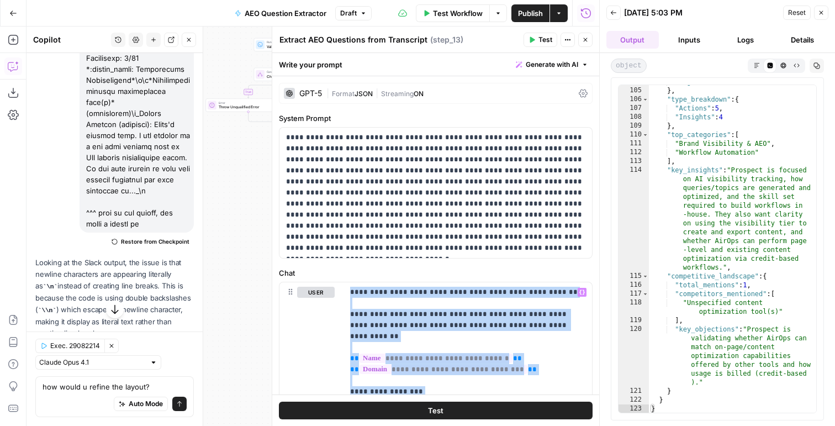
drag, startPoint x: 360, startPoint y: 362, endPoint x: 329, endPoint y: 35, distance: 328.3
click at [329, 35] on div "**********" at bounding box center [435, 225] width 327 height 399
copy p "**********"
click at [818, 12] on icon "button" at bounding box center [821, 12] width 7 height 7
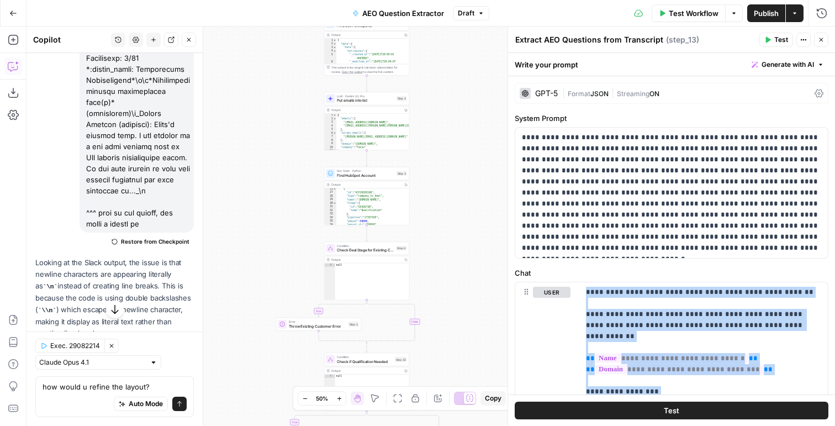
scroll to position [197, 0]
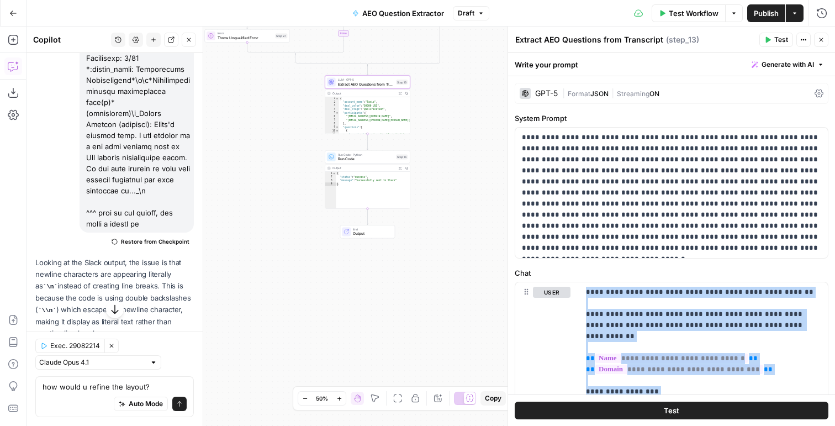
click at [381, 87] on div "LLM · GPT-5 Extract AEO Questions from Transcript Step 13" at bounding box center [367, 82] width 85 height 13
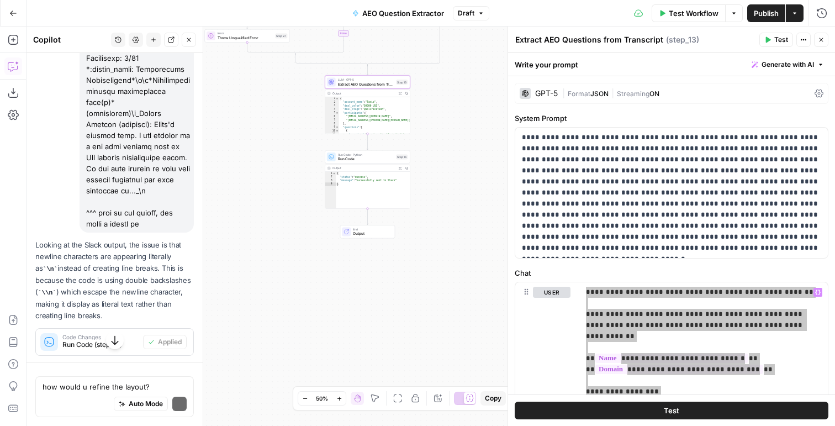
scroll to position [5365, 0]
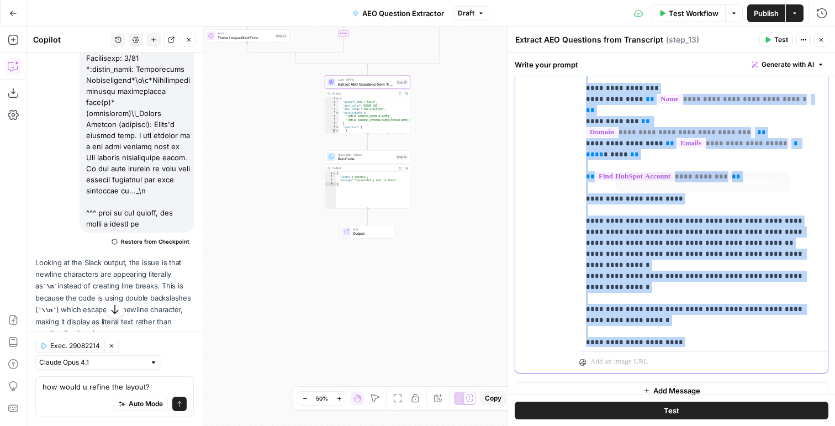
scroll to position [396, 0]
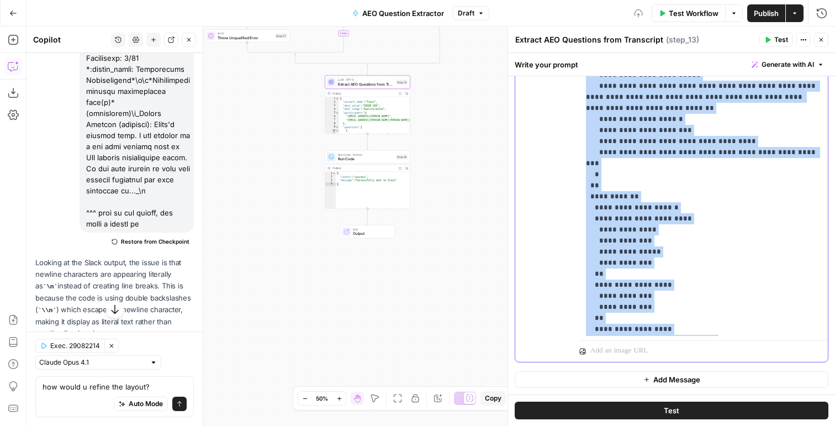
scroll to position [1733, 0]
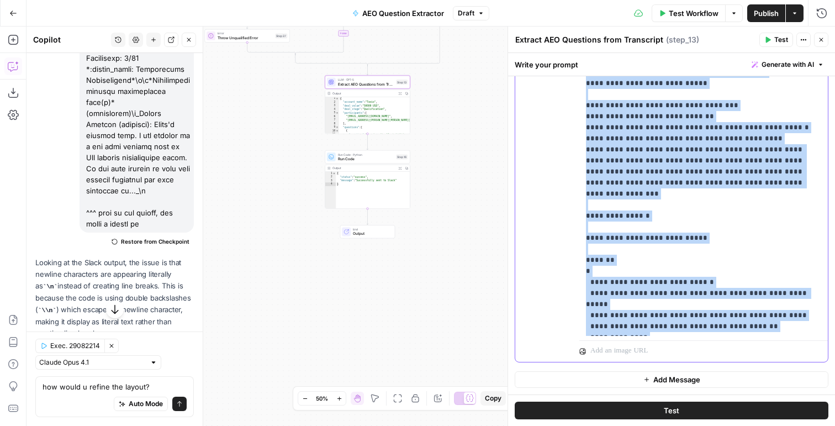
scroll to position [800, 0]
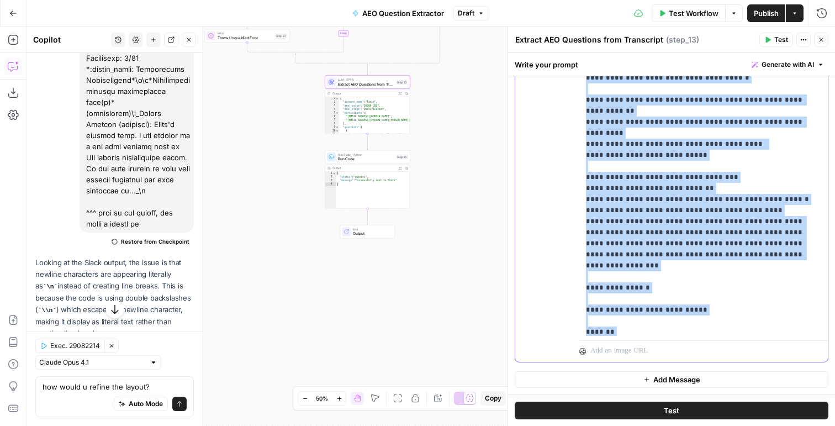
drag, startPoint x: 593, startPoint y: 237, endPoint x: 580, endPoint y: 234, distance: 13.7
click at [580, 234] on div "**********" at bounding box center [703, 111] width 248 height 450
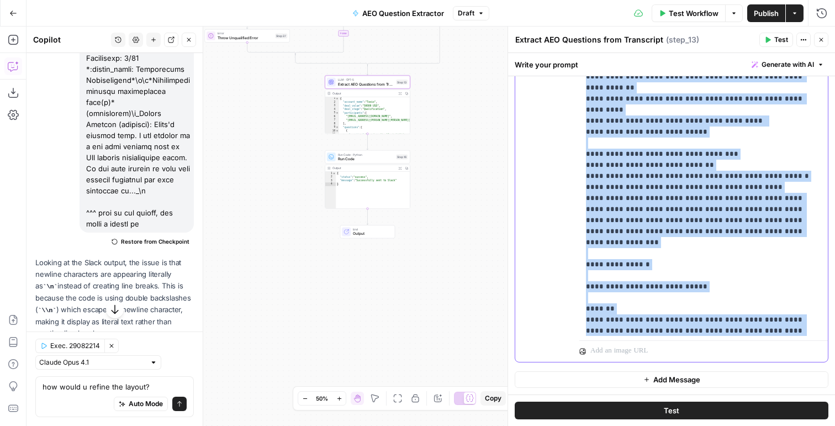
drag, startPoint x: 624, startPoint y: 277, endPoint x: 579, endPoint y: 205, distance: 84.8
click at [579, 205] on div "**********" at bounding box center [703, 111] width 248 height 450
drag, startPoint x: 617, startPoint y: 199, endPoint x: 556, endPoint y: 196, distance: 60.8
click at [554, 196] on div "**********" at bounding box center [671, 124] width 312 height 476
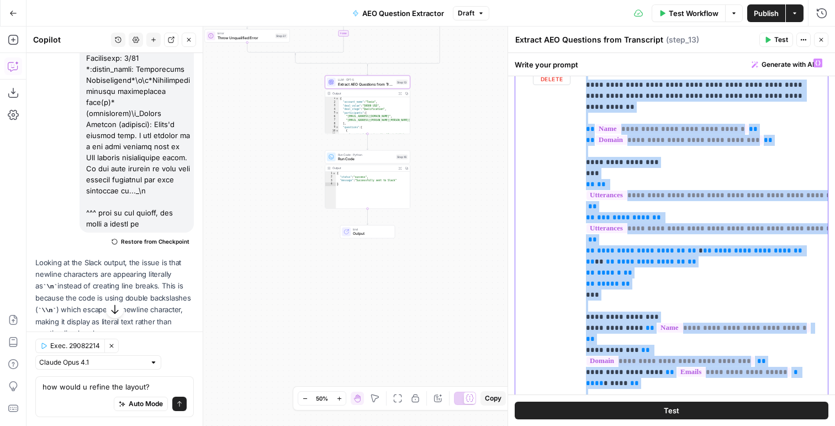
scroll to position [0, 0]
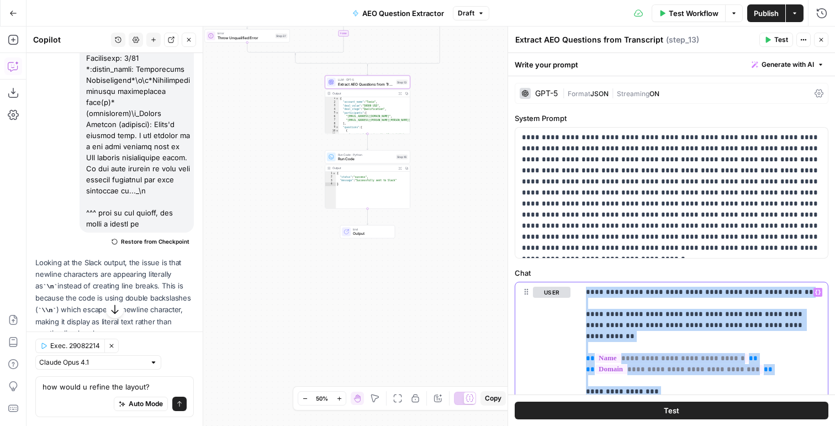
drag, startPoint x: 614, startPoint y: 201, endPoint x: 557, endPoint y: -69, distance: 275.9
click at [557, 0] on html "AirOps New Home Browse Insights Opportunities Your Data Flightpath Syncs Data L…" at bounding box center [417, 213] width 835 height 426
copy p "**********"
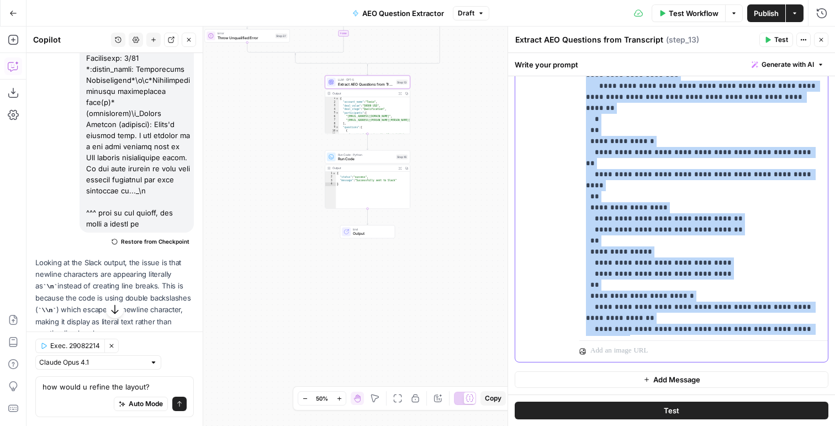
scroll to position [2496, 0]
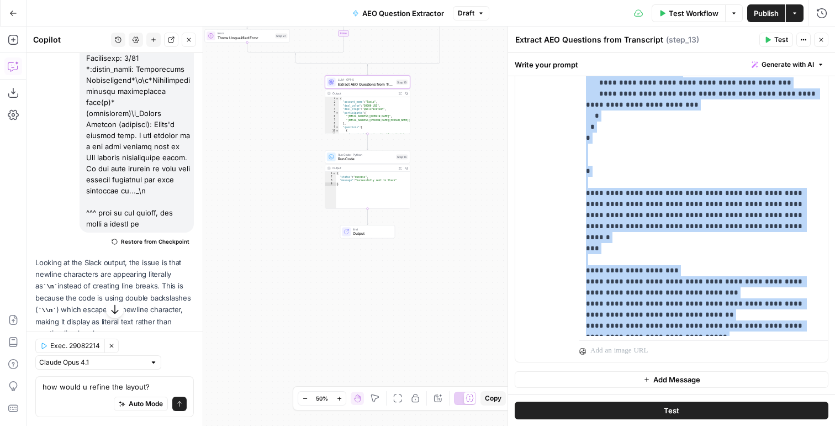
click at [624, 380] on button "Add Message" at bounding box center [671, 379] width 314 height 17
click at [612, 377] on p at bounding box center [703, 379] width 235 height 11
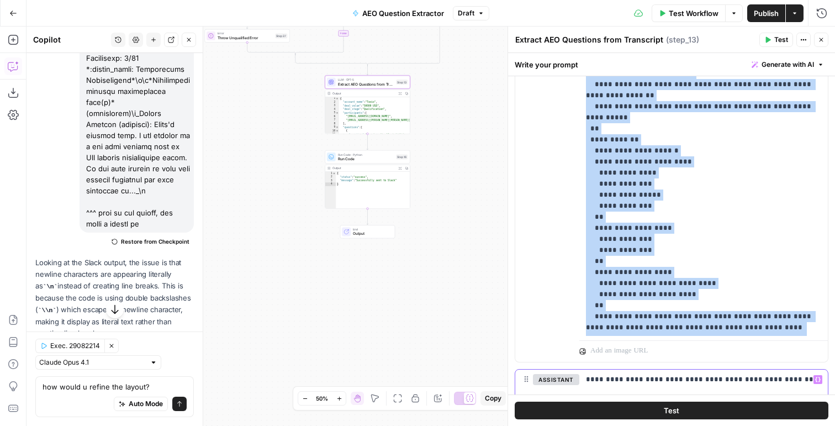
scroll to position [2198, 0]
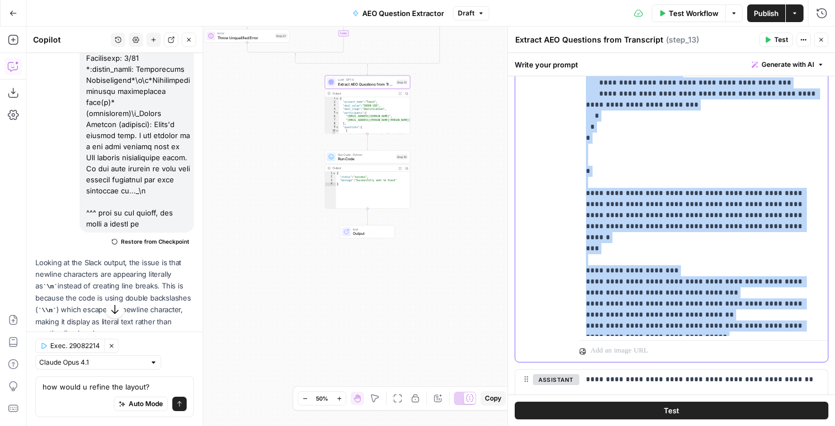
copy p "**********"
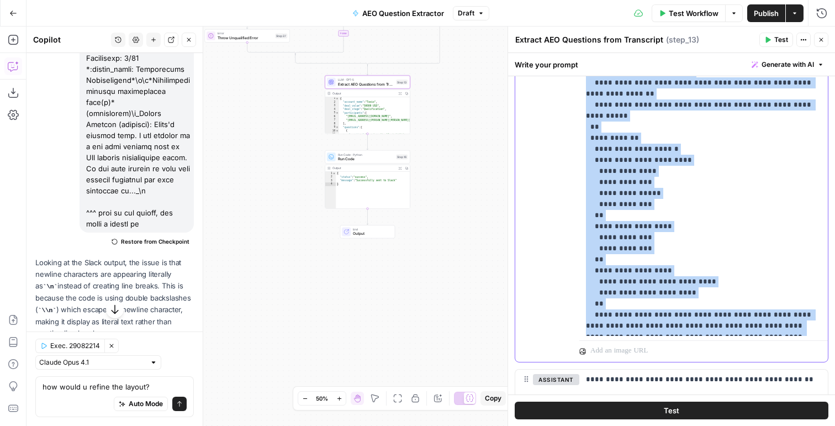
scroll to position [880, 0]
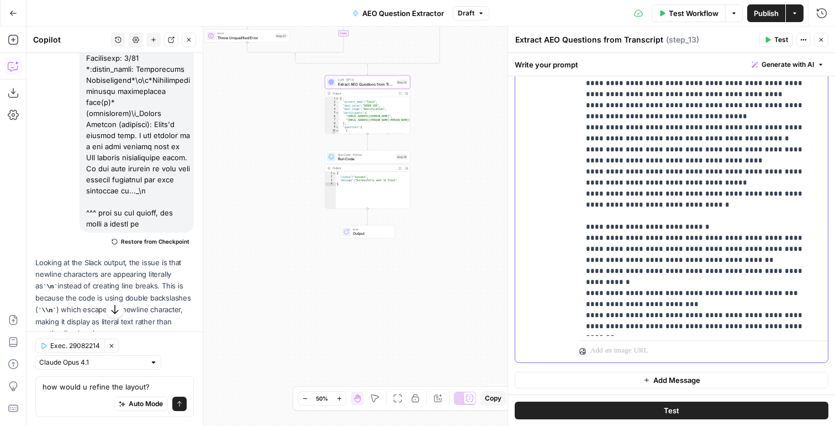
click at [634, 291] on p "**********" at bounding box center [703, 39] width 235 height 1137
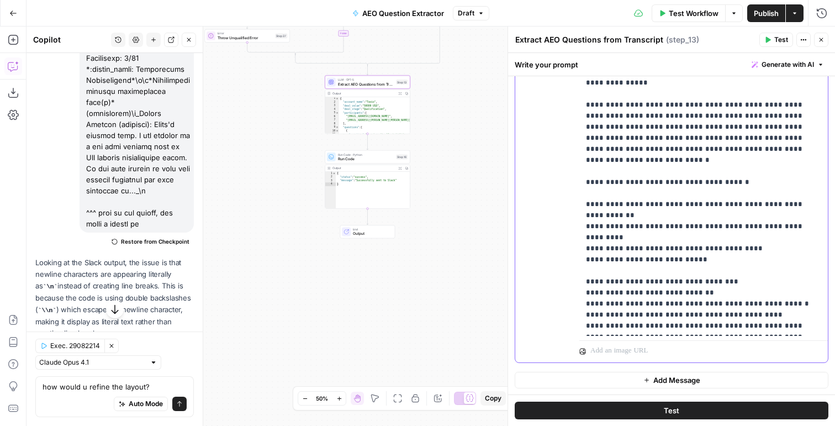
scroll to position [1016, 0]
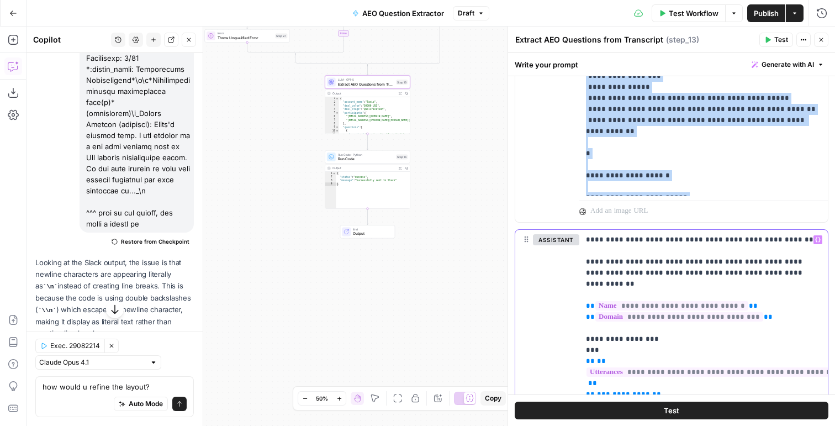
scroll to position [0, 0]
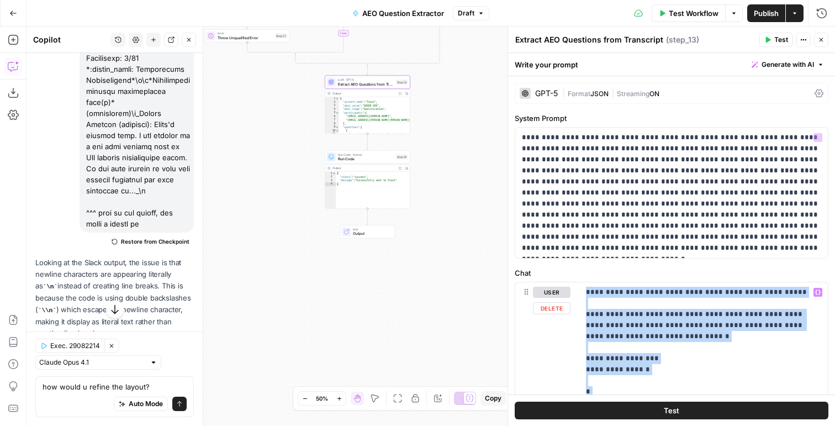
click at [572, 96] on span "Format" at bounding box center [578, 93] width 23 height 8
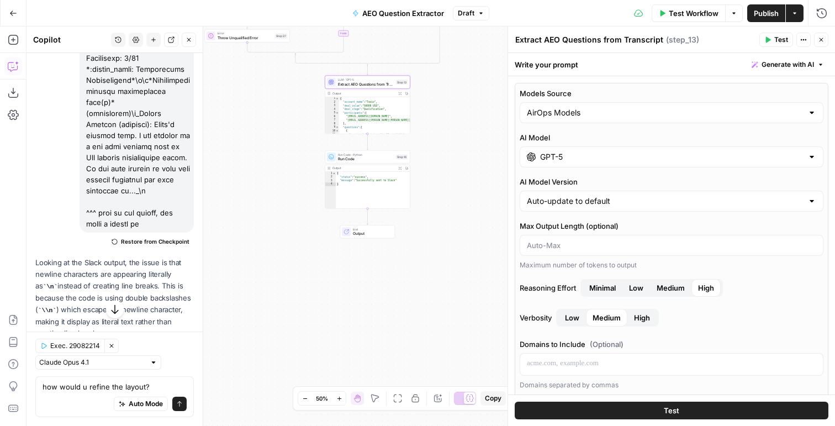
click at [779, 38] on span "Test" at bounding box center [781, 40] width 14 height 10
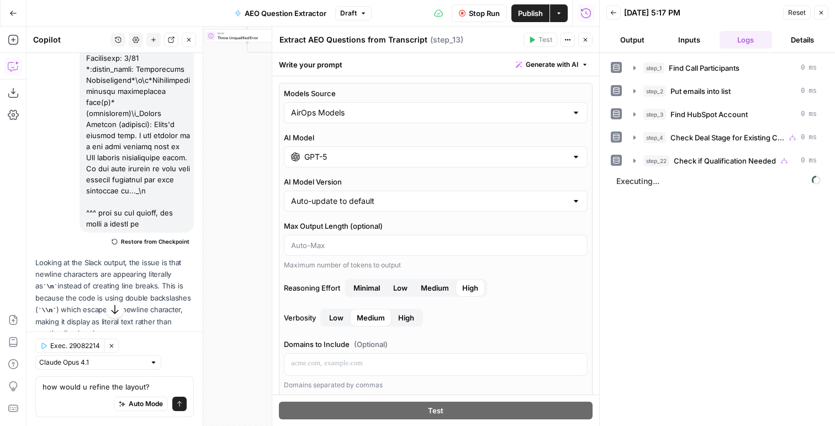
click at [626, 39] on button "Output" at bounding box center [632, 40] width 52 height 18
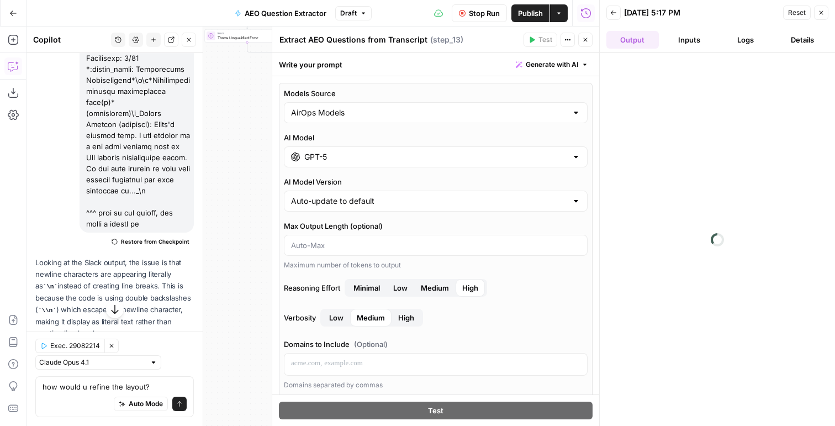
click at [687, 39] on button "Inputs" at bounding box center [689, 40] width 52 height 18
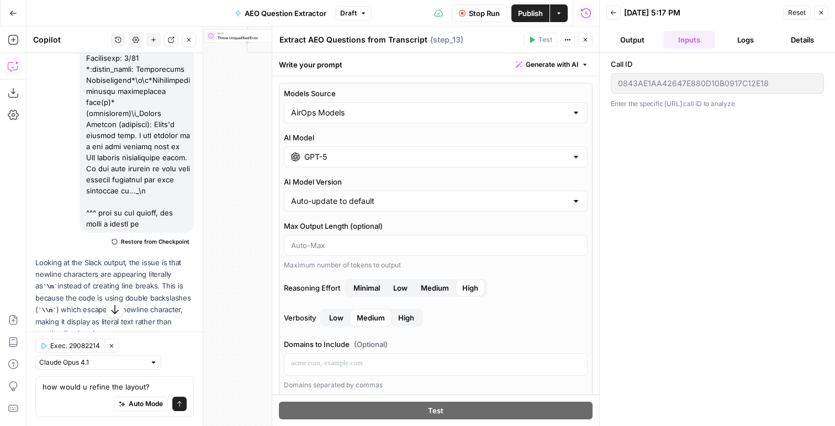
click at [727, 41] on button "Logs" at bounding box center [745, 40] width 52 height 18
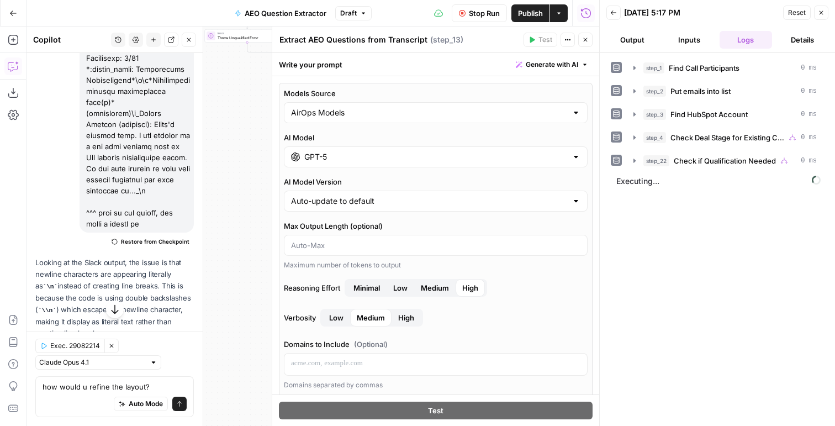
click at [640, 38] on button "Output" at bounding box center [632, 40] width 52 height 18
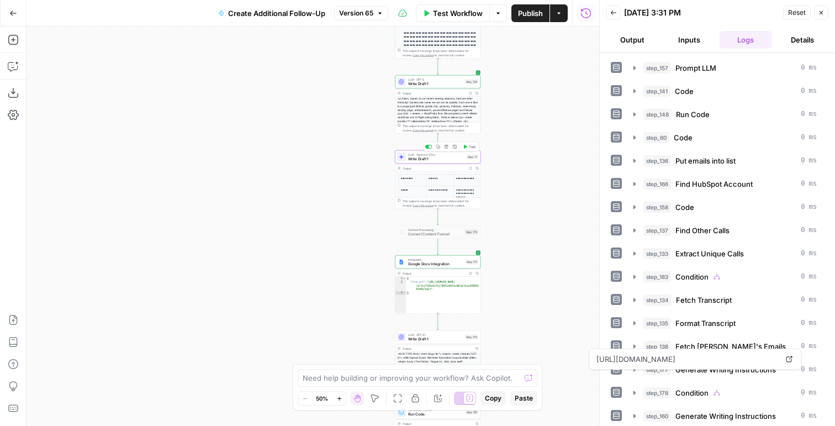
scroll to position [209, 0]
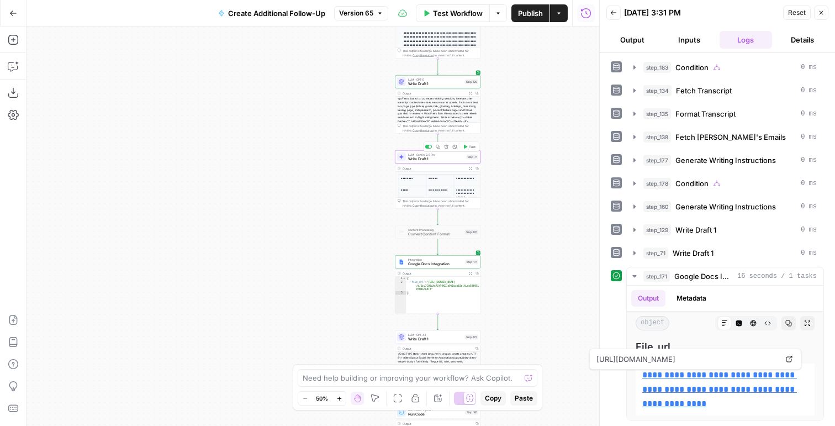
click at [530, 15] on span "Publish" at bounding box center [530, 13] width 25 height 11
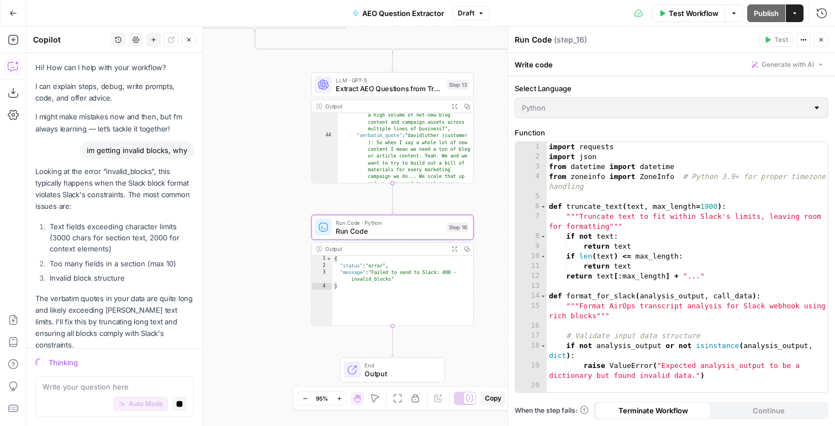
scroll to position [34, 0]
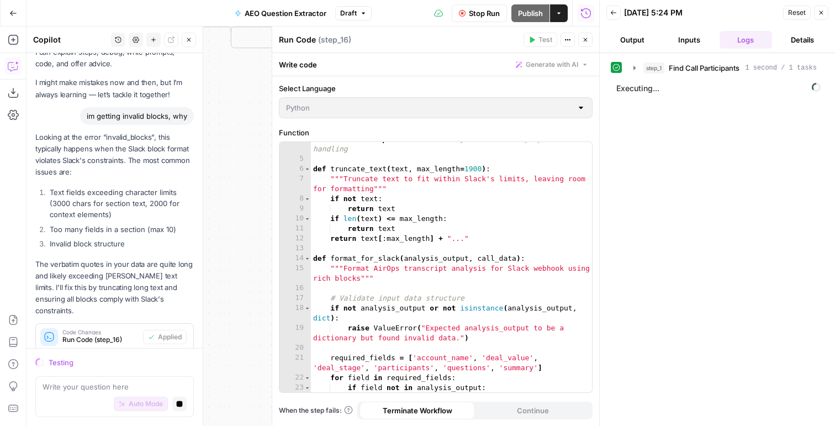
scroll to position [58, 0]
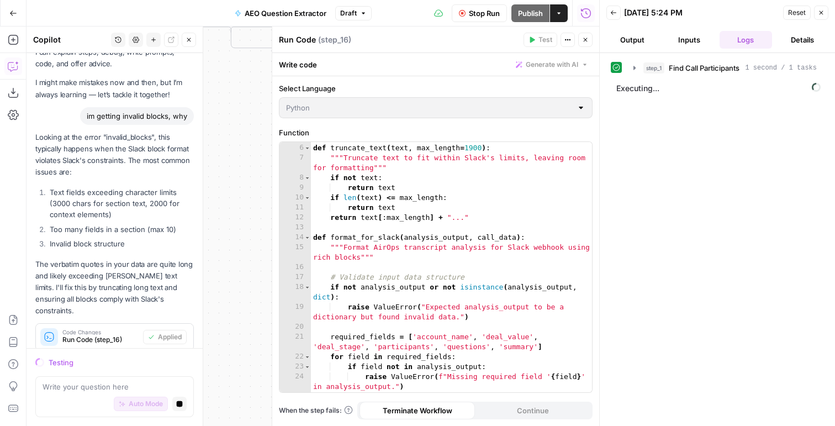
click at [629, 42] on button "Output" at bounding box center [632, 40] width 52 height 18
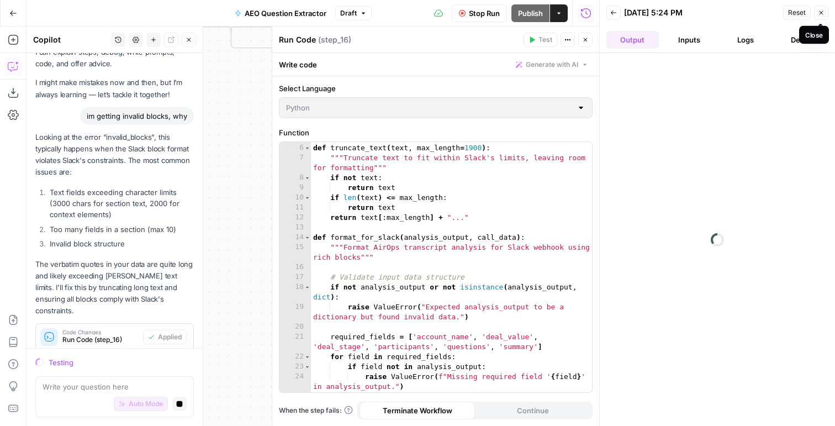
click at [820, 12] on icon "button" at bounding box center [821, 12] width 7 height 7
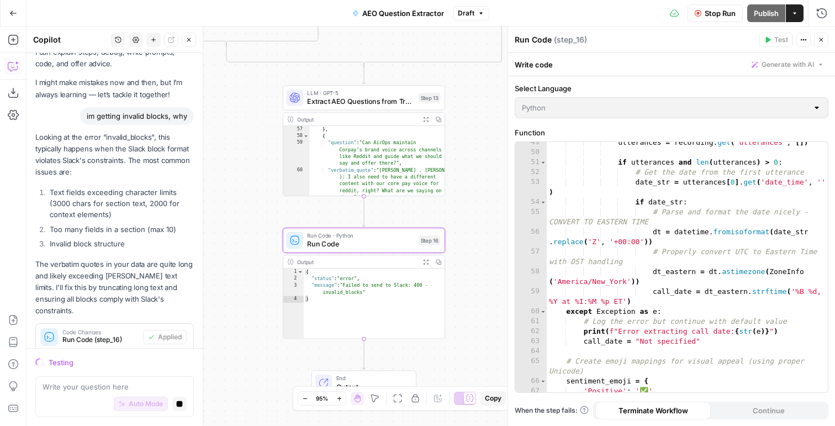
scroll to position [1025, 0]
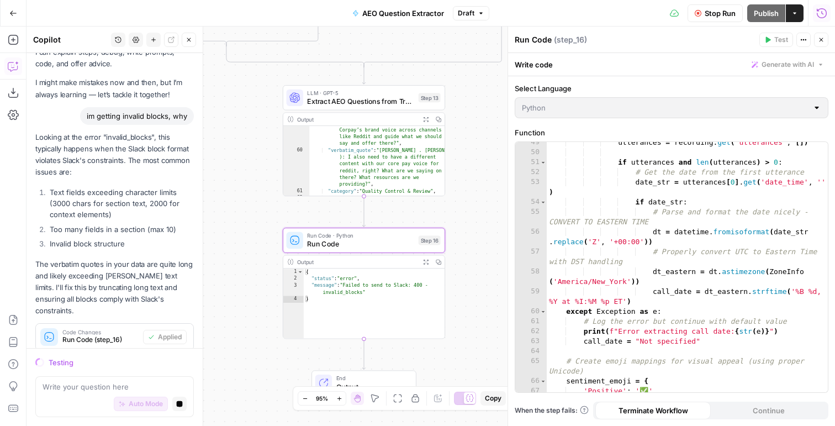
click at [825, 9] on icon "button" at bounding box center [821, 13] width 10 height 10
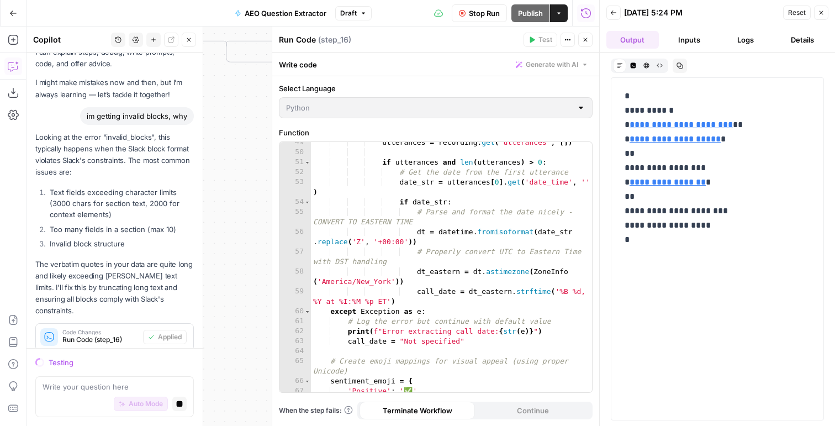
click at [613, 16] on button "Back" at bounding box center [613, 13] width 14 height 14
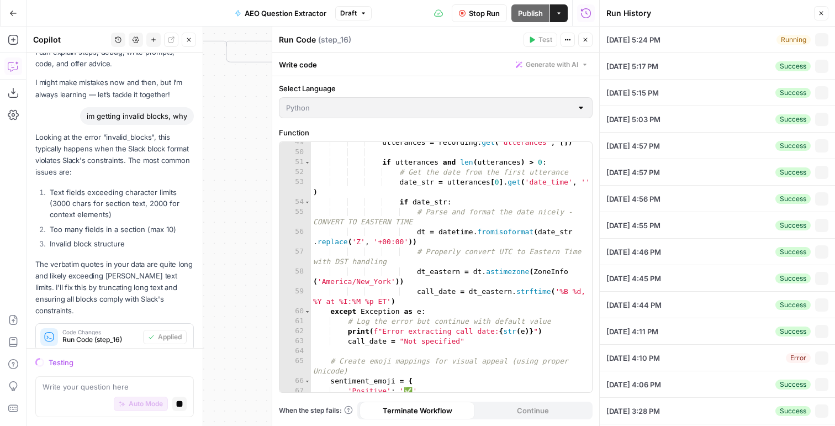
type input "7FE801E5D5434F01827DE85BF62EBFF0"
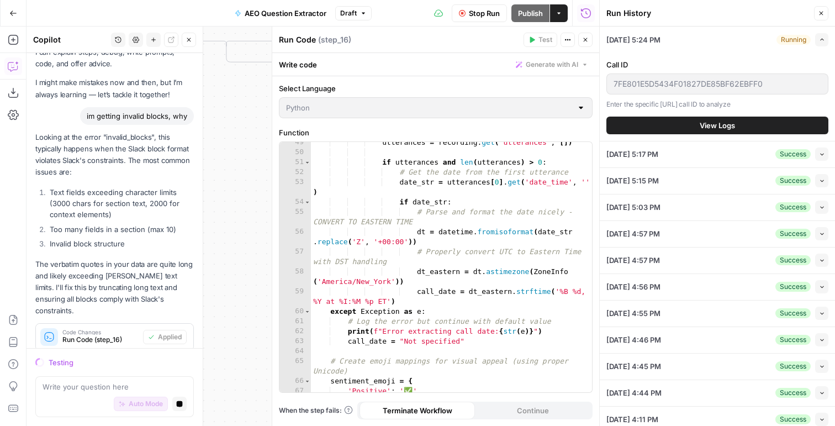
click at [709, 126] on span "View Logs" at bounding box center [716, 125] width 35 height 11
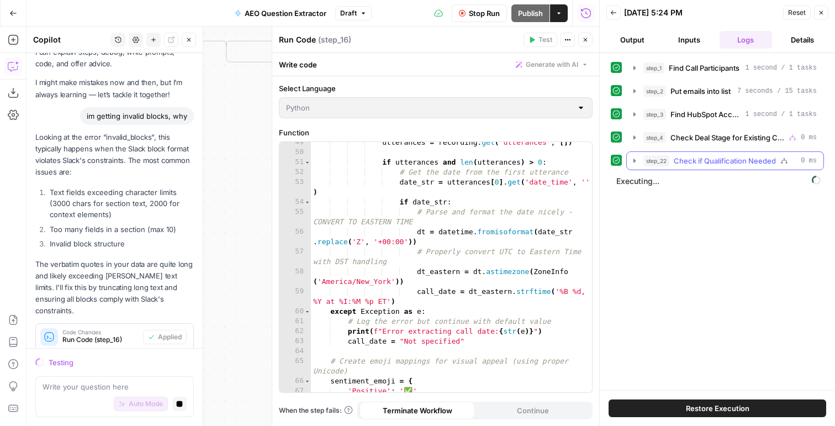
click at [704, 153] on button "step_22 Check if Qualification Needed 0 ms" at bounding box center [725, 161] width 197 height 18
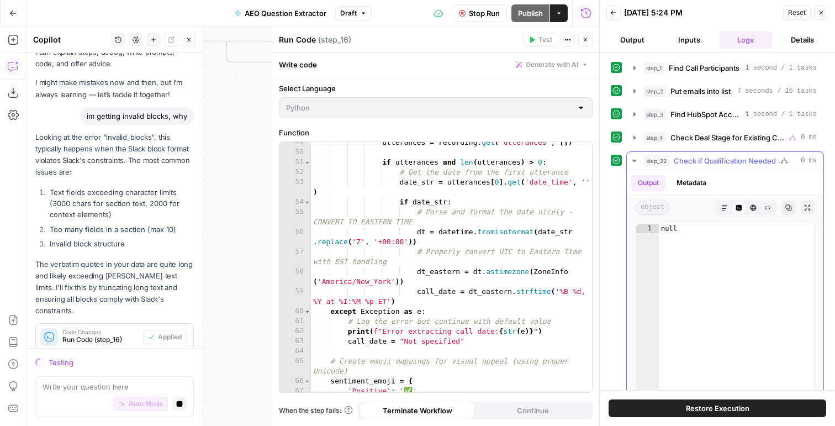
click at [705, 163] on span "Check if Qualification Needed" at bounding box center [724, 160] width 102 height 11
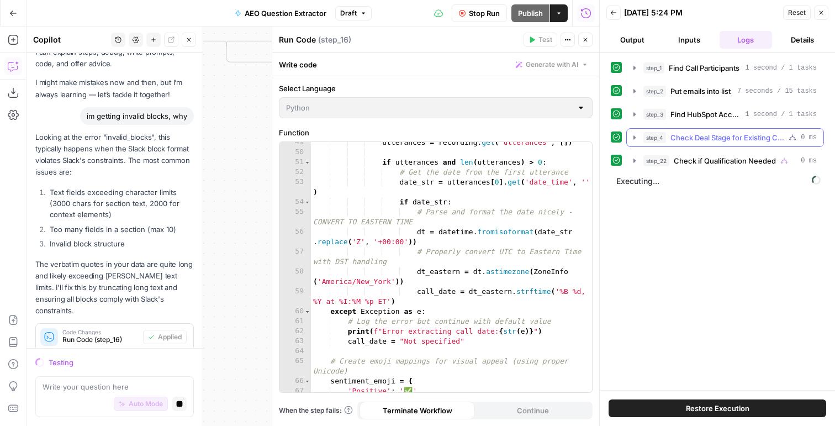
click at [703, 134] on span "Check Deal Stage for Existing Customer" at bounding box center [727, 137] width 114 height 11
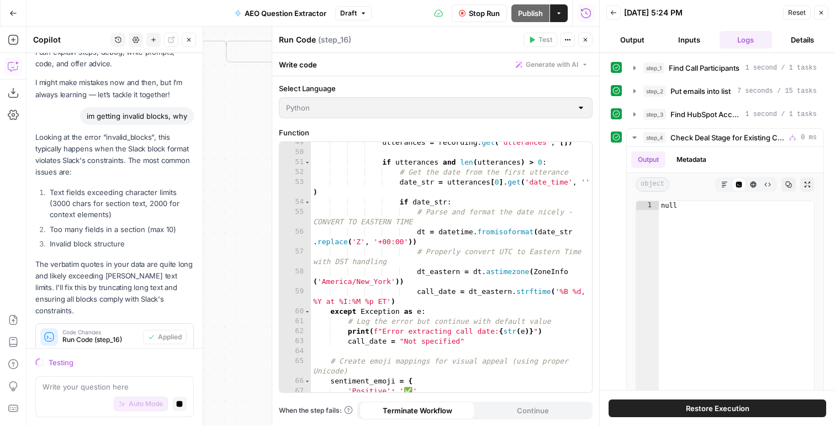
click at [488, 16] on span "Stop Run" at bounding box center [484, 13] width 31 height 11
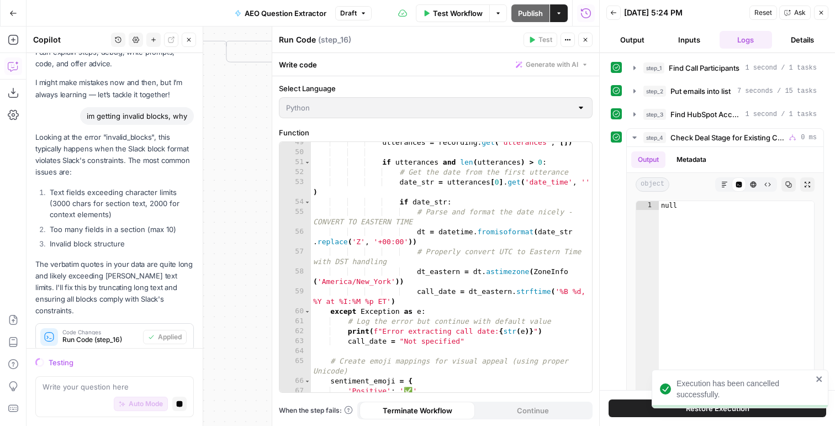
click at [586, 43] on button "Close" at bounding box center [585, 40] width 14 height 14
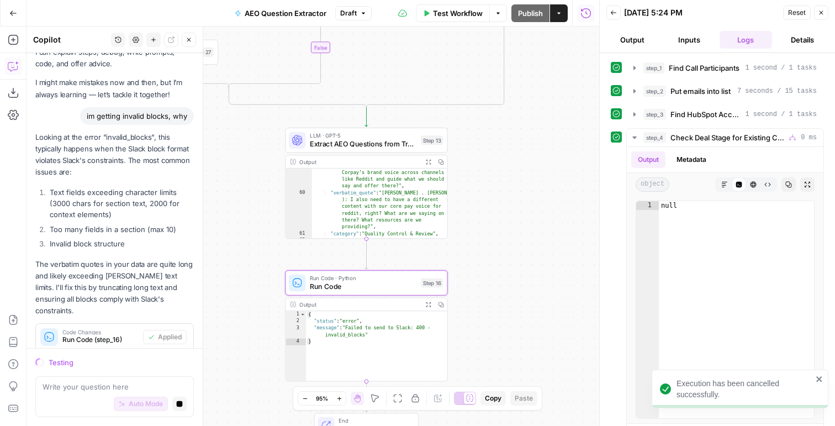
click at [409, 131] on span "LLM · GPT-5" at bounding box center [363, 135] width 107 height 8
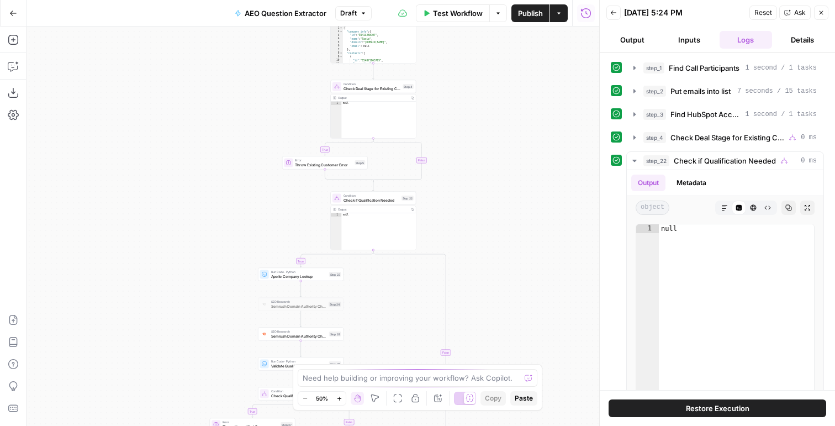
click at [612, 20] on div "Back 09/15/25 at 5:24 PM Reset Ask Close" at bounding box center [717, 12] width 222 height 17
click at [612, 13] on icon "button" at bounding box center [613, 12] width 7 height 7
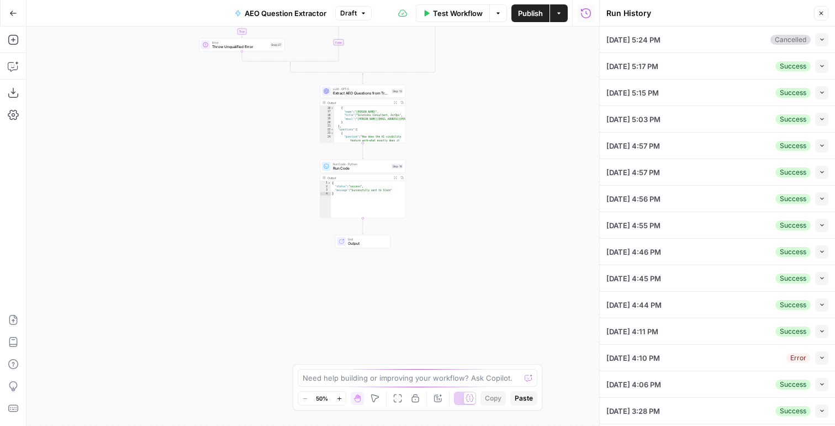
scroll to position [107, 0]
click at [392, 89] on div "Step 13" at bounding box center [397, 91] width 12 height 5
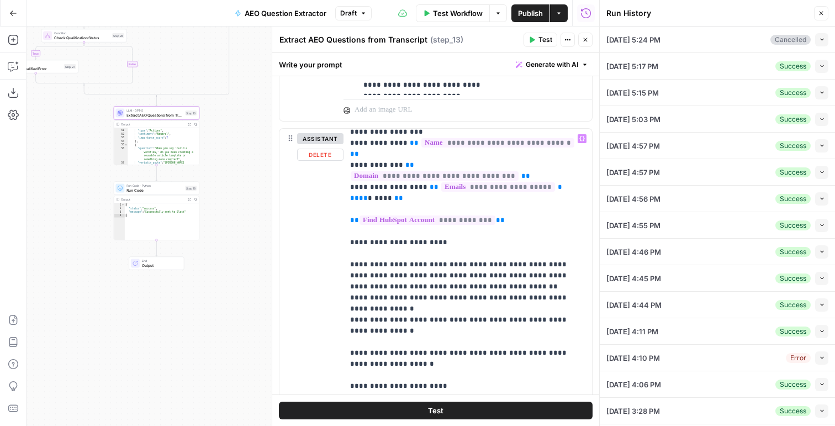
scroll to position [0, 0]
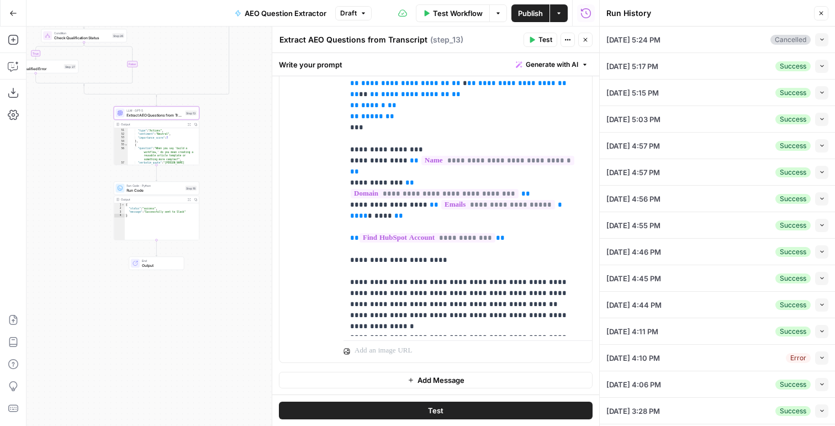
click at [312, 374] on button "Add Message" at bounding box center [436, 380] width 314 height 17
click at [362, 381] on p at bounding box center [467, 379] width 235 height 11
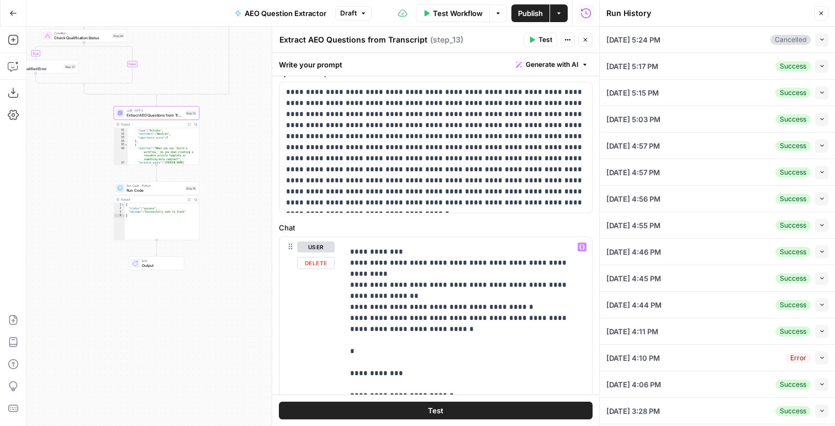
scroll to position [1419, 0]
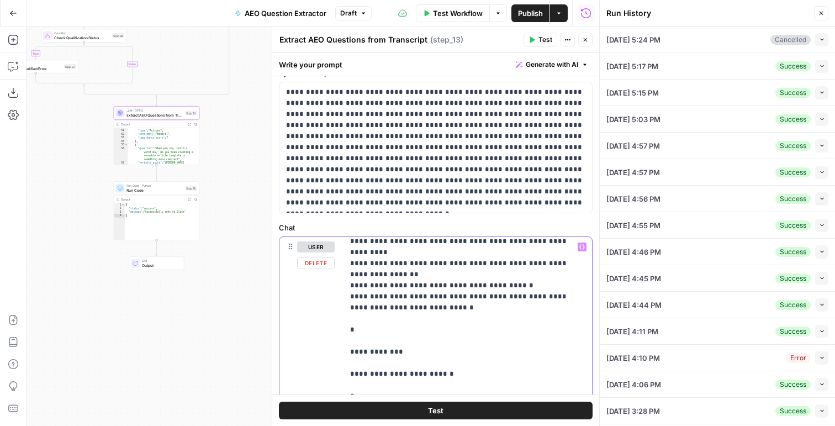
click at [352, 300] on p "**********" at bounding box center [467, 120] width 235 height 2595
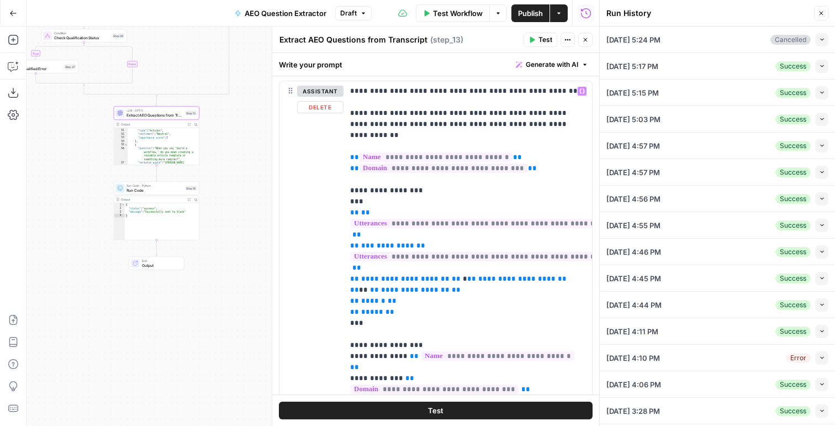
scroll to position [0, 0]
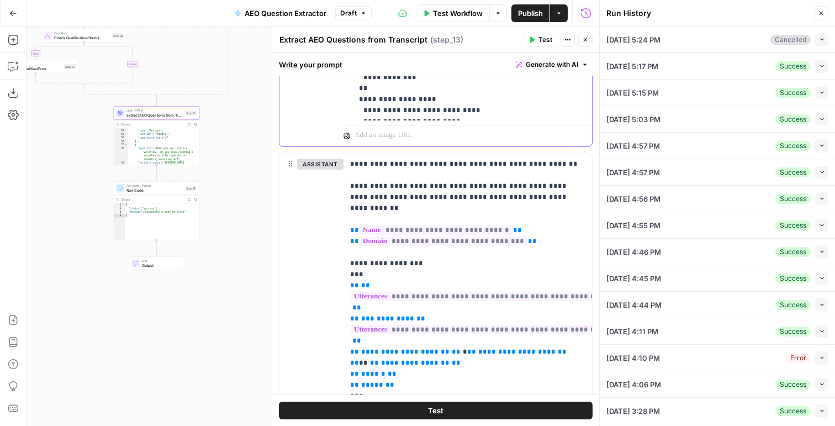
drag, startPoint x: 348, startPoint y: 298, endPoint x: 364, endPoint y: 123, distance: 176.3
copy p "**********"
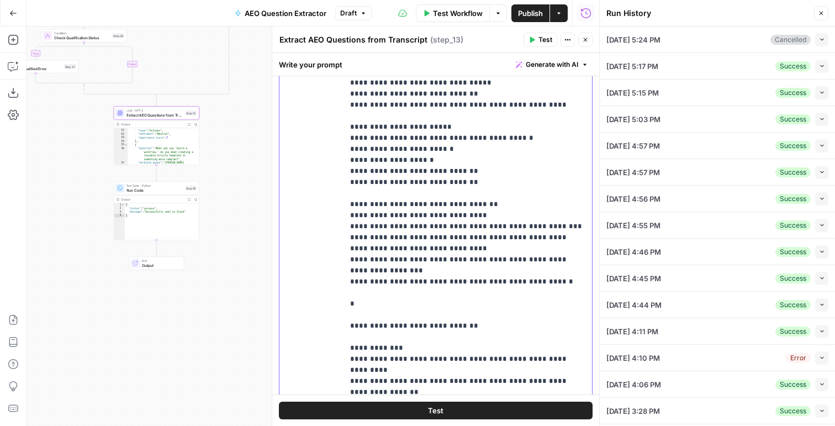
click at [350, 337] on p "**********" at bounding box center [467, 237] width 235 height 2595
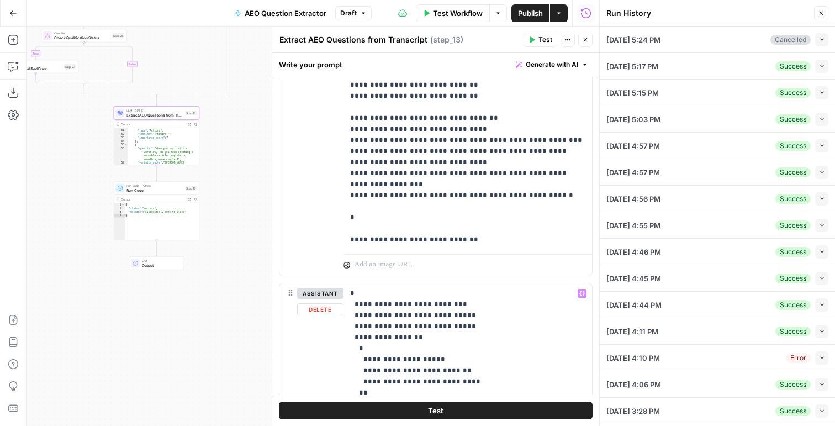
drag, startPoint x: 307, startPoint y: 270, endPoint x: 368, endPoint y: 256, distance: 61.7
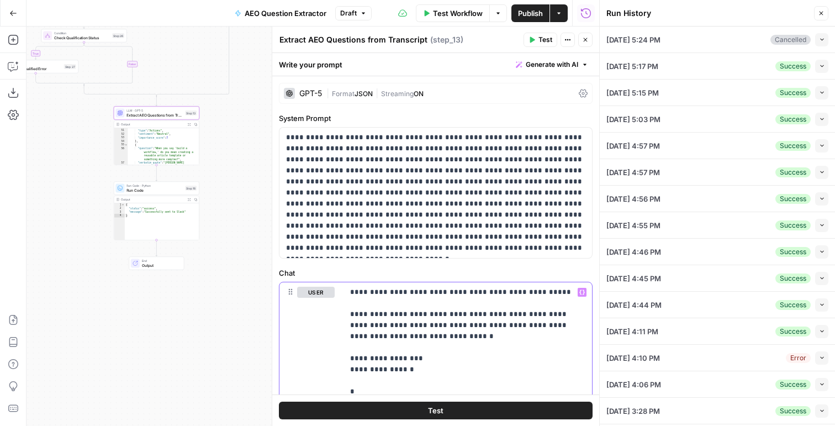
drag, startPoint x: 392, startPoint y: 301, endPoint x: 320, endPoint y: 41, distance: 269.9
click at [320, 41] on div "**********" at bounding box center [435, 225] width 327 height 399
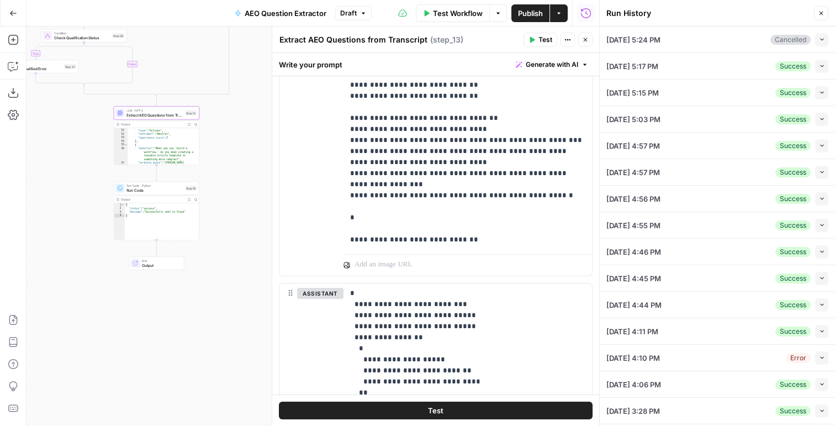
click at [538, 27] on header "Extract AEO Questions from Transcript Extract AEO Questions from Transcript ( s…" at bounding box center [435, 39] width 327 height 26
click at [544, 41] on span "Test" at bounding box center [545, 40] width 14 height 10
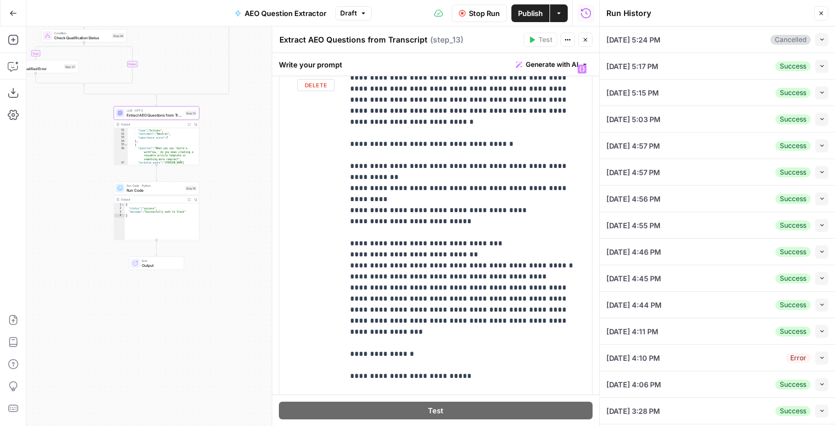
scroll to position [1016, 0]
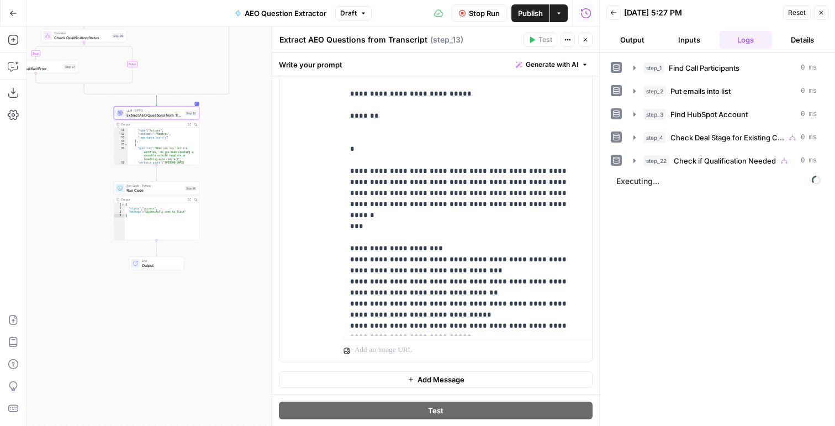
click at [636, 40] on button "Output" at bounding box center [632, 40] width 52 height 18
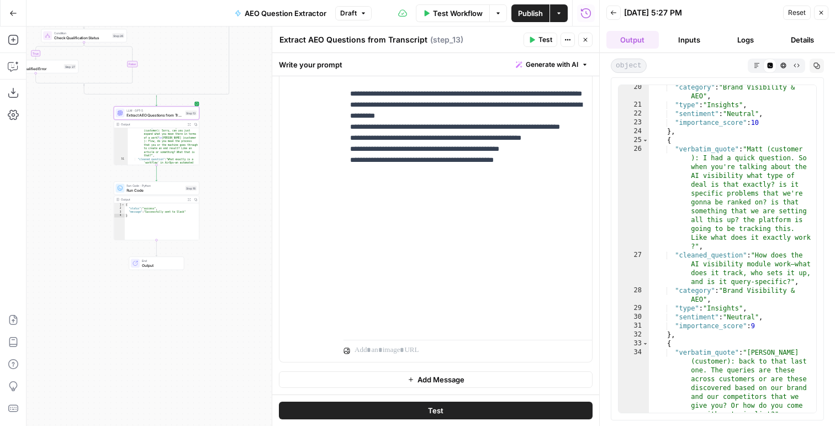
scroll to position [614, 0]
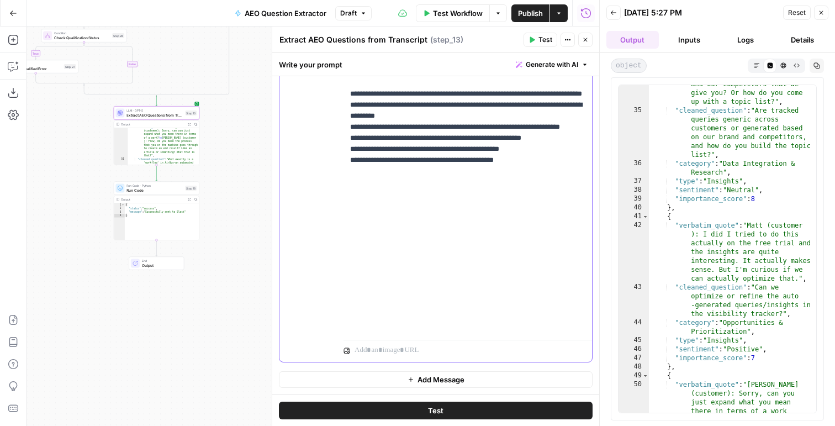
drag, startPoint x: 339, startPoint y: 257, endPoint x: 572, endPoint y: 299, distance: 236.3
click at [572, 299] on div "**********" at bounding box center [435, 124] width 312 height 476
drag, startPoint x: 520, startPoint y: 323, endPoint x: 336, endPoint y: 260, distance: 194.3
click at [336, 260] on div "**********" at bounding box center [435, 124] width 312 height 476
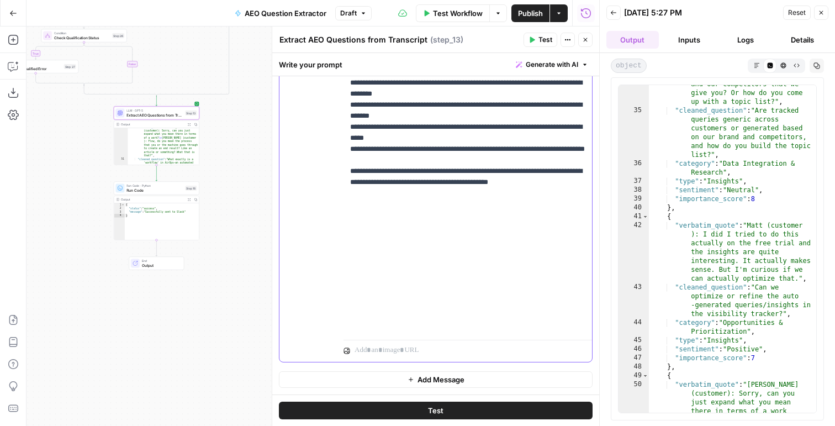
scroll to position [950, 0]
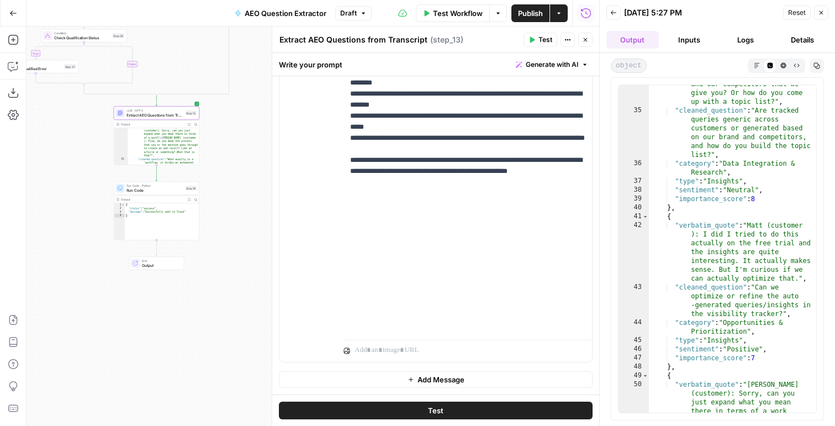
click at [526, 39] on button "Test" at bounding box center [540, 40] width 34 height 14
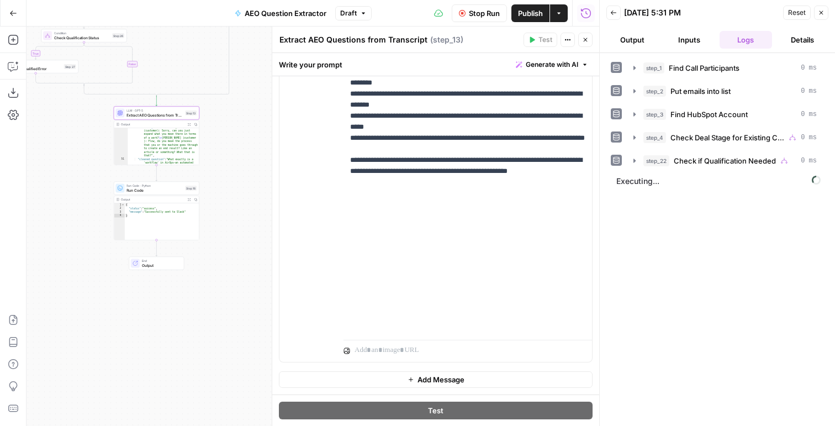
click at [588, 43] on icon "button" at bounding box center [585, 39] width 7 height 7
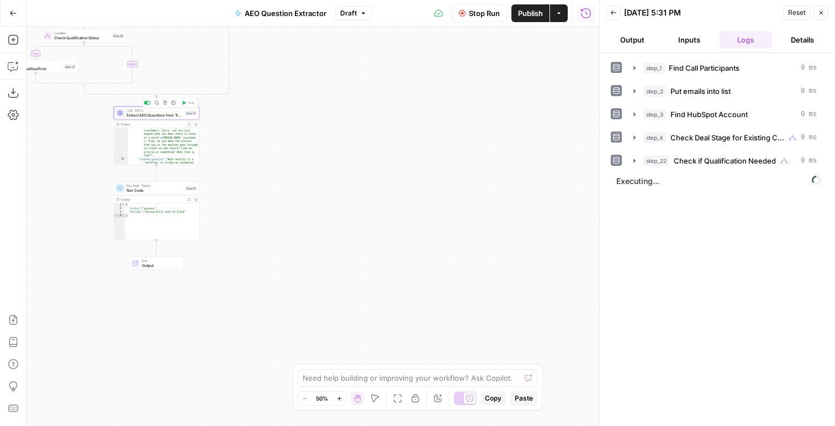
click at [134, 112] on span "Extract AEO Questions from Transcript" at bounding box center [154, 115] width 56 height 6
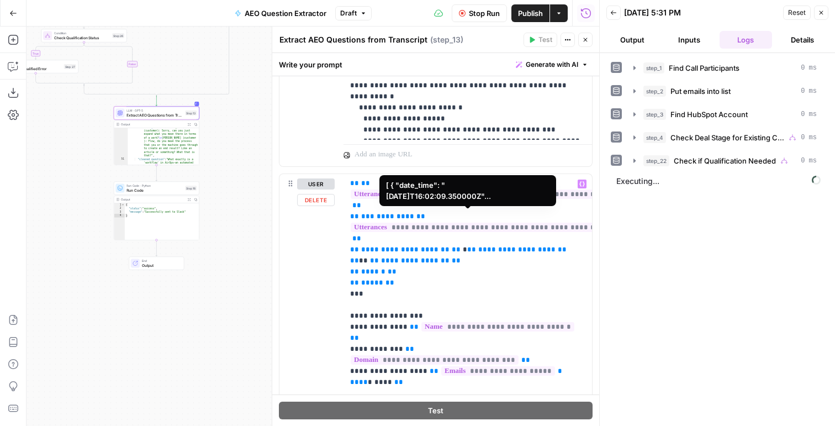
scroll to position [129, 0]
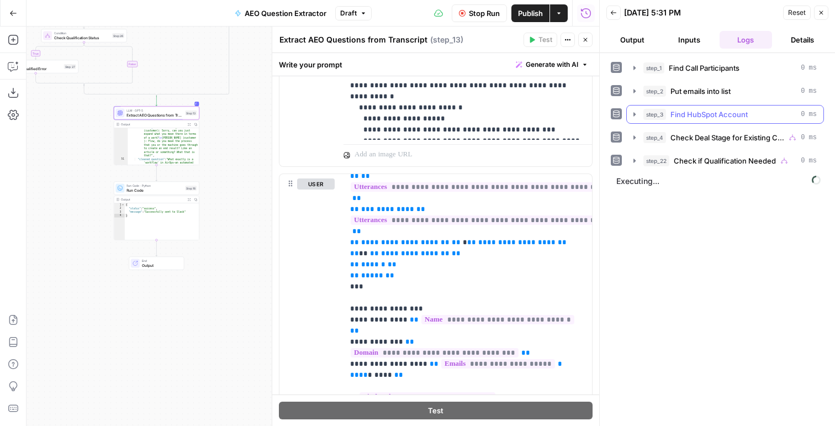
click at [701, 113] on span "Find HubSpot Account" at bounding box center [708, 114] width 77 height 11
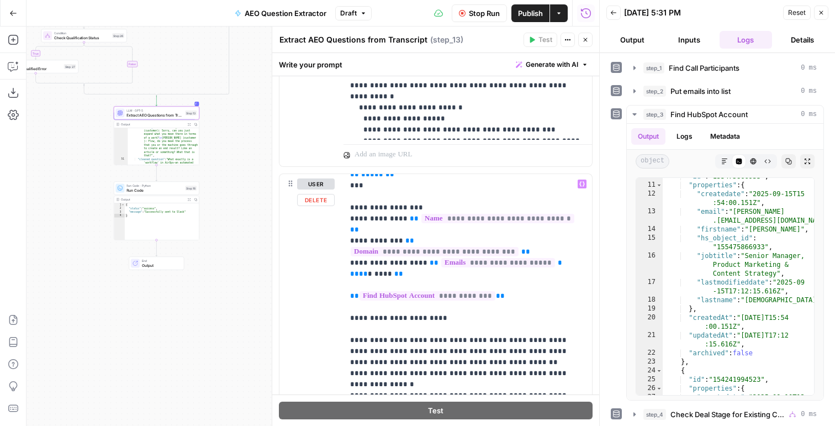
scroll to position [237, 0]
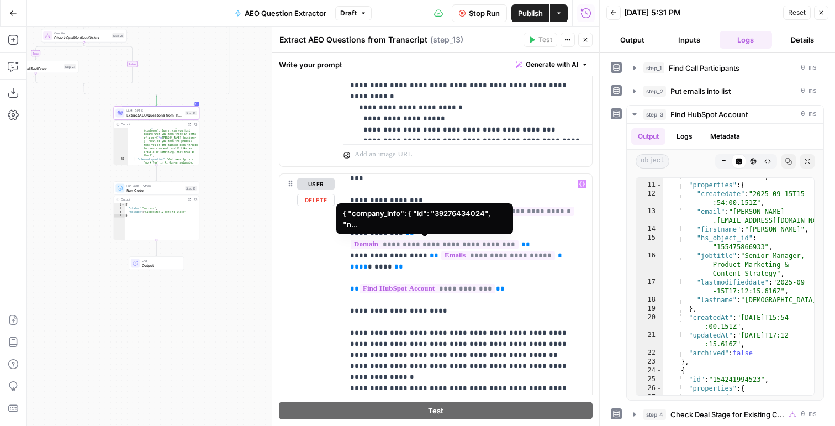
click at [476, 284] on span "**********" at bounding box center [427, 288] width 136 height 9
drag, startPoint x: 421, startPoint y: 350, endPoint x: 423, endPoint y: 208, distance: 141.9
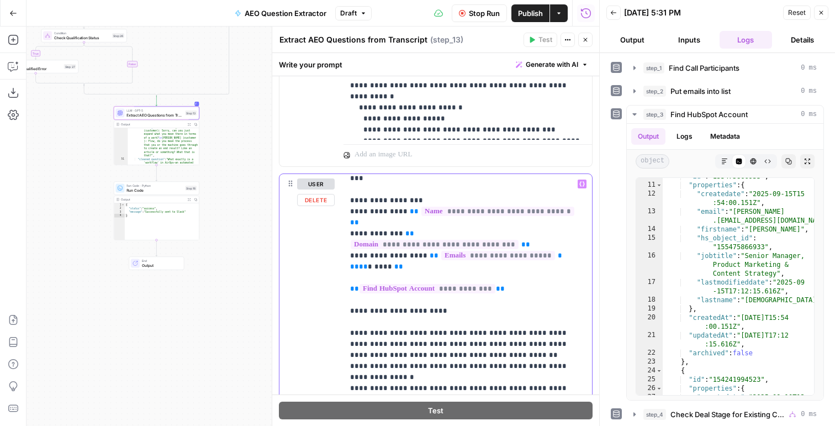
drag, startPoint x: 576, startPoint y: 220, endPoint x: 418, endPoint y: 220, distance: 157.9
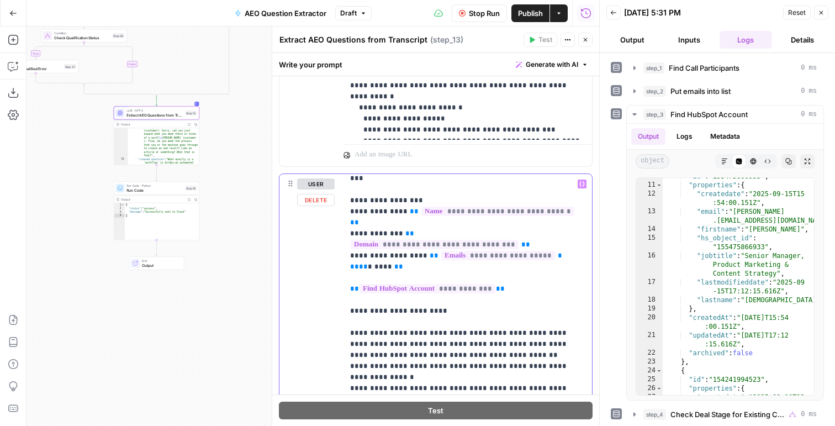
click at [368, 263] on span "****" at bounding box center [359, 266] width 18 height 7
drag, startPoint x: 567, startPoint y: 221, endPoint x: 490, endPoint y: 211, distance: 77.9
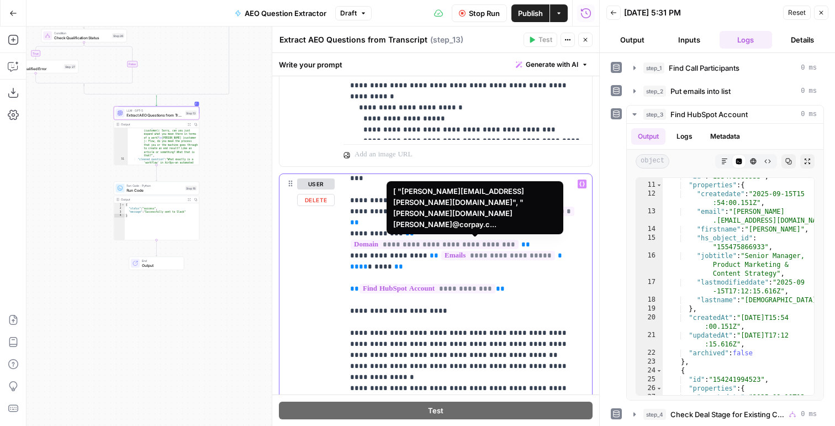
click at [441, 251] on span "**********" at bounding box center [498, 255] width 114 height 9
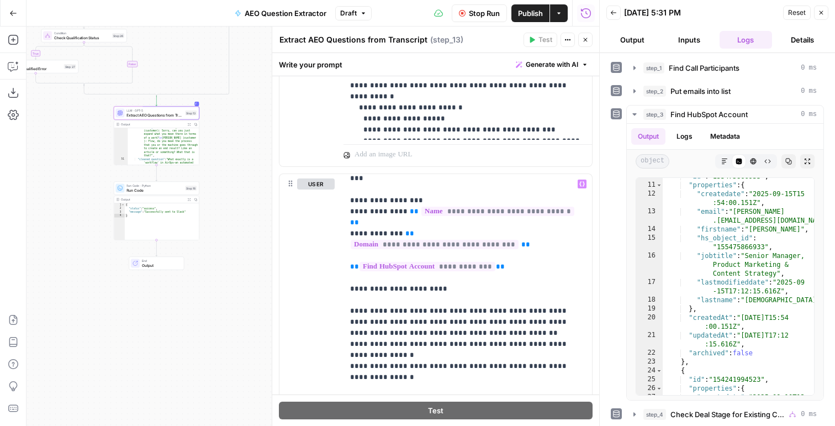
click at [463, 13] on icon "button" at bounding box center [462, 13] width 7 height 7
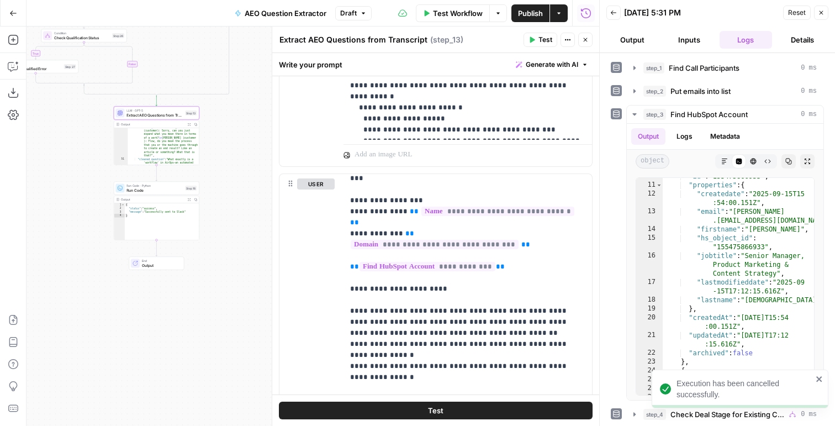
click at [532, 33] on button "Test" at bounding box center [540, 40] width 34 height 14
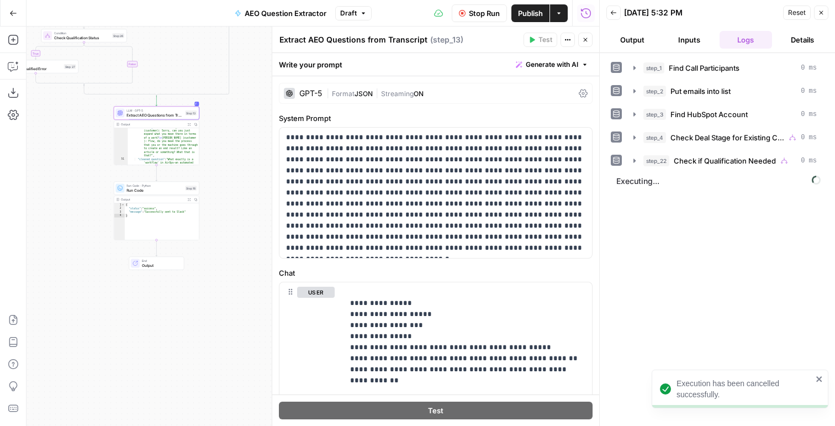
scroll to position [237, 0]
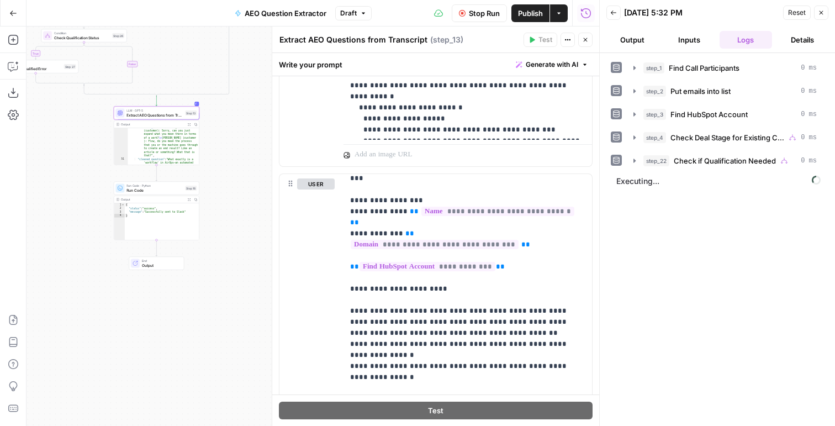
click at [623, 45] on button "Output" at bounding box center [632, 40] width 52 height 18
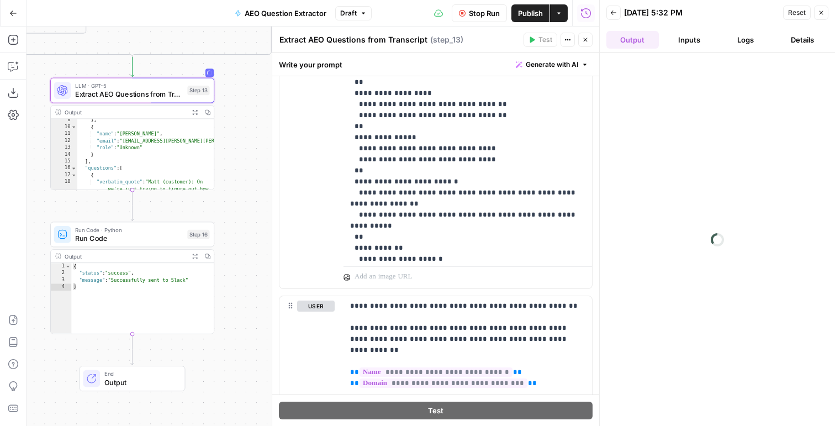
scroll to position [685, 0]
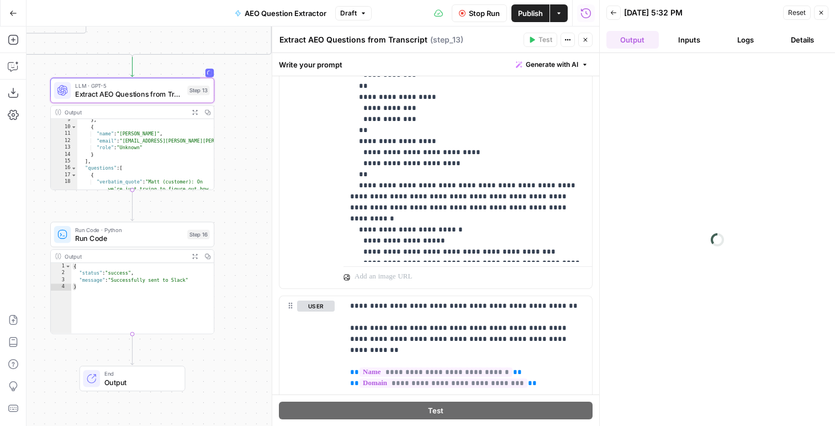
click at [757, 40] on button "Logs" at bounding box center [745, 40] width 52 height 18
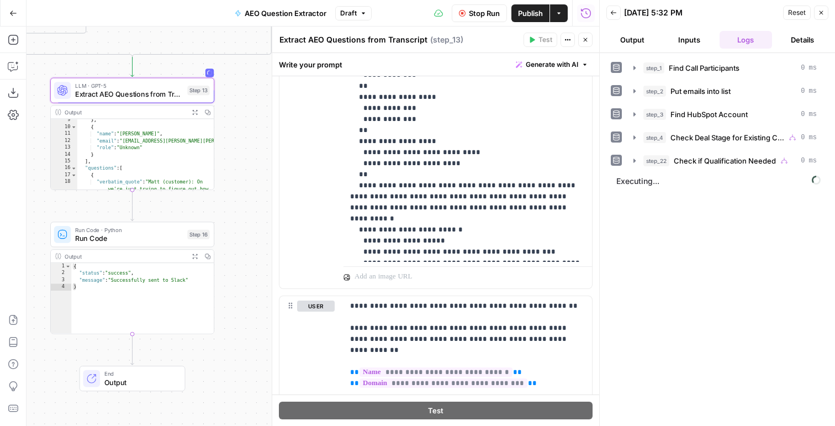
click at [625, 40] on button "Output" at bounding box center [632, 40] width 52 height 18
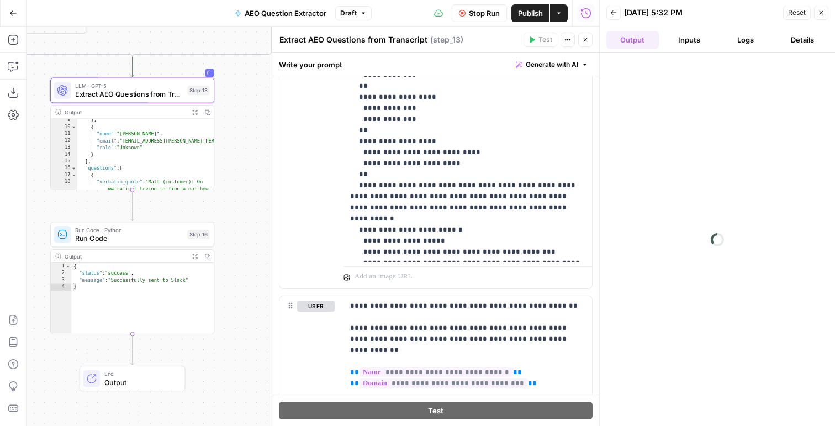
click at [613, 14] on icon "button" at bounding box center [613, 12] width 7 height 7
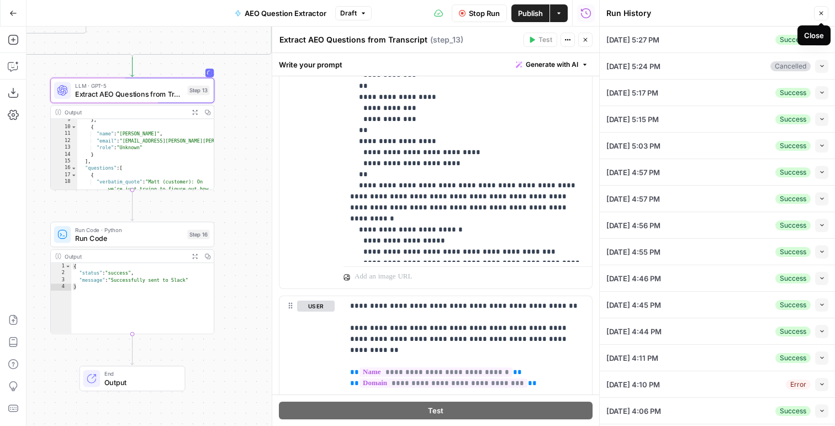
click at [824, 17] on button "Close" at bounding box center [821, 13] width 14 height 14
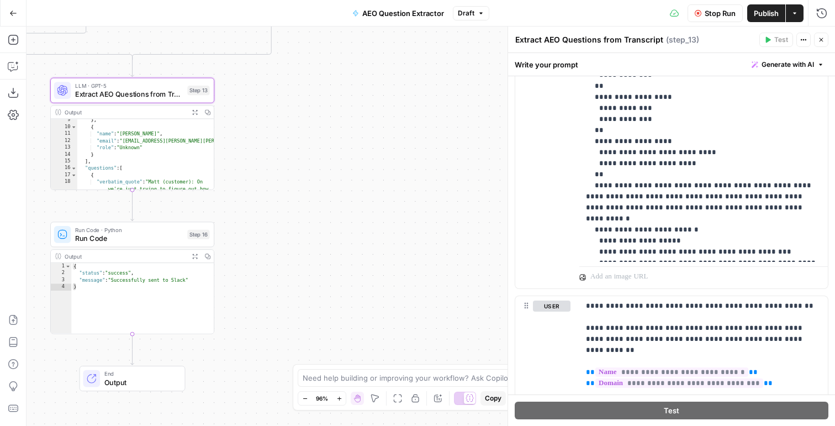
click at [818, 44] on button "Close" at bounding box center [821, 40] width 14 height 14
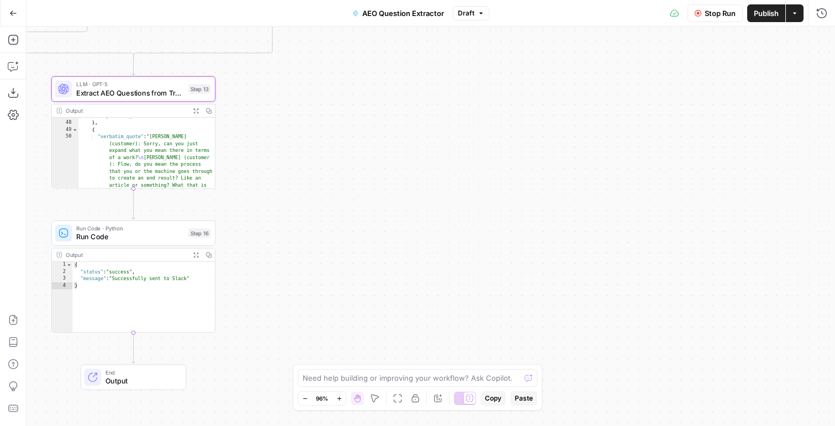
scroll to position [668, 0]
click at [821, 19] on button "Run History" at bounding box center [822, 13] width 18 height 18
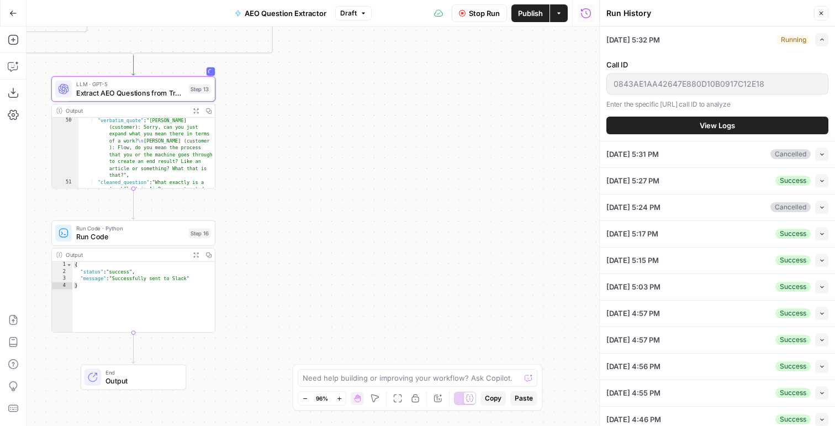
click at [746, 126] on button "View Logs" at bounding box center [717, 125] width 222 height 18
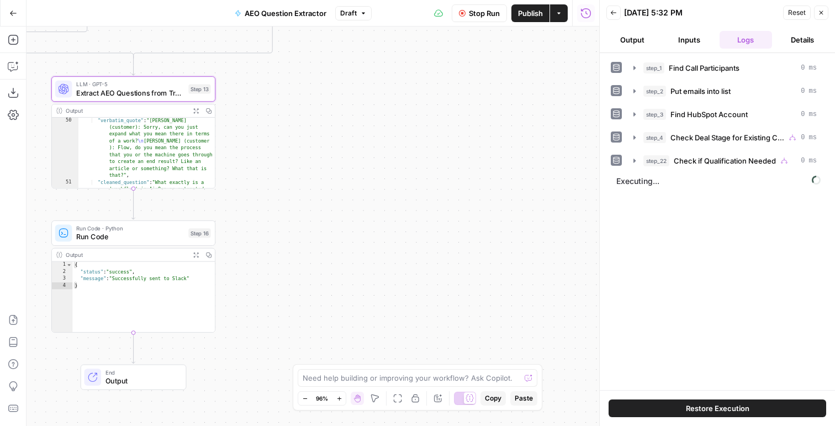
click at [629, 35] on button "Output" at bounding box center [632, 40] width 52 height 18
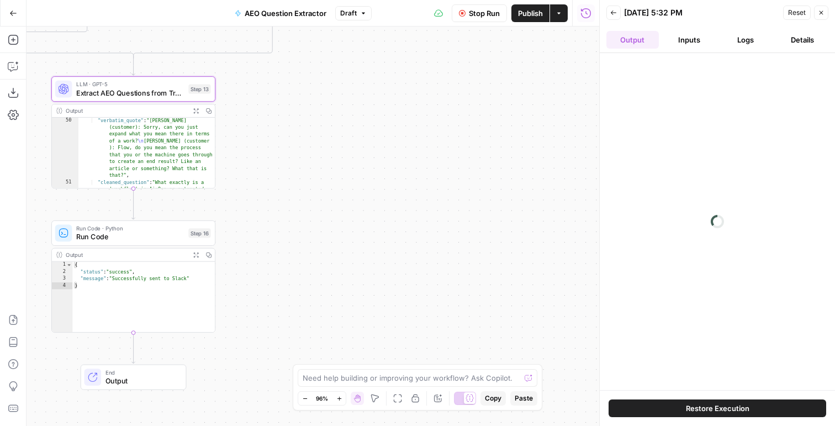
click at [753, 44] on button "Logs" at bounding box center [745, 40] width 52 height 18
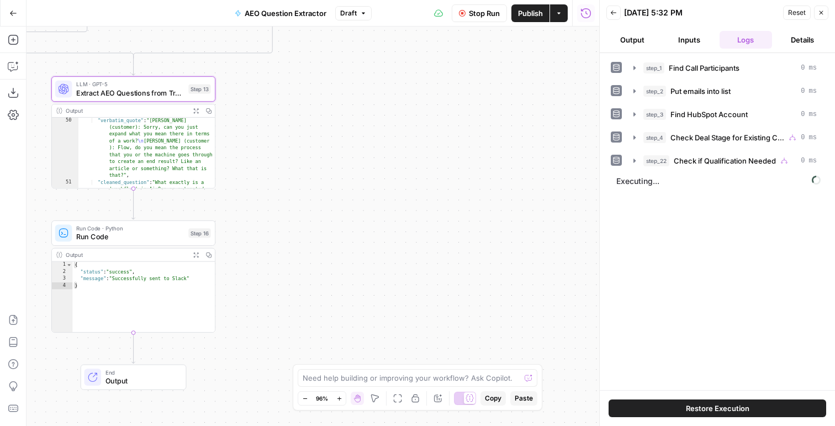
click at [630, 36] on button "Output" at bounding box center [632, 40] width 52 height 18
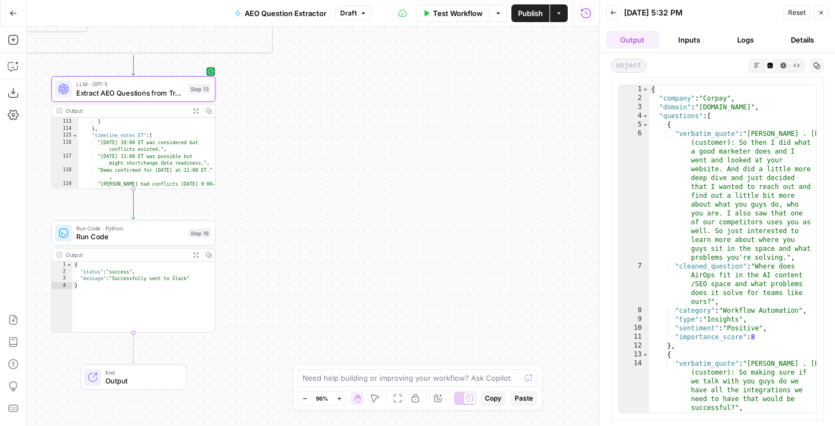
scroll to position [1764, 0]
click at [139, 88] on span "Extract AEO Questions from Transcript" at bounding box center [130, 92] width 108 height 10
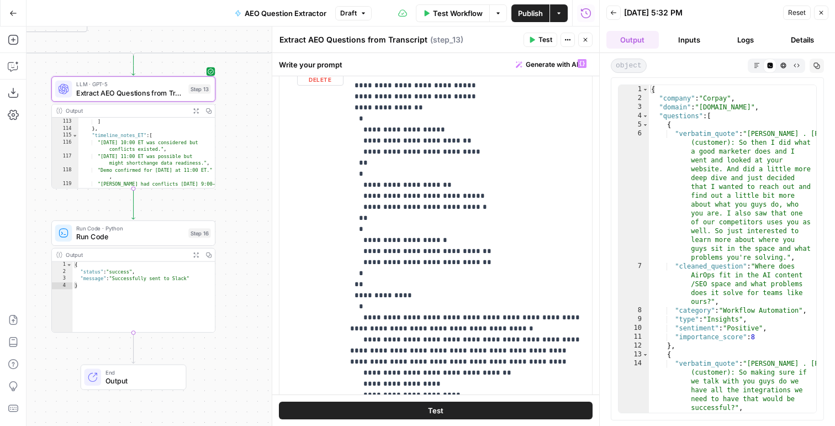
scroll to position [626, 0]
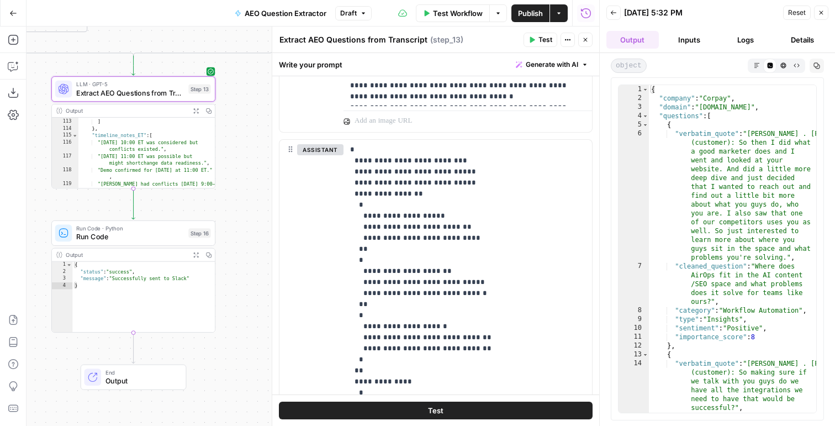
click at [208, 112] on icon "button" at bounding box center [208, 111] width 6 height 6
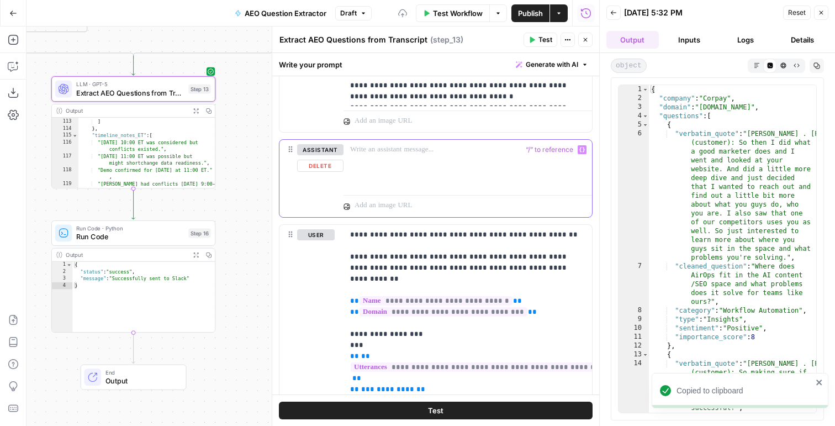
click at [315, 168] on button "Delete" at bounding box center [320, 166] width 46 height 12
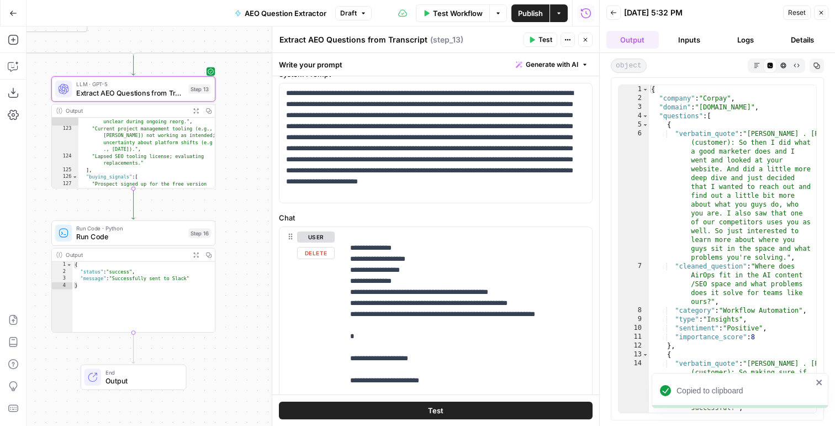
scroll to position [0, 0]
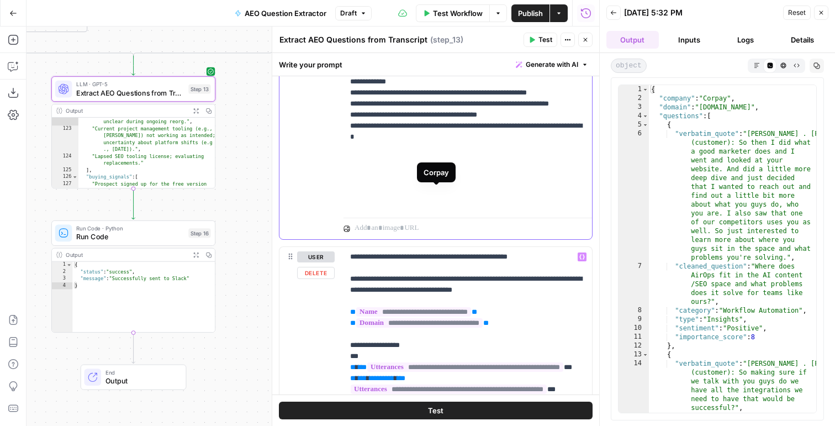
scroll to position [473, 0]
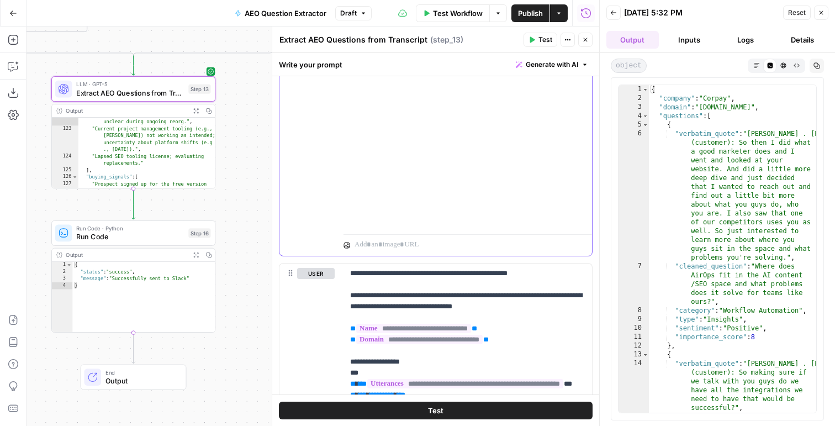
scroll to position [2661, 0]
drag, startPoint x: 362, startPoint y: 197, endPoint x: 324, endPoint y: 135, distance: 72.3
click at [324, 135] on div "**********" at bounding box center [435, 18] width 312 height 476
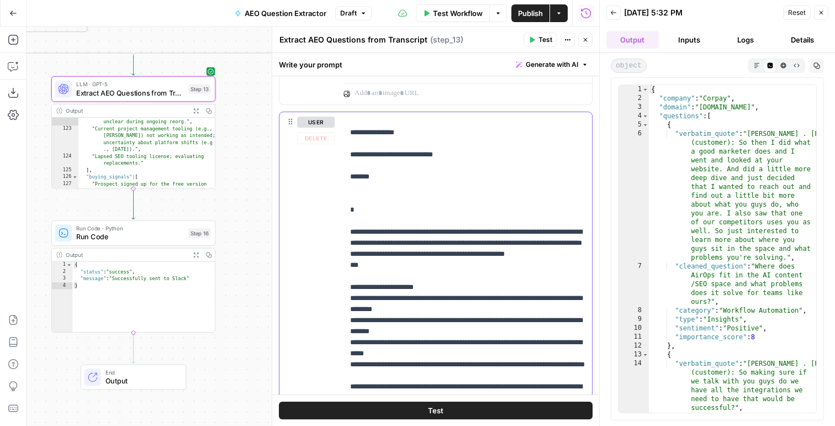
click at [9, 68] on icon "button" at bounding box center [13, 66] width 11 height 11
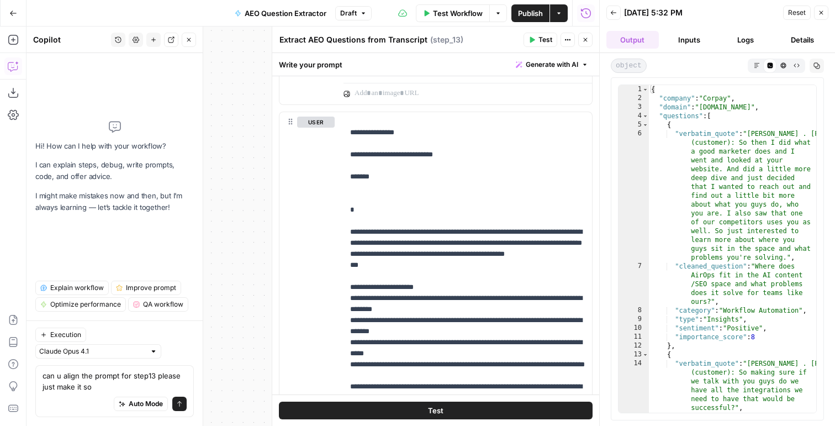
type textarea "can u align the prompt for step13 please just make it so"
click at [739, 261] on div "{ "company" : "Corpay" , "domain" : "[DOMAIN_NAME]" , "questions" : [ { "verbat…" at bounding box center [732, 284] width 167 height 398
type textarea "* *"
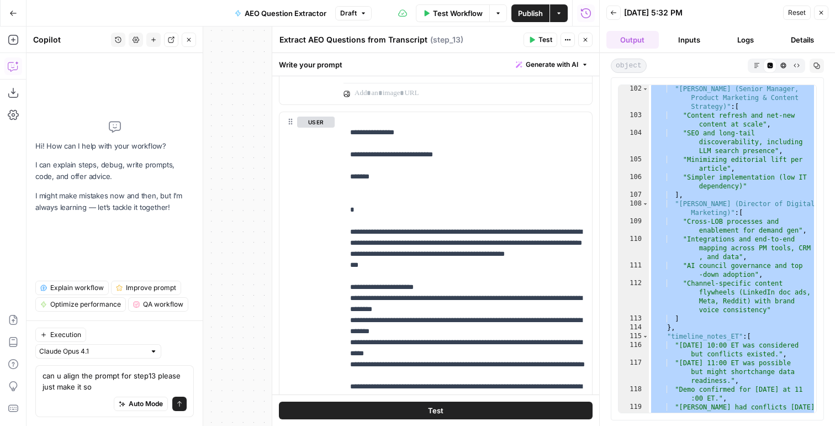
scroll to position [2269, 0]
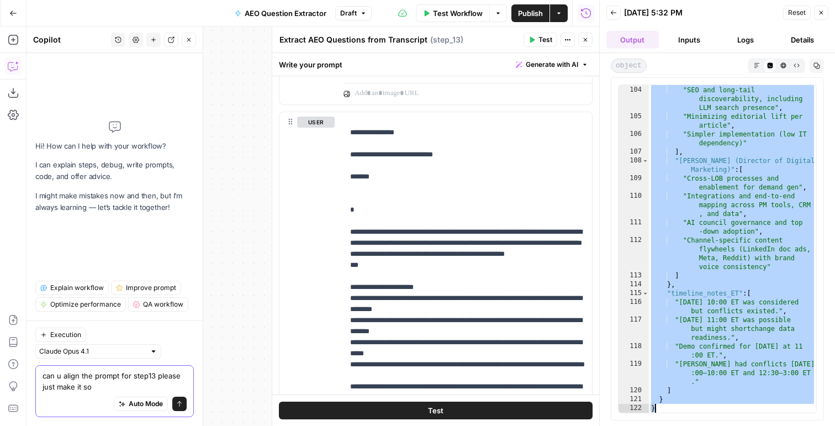
click at [109, 385] on textarea "can u align the prompt for step13 please just make it so" at bounding box center [115, 381] width 144 height 22
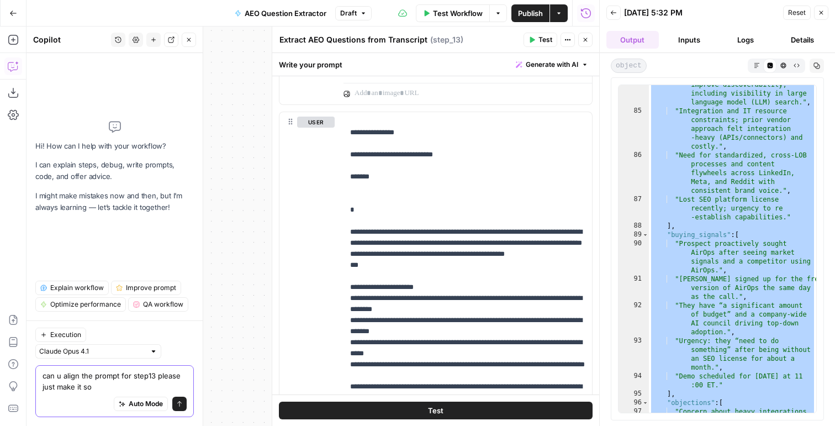
scroll to position [1798, 0]
click at [739, 44] on button "Logs" at bounding box center [745, 40] width 52 height 18
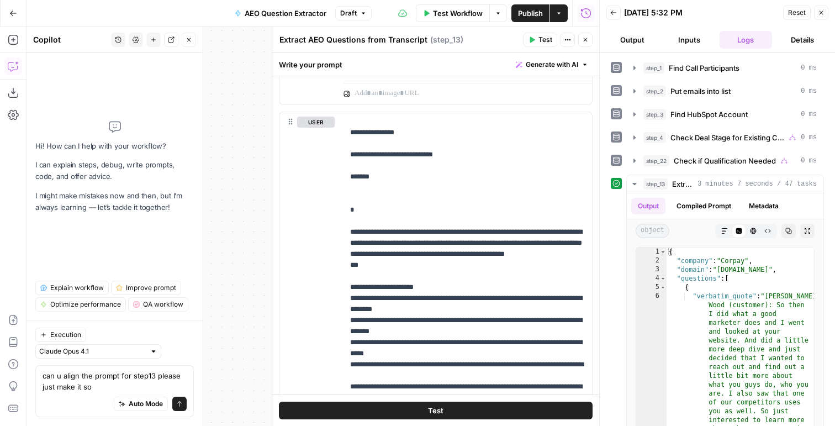
click at [638, 41] on button "Output" at bounding box center [632, 40] width 52 height 18
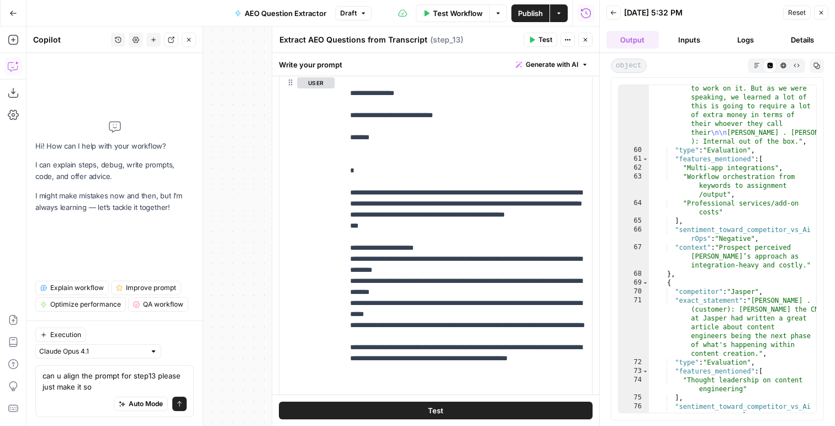
scroll to position [1318, 0]
click at [107, 382] on textarea "can u align the prompt for step13 please just make it so" at bounding box center [115, 381] width 144 height 22
drag, startPoint x: 98, startPoint y: 385, endPoint x: 43, endPoint y: 379, distance: 54.9
click at [43, 379] on textarea "can u align the prompt for step13 please just make it so" at bounding box center [115, 381] width 144 height 22
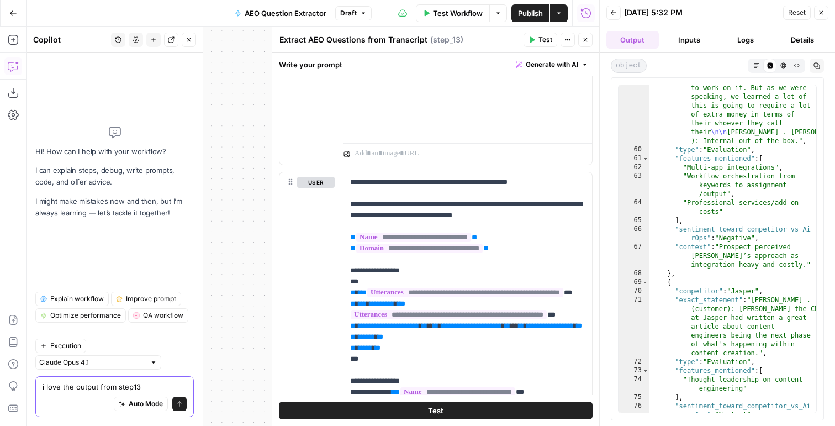
scroll to position [412, 0]
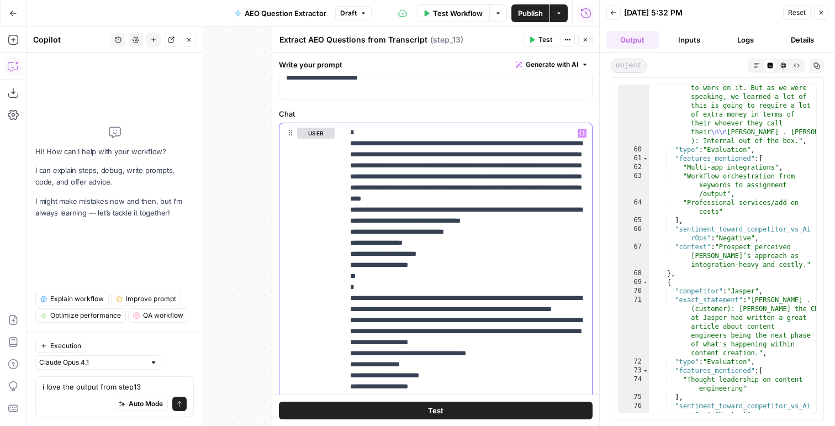
scroll to position [0, 0]
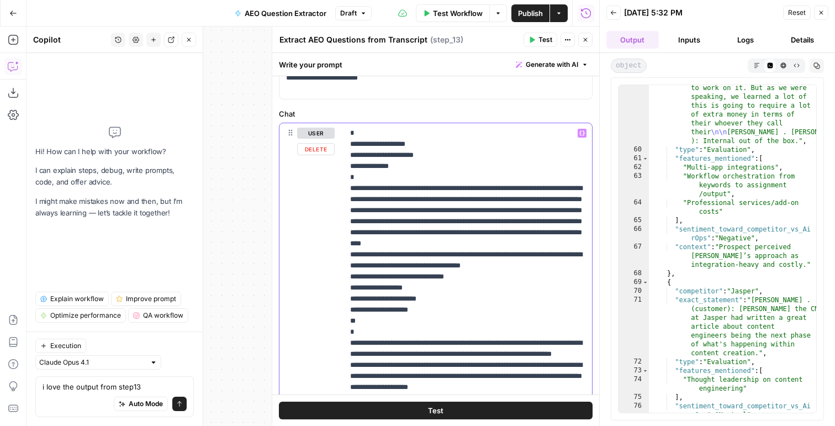
click at [346, 134] on div "**********" at bounding box center [467, 348] width 248 height 450
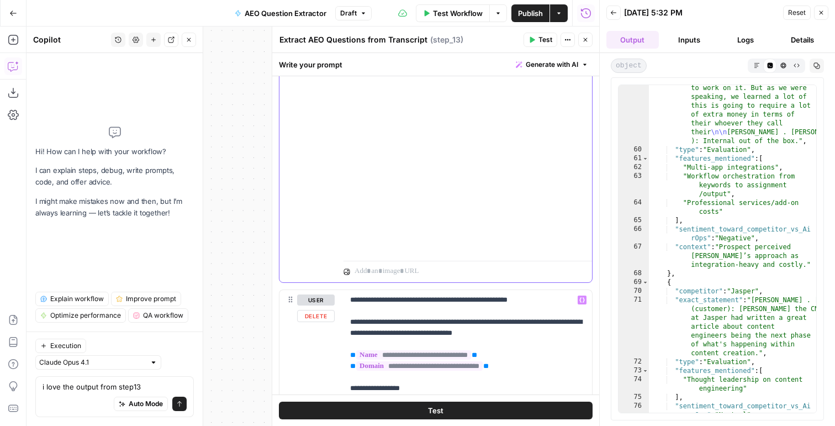
scroll to position [391, 0]
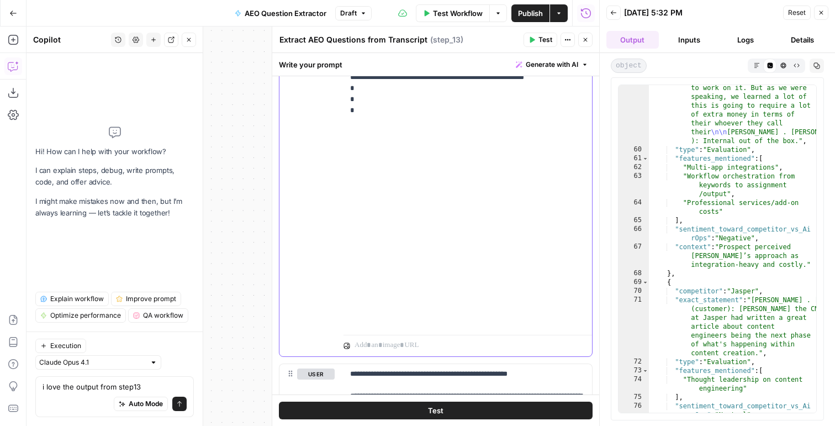
drag, startPoint x: 346, startPoint y: 227, endPoint x: 611, endPoint y: 285, distance: 271.2
click at [611, 285] on body "AirOps New Home Browse Insights Opportunities Your Data Flightpath Syncs Data L…" at bounding box center [417, 213] width 835 height 426
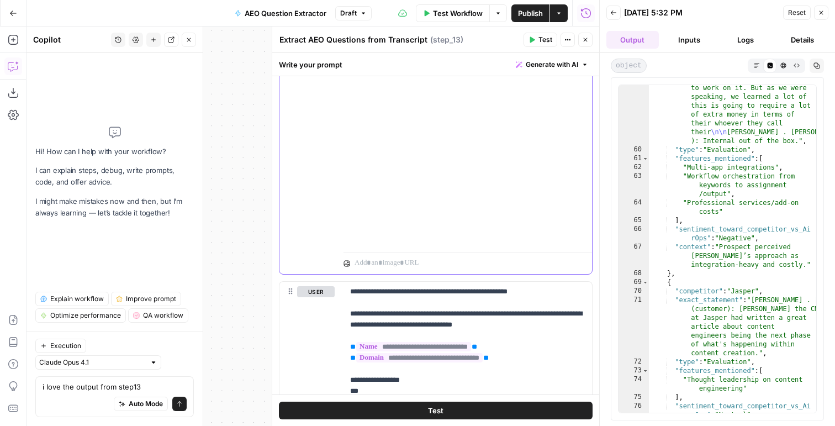
scroll to position [570, 0]
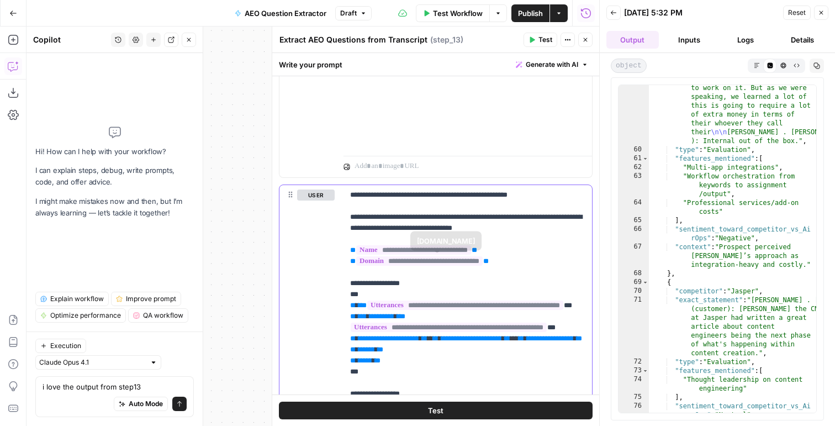
click at [307, 209] on button "Delete" at bounding box center [316, 211] width 38 height 12
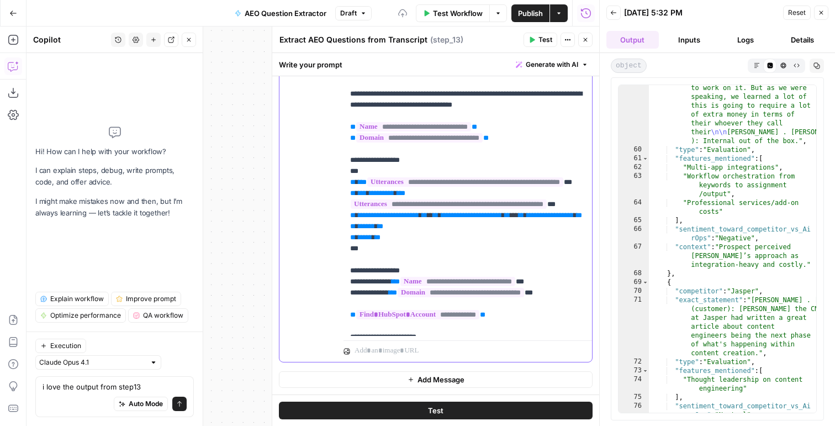
scroll to position [1672, 0]
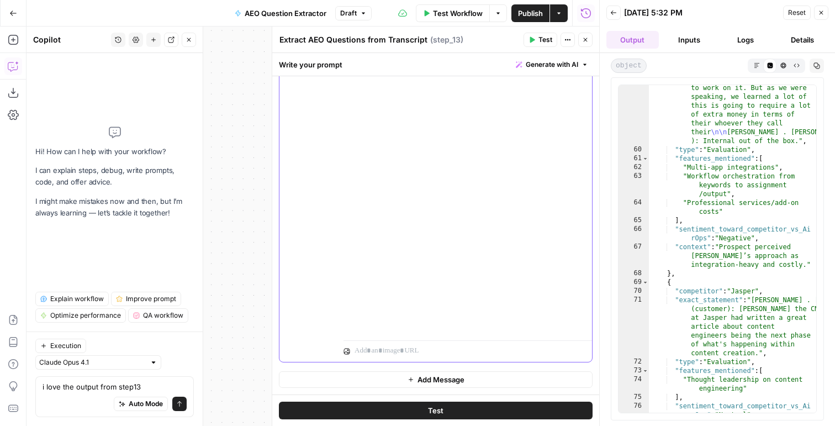
scroll to position [2904, 0]
click at [526, 9] on span "Publish" at bounding box center [530, 13] width 25 height 11
click at [61, 392] on div "Auto Mode Send" at bounding box center [115, 404] width 144 height 24
click at [62, 389] on textarea "i love the output from step13" at bounding box center [115, 386] width 144 height 11
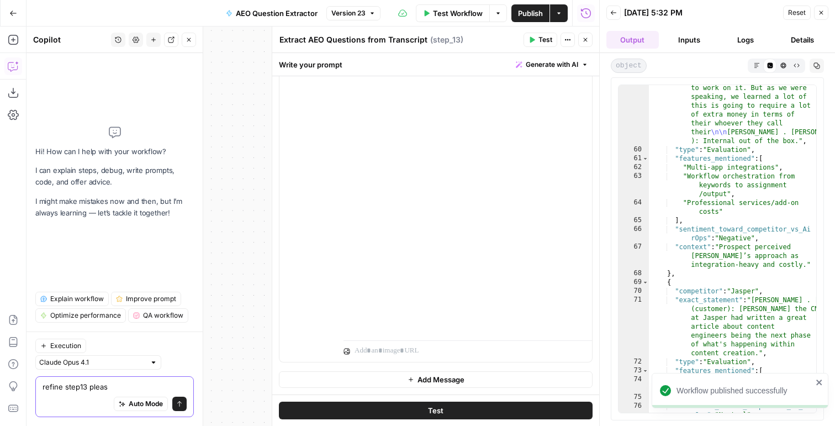
type textarea "refine step13 please"
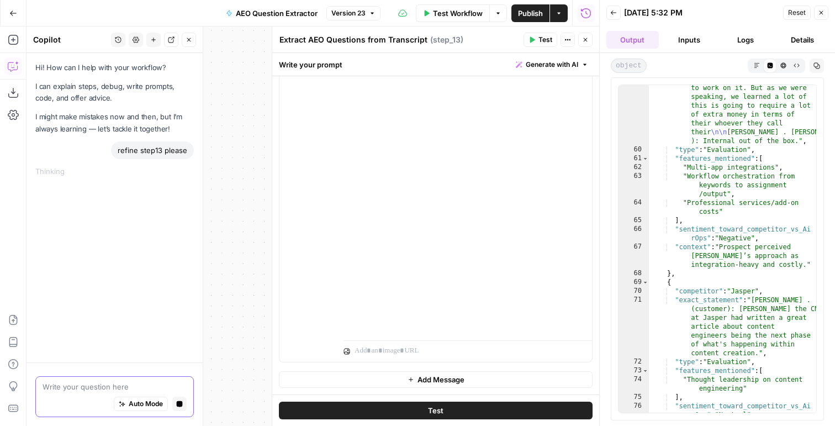
click at [180, 402] on icon "button" at bounding box center [180, 404] width 6 height 6
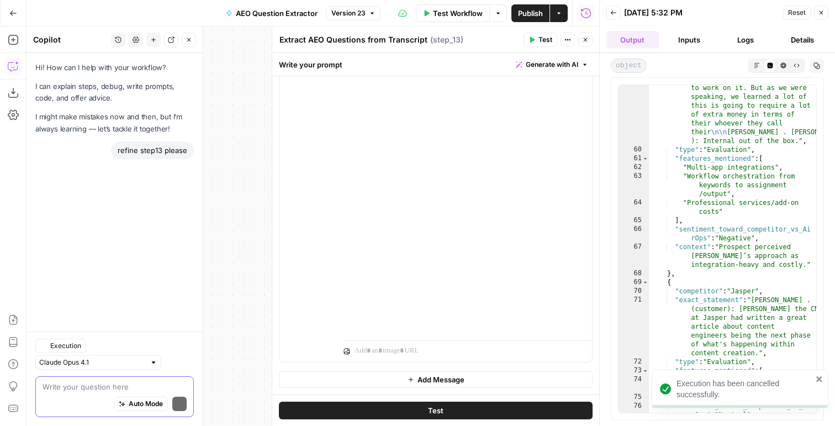
click at [107, 391] on textarea at bounding box center [115, 386] width 144 height 11
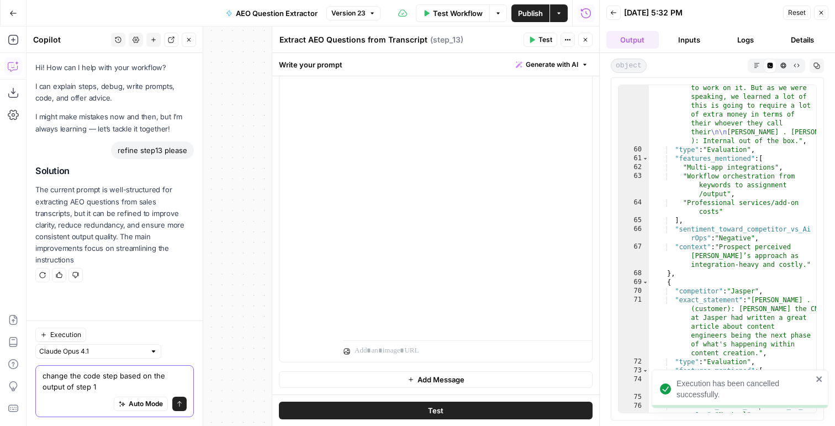
type textarea "change the code step based on the output of step 13"
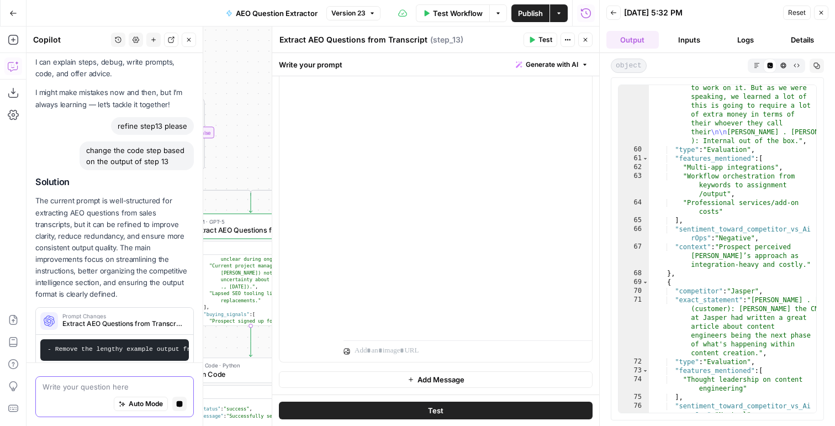
click at [186, 408] on button "Stop generating" at bounding box center [179, 403] width 14 height 14
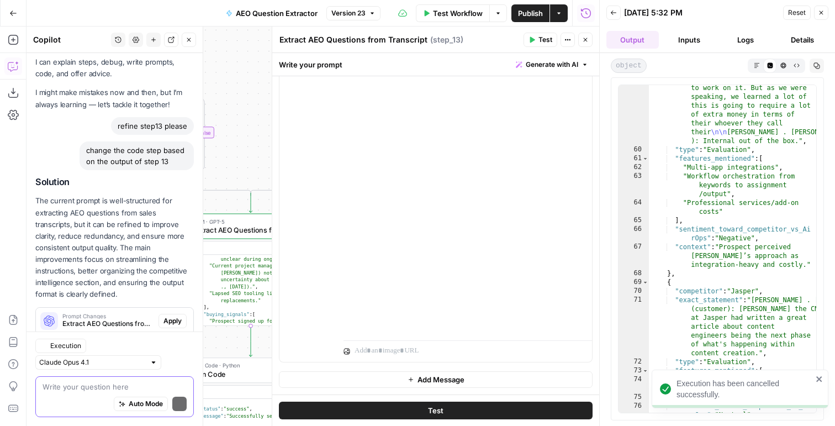
scroll to position [25, 0]
click at [110, 385] on textarea at bounding box center [115, 386] width 144 height 11
click at [129, 152] on div "change the code step based on the output of step 13" at bounding box center [136, 154] width 114 height 29
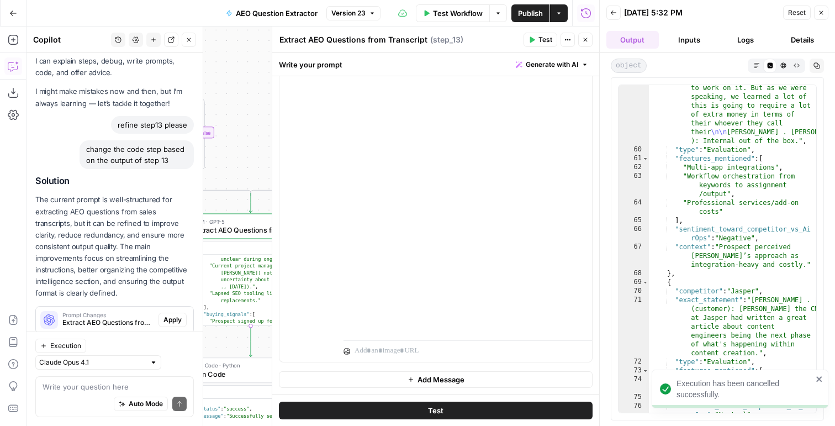
copy div "change the code step based on the output of step 13"
click at [135, 317] on span "Extract AEO Questions from Transcript (step_13)" at bounding box center [108, 322] width 92 height 10
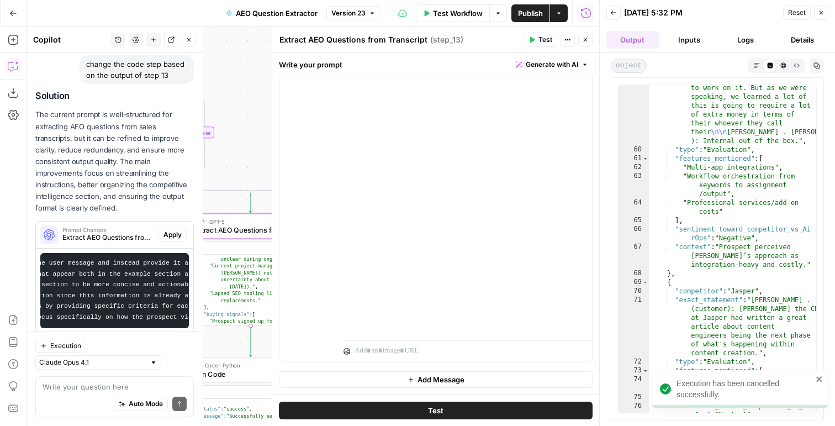
scroll to position [121, 0]
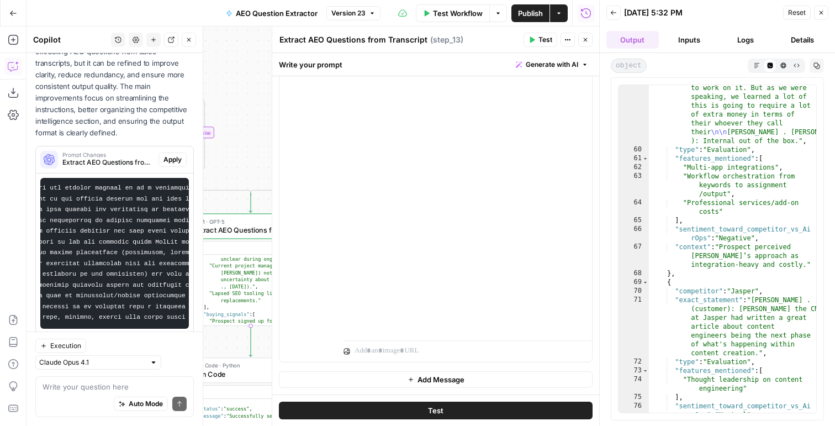
click at [70, 397] on div "Auto Mode Send" at bounding box center [115, 404] width 144 height 24
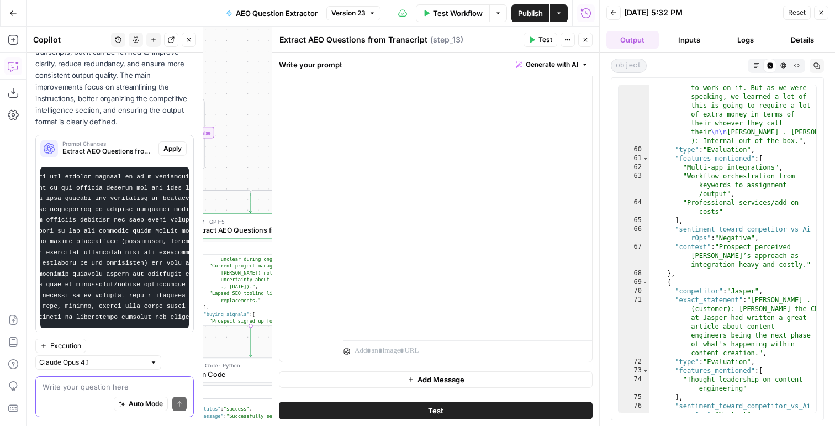
paste textarea "change the code step based on the output of step 13"
type textarea "change the code step based on the output of step 13"
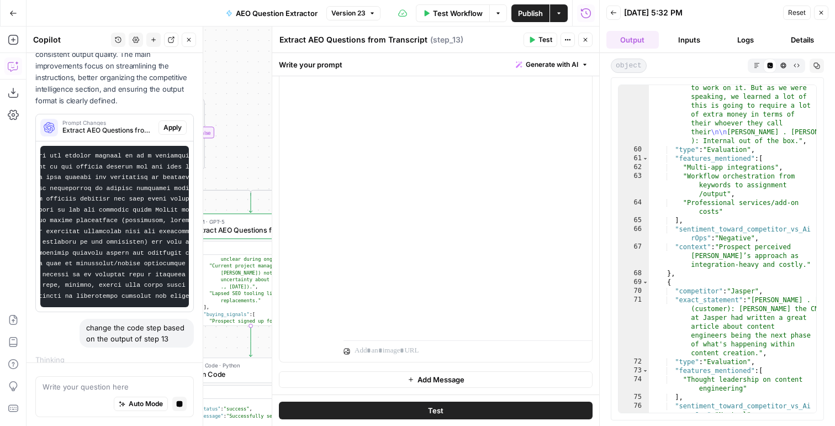
click at [824, 13] on icon "button" at bounding box center [821, 12] width 7 height 7
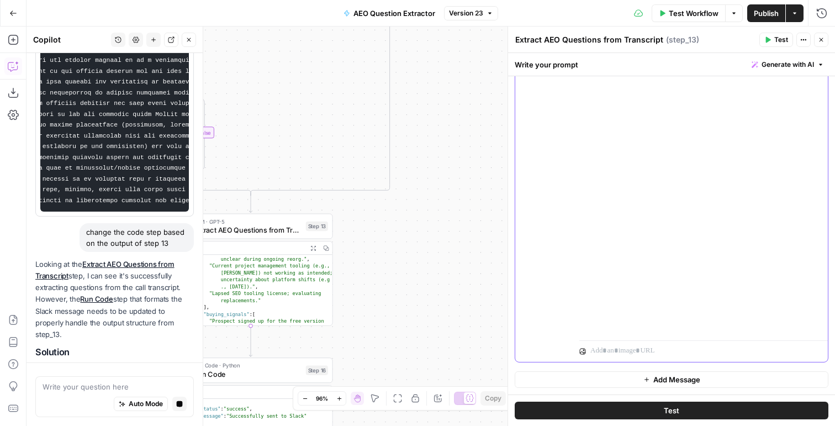
drag, startPoint x: 609, startPoint y: 172, endPoint x: 580, endPoint y: 119, distance: 60.5
click at [580, 119] on div "**********" at bounding box center [703, 111] width 248 height 450
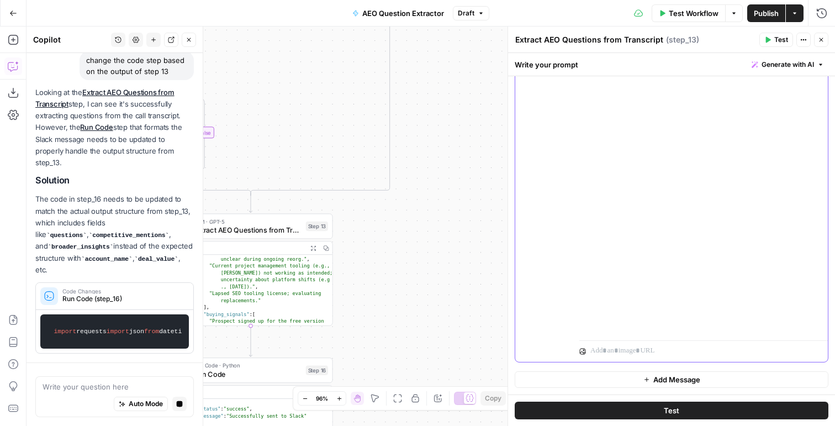
drag, startPoint x: 590, startPoint y: 184, endPoint x: 657, endPoint y: 284, distance: 120.0
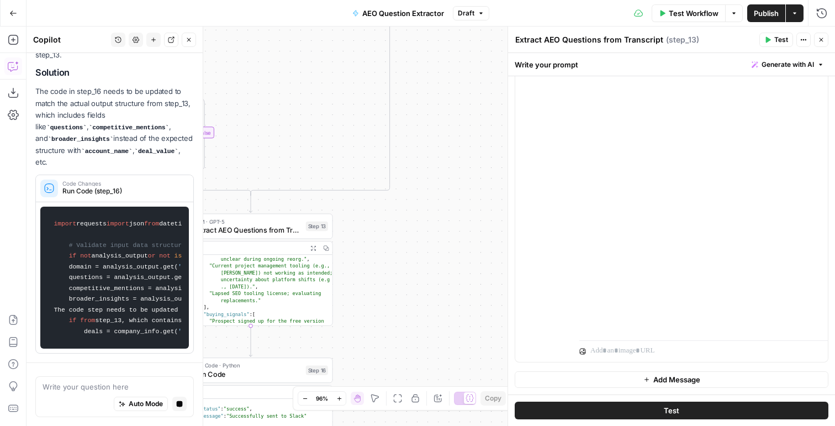
click at [624, 338] on div at bounding box center [703, 349] width 248 height 26
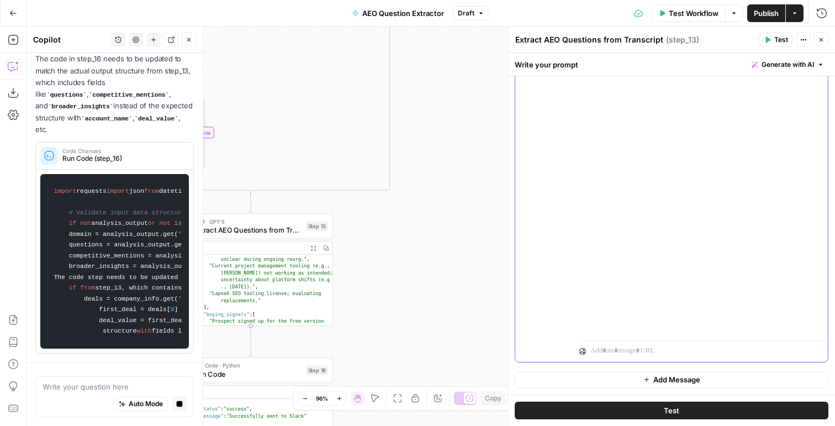
drag, startPoint x: 624, startPoint y: 329, endPoint x: 583, endPoint y: 298, distance: 51.2
click at [583, 298] on div "**********" at bounding box center [703, 111] width 248 height 450
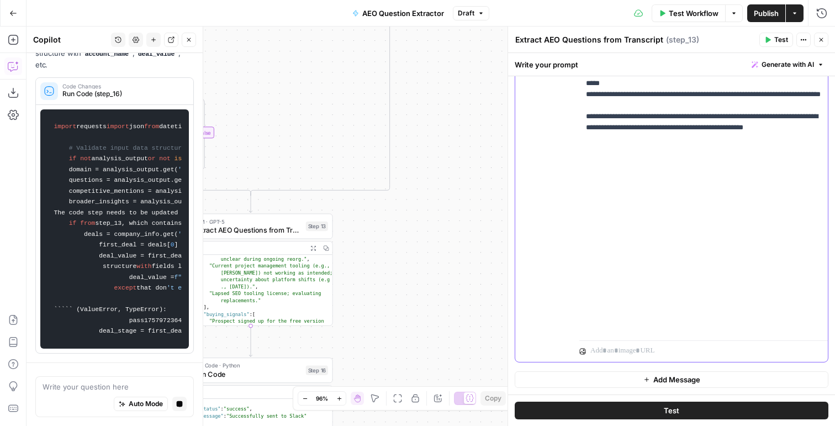
drag, startPoint x: 610, startPoint y: 298, endPoint x: 580, endPoint y: 227, distance: 77.4
click at [580, 227] on div "**********" at bounding box center [703, 111] width 248 height 450
drag, startPoint x: 619, startPoint y: 309, endPoint x: 688, endPoint y: 246, distance: 93.0
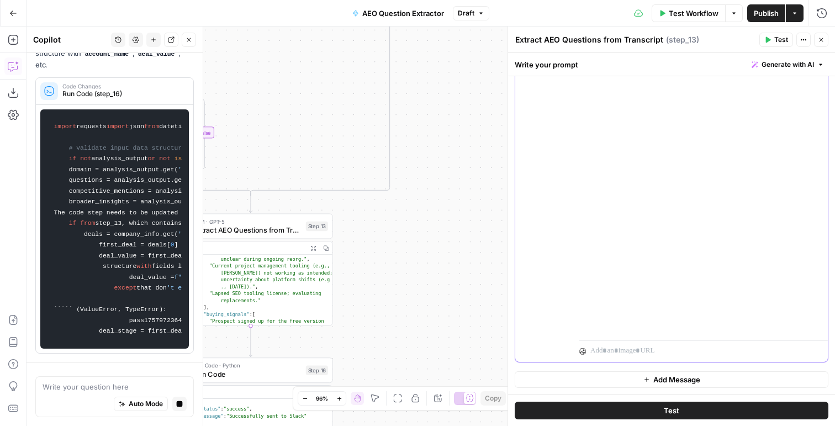
drag, startPoint x: 591, startPoint y: 254, endPoint x: 584, endPoint y: 222, distance: 32.8
click at [584, 222] on div "**********" at bounding box center [703, 111] width 248 height 450
copy p "**********"
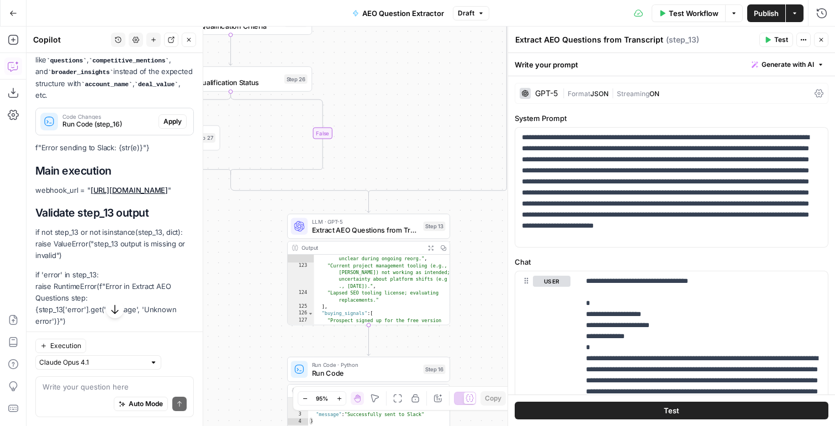
drag, startPoint x: 78, startPoint y: 257, endPoint x: 40, endPoint y: 124, distance: 138.2
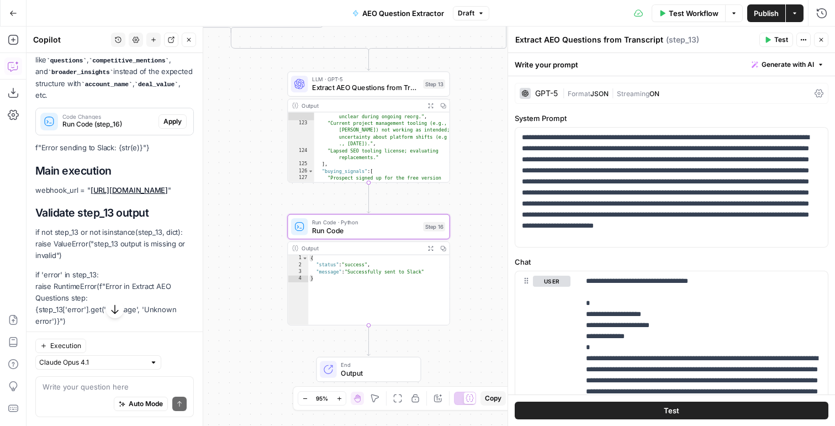
click at [179, 116] on span "Apply" at bounding box center [172, 121] width 18 height 10
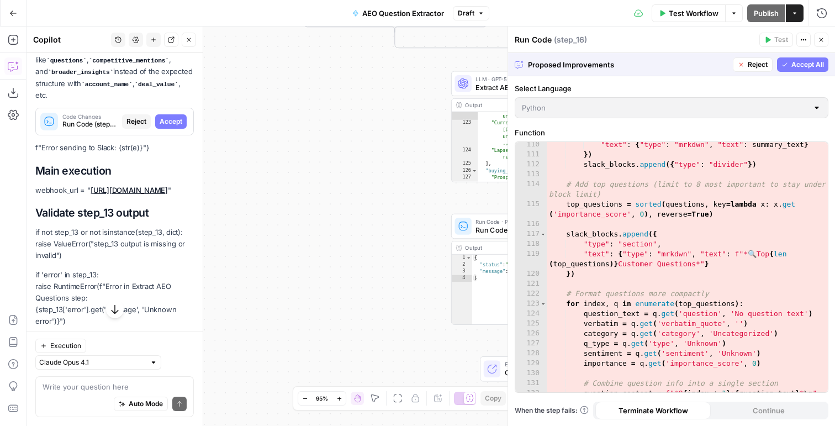
scroll to position [1569, 0]
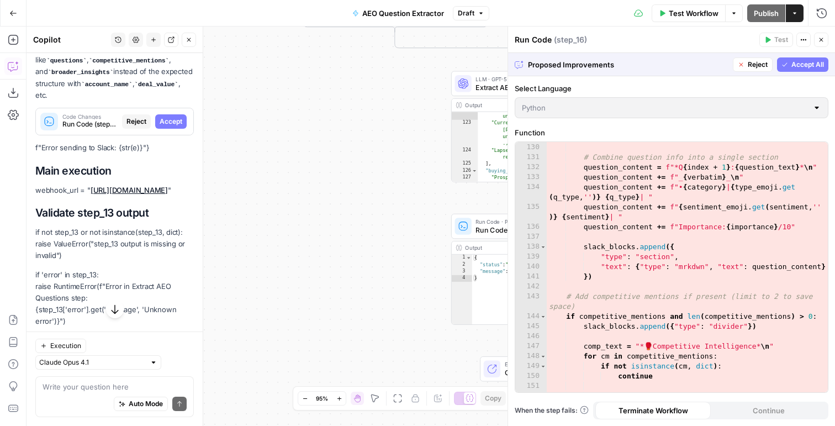
click at [747, 63] on span "Reject" at bounding box center [757, 65] width 20 height 10
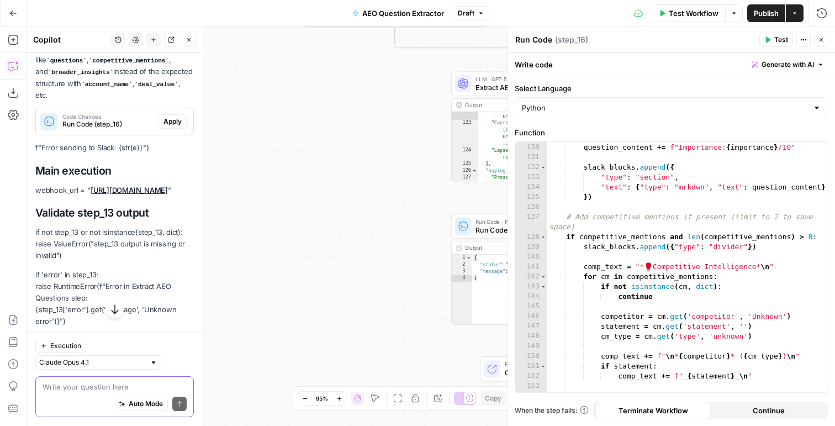
click at [72, 384] on textarea at bounding box center [115, 386] width 144 height 11
type textarea "update step 16 please"
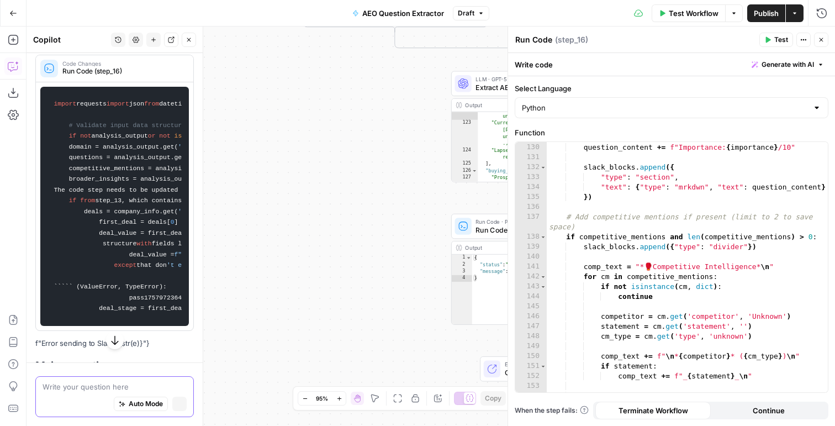
scroll to position [659, 0]
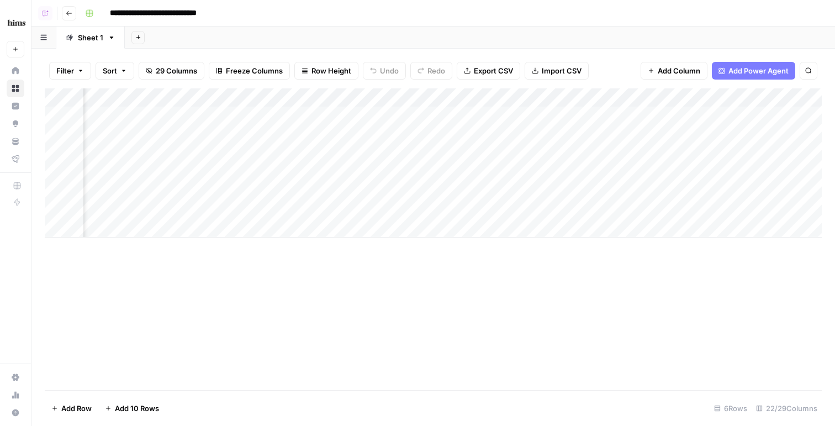
scroll to position [0, 2133]
click at [632, 132] on div "Add Column" at bounding box center [433, 162] width 777 height 149
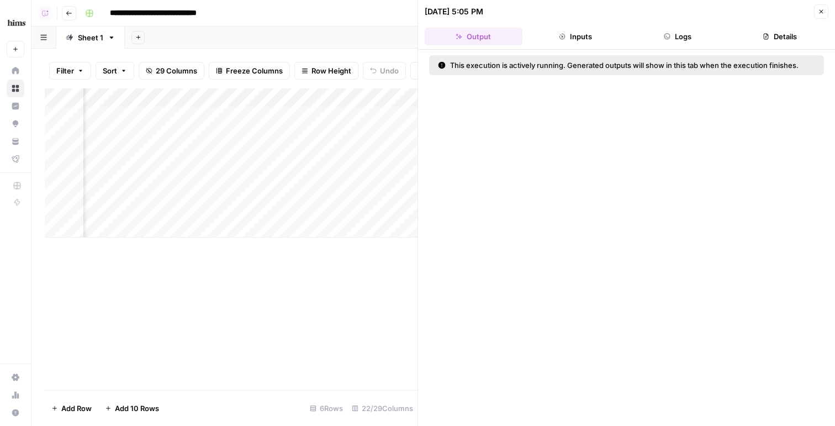
click at [683, 35] on button "Logs" at bounding box center [678, 37] width 98 height 18
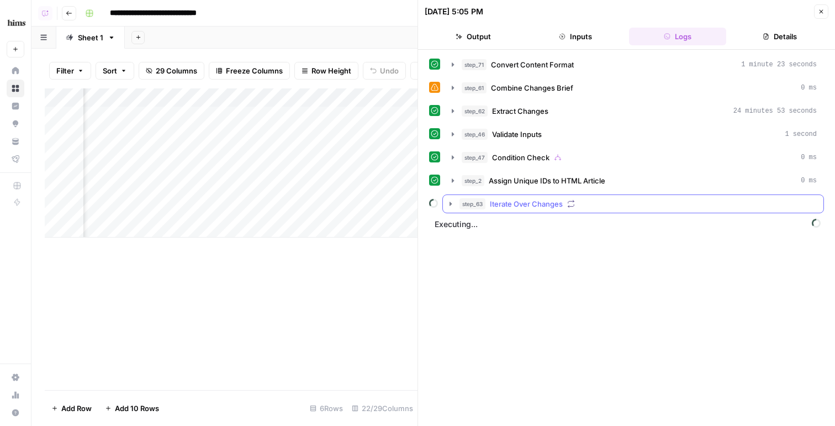
click at [530, 195] on button "step_63 Iterate Over Changes" at bounding box center [633, 204] width 380 height 18
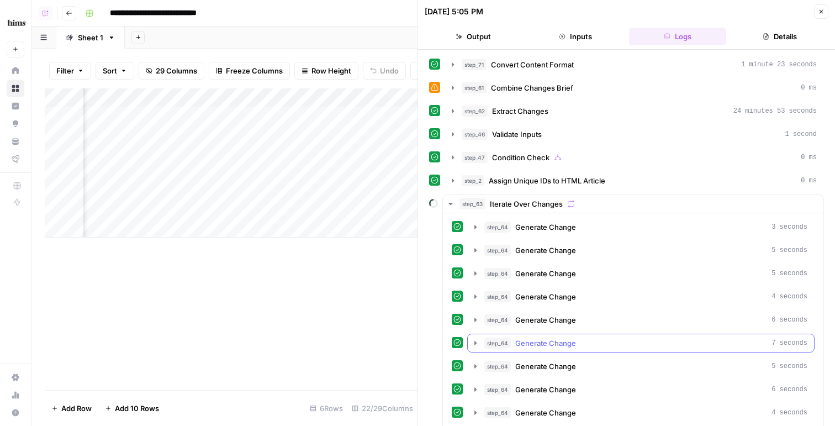
scroll to position [50, 0]
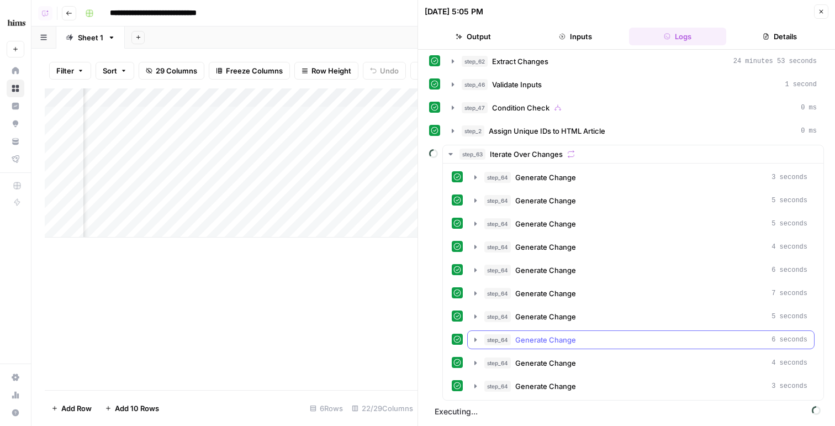
click at [580, 354] on button "step_64 Generate Change 4 seconds" at bounding box center [641, 363] width 346 height 18
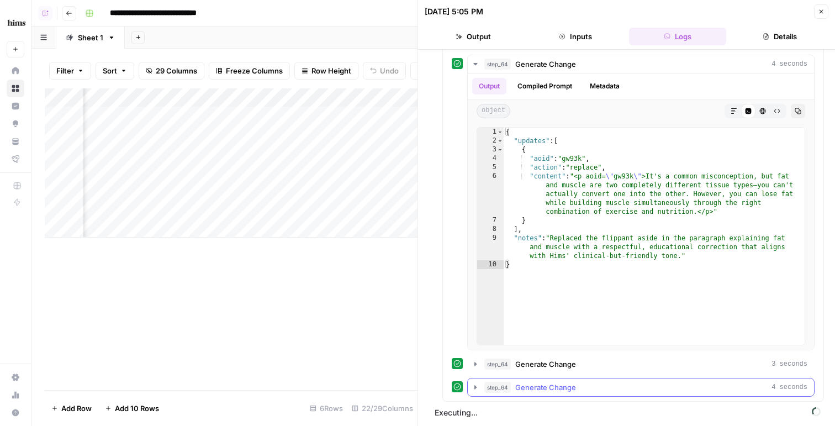
scroll to position [349, 0]
click at [554, 395] on div "step_64 Generate Change 4 seconds" at bounding box center [640, 385] width 347 height 19
click at [554, 393] on button "step_64 Generate Change 4 seconds" at bounding box center [641, 386] width 346 height 18
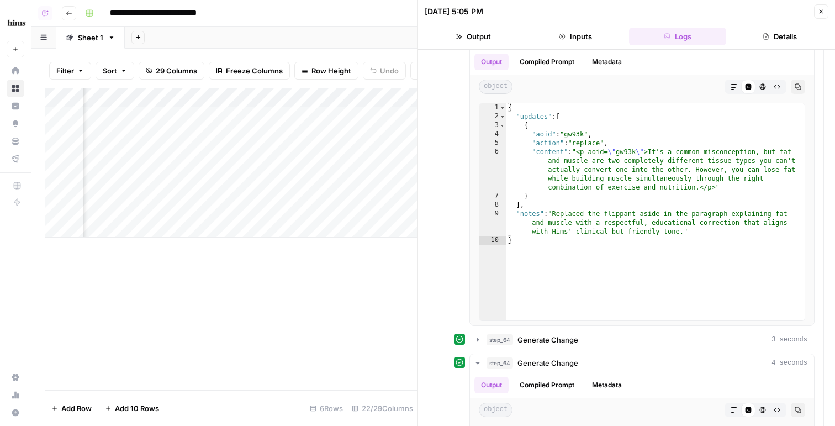
scroll to position [926, 0]
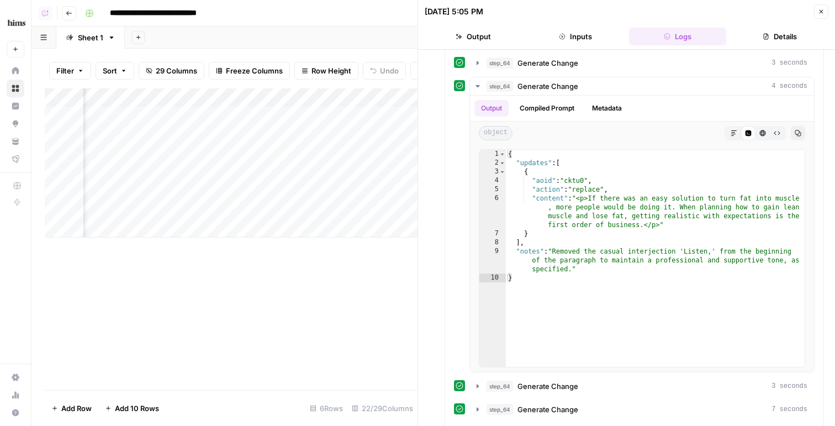
click at [821, 13] on icon "button" at bounding box center [821, 11] width 7 height 7
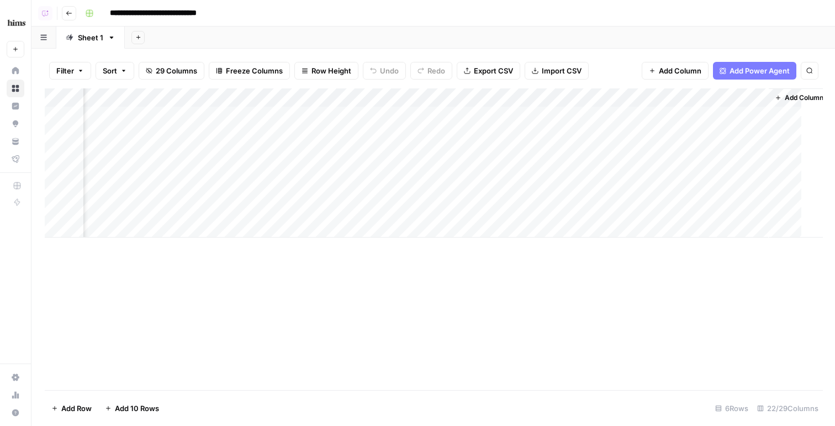
scroll to position [0, 2120]
click at [649, 116] on div "Add Column" at bounding box center [433, 162] width 777 height 149
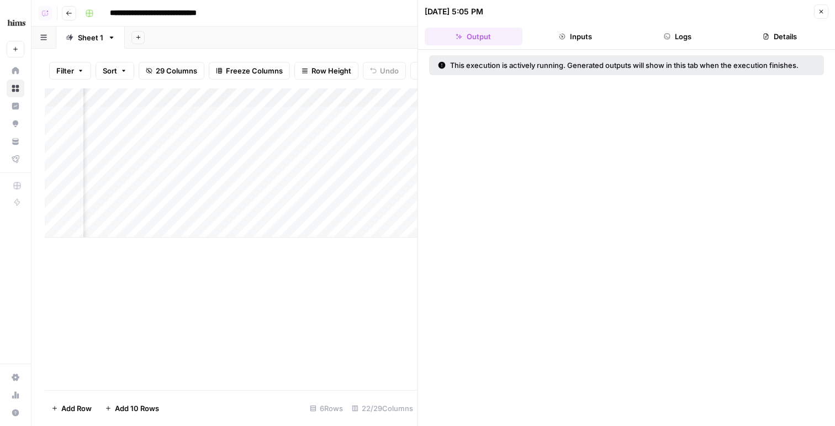
click at [714, 42] on button "Logs" at bounding box center [678, 37] width 98 height 18
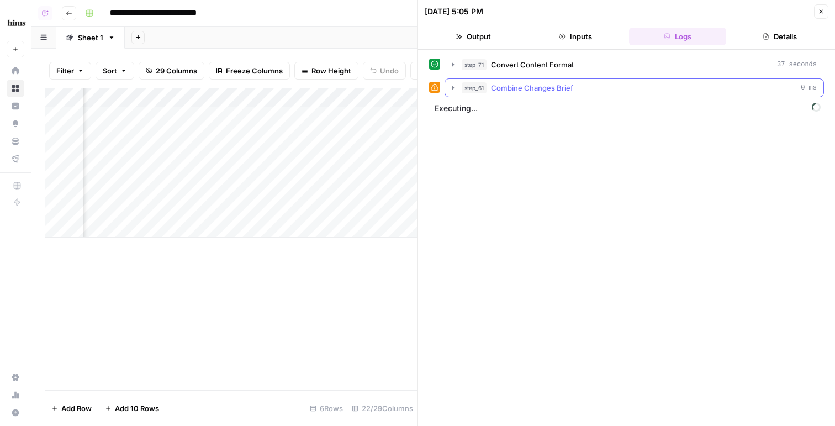
click at [662, 93] on div "step_61 Combine Changes Brief 0 ms" at bounding box center [638, 87] width 355 height 11
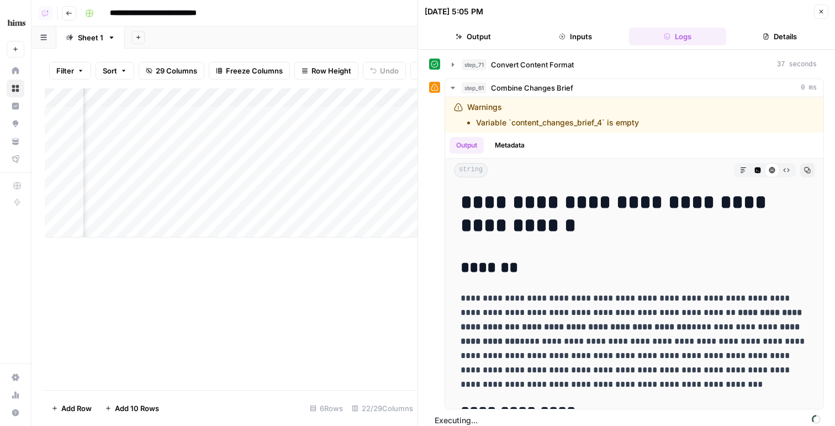
click at [820, 15] on button "Close" at bounding box center [821, 11] width 14 height 14
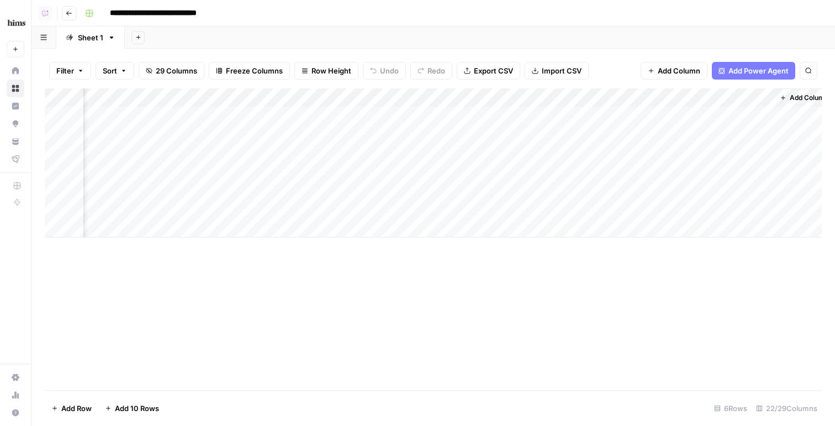
click at [646, 135] on div "Add Column" at bounding box center [433, 162] width 777 height 149
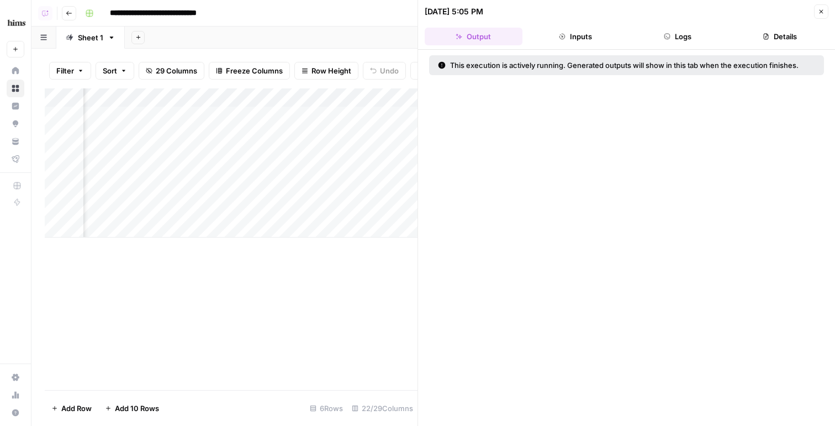
click at [696, 33] on button "Logs" at bounding box center [678, 37] width 98 height 18
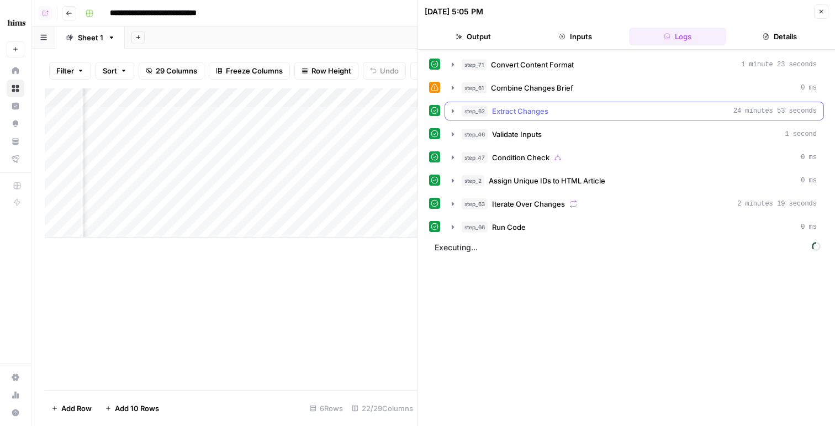
click at [603, 112] on div "step_62 Extract Changes 24 minutes 53 seconds" at bounding box center [638, 110] width 355 height 11
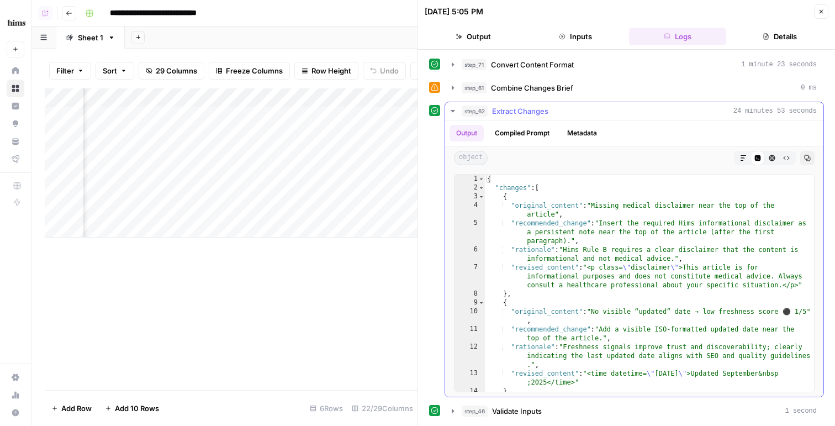
click at [529, 126] on button "Compiled Prompt" at bounding box center [522, 133] width 68 height 17
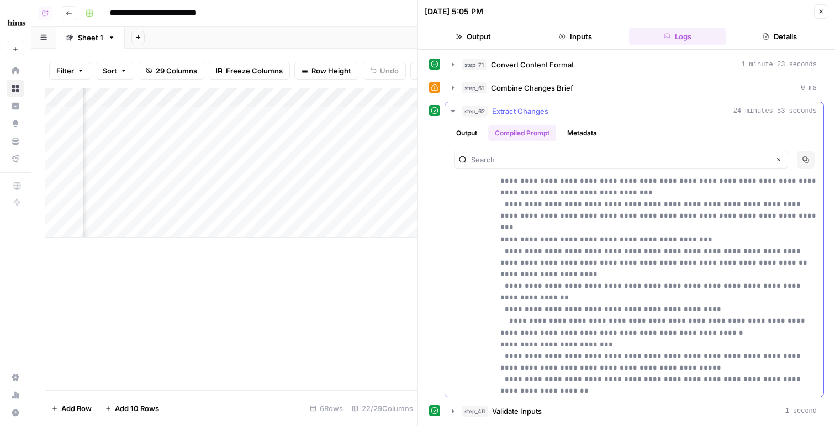
scroll to position [682, 0]
click at [582, 123] on div "Output Compiled Prompt Metadata" at bounding box center [634, 132] width 378 height 25
click at [582, 128] on button "Metadata" at bounding box center [581, 133] width 43 height 17
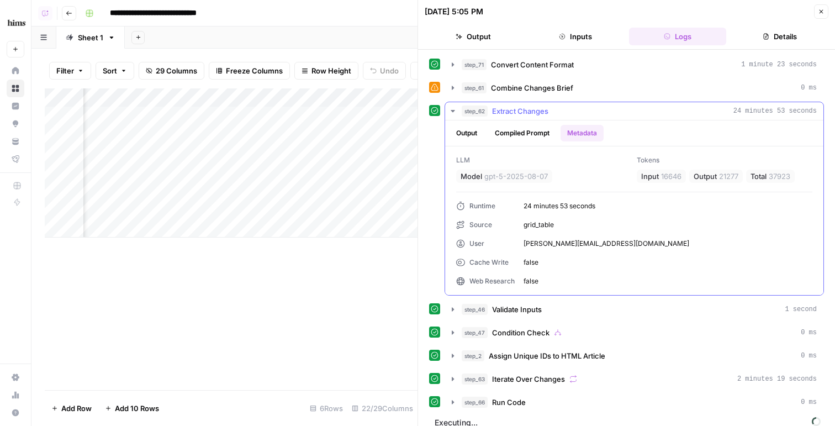
click at [525, 129] on button "Compiled Prompt" at bounding box center [522, 133] width 68 height 17
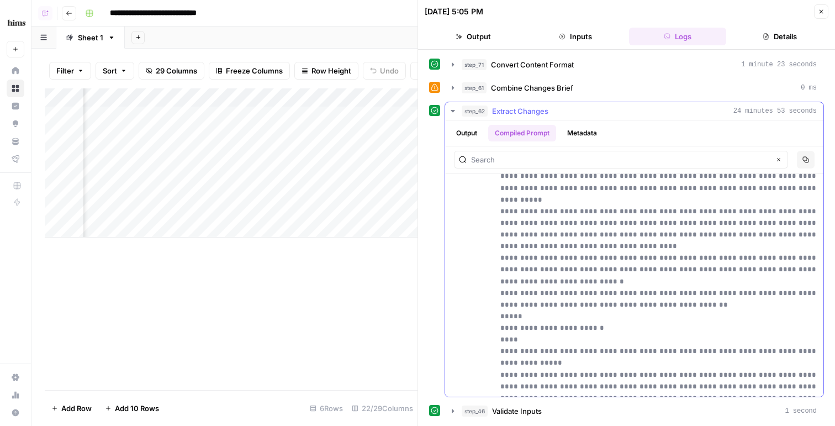
scroll to position [113, 0]
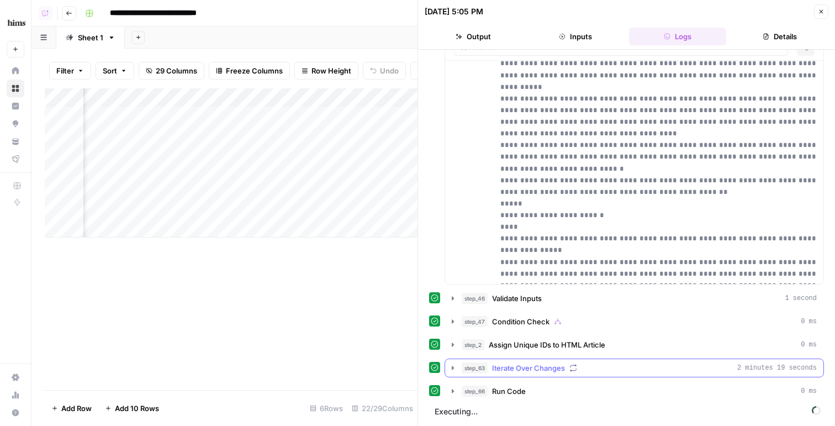
click at [495, 372] on span "Iterate Over Changes" at bounding box center [528, 367] width 73 height 11
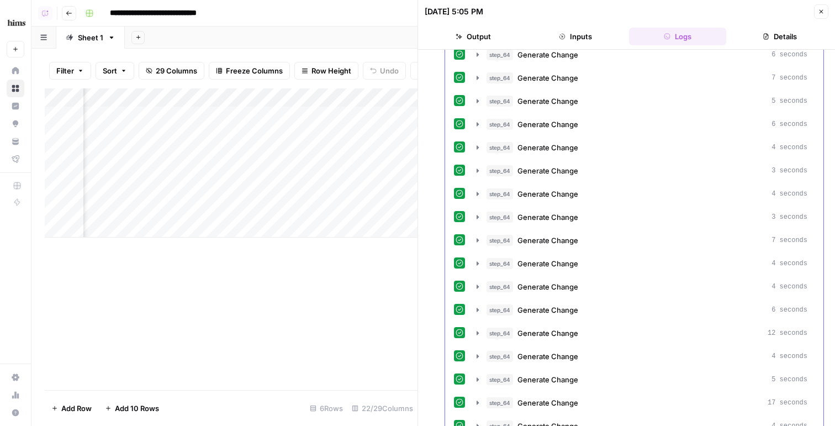
scroll to position [974, 0]
